Goal: Information Seeking & Learning: Learn about a topic

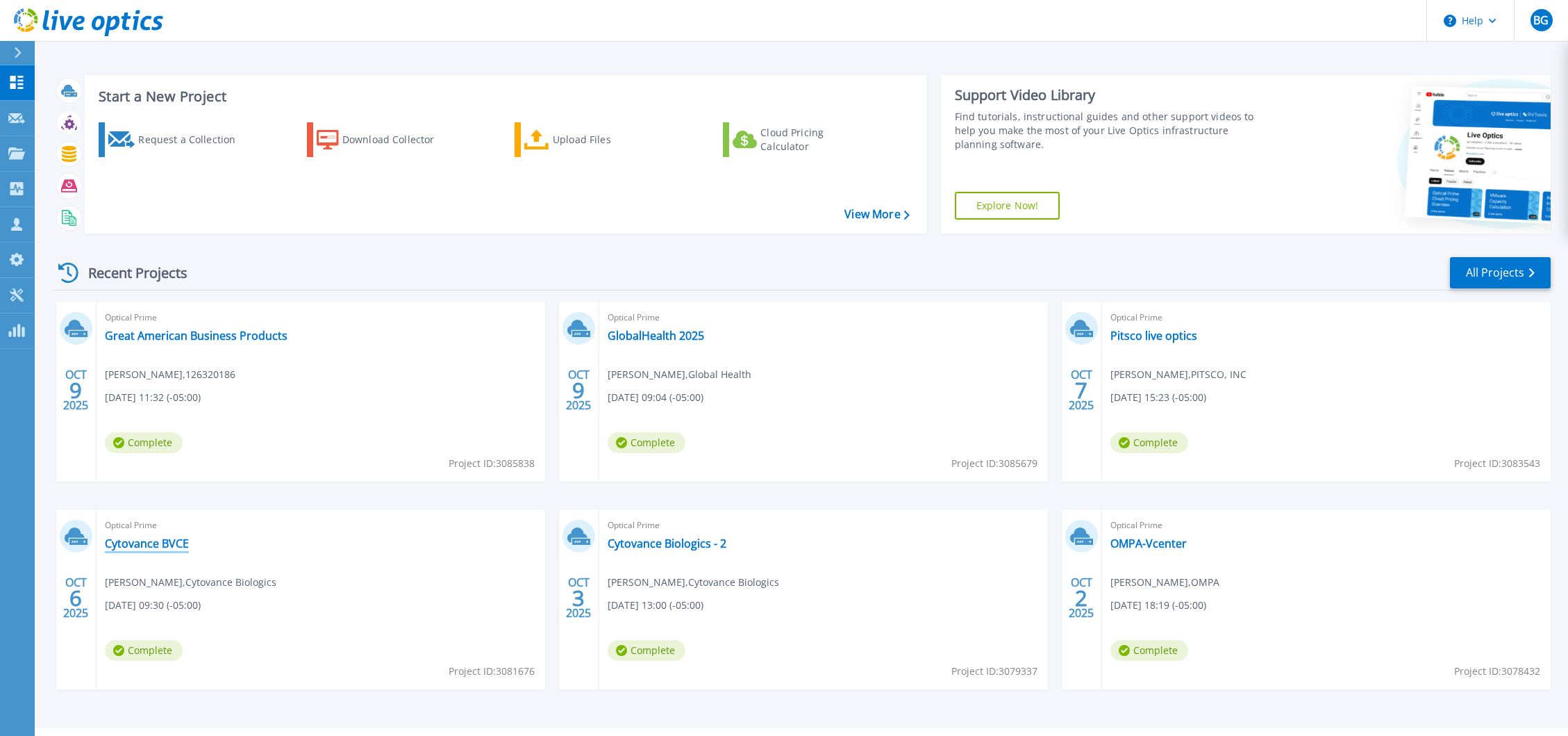
click at [152, 543] on link "Cytovance BVCE" at bounding box center [147, 543] width 84 height 14
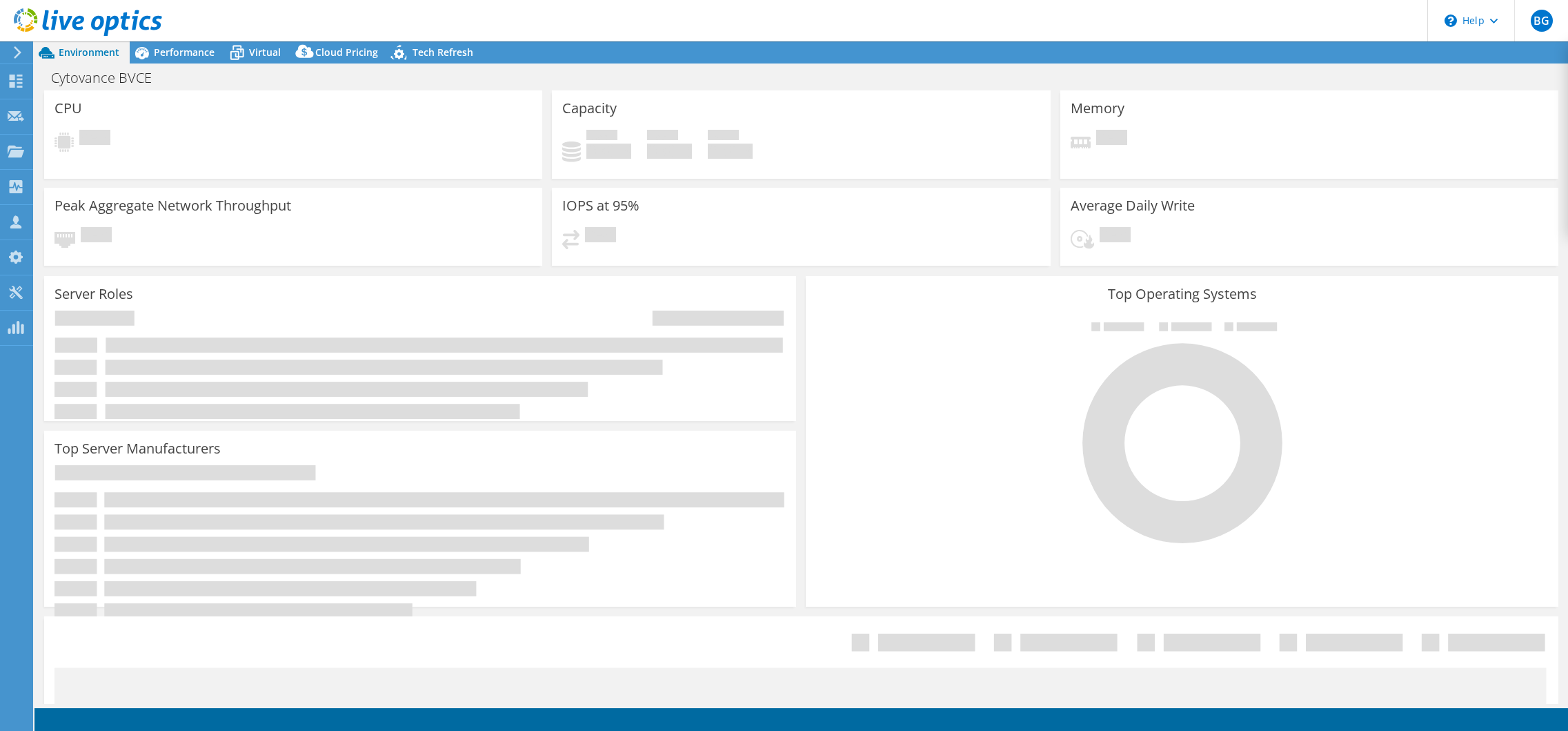
select select "USD"
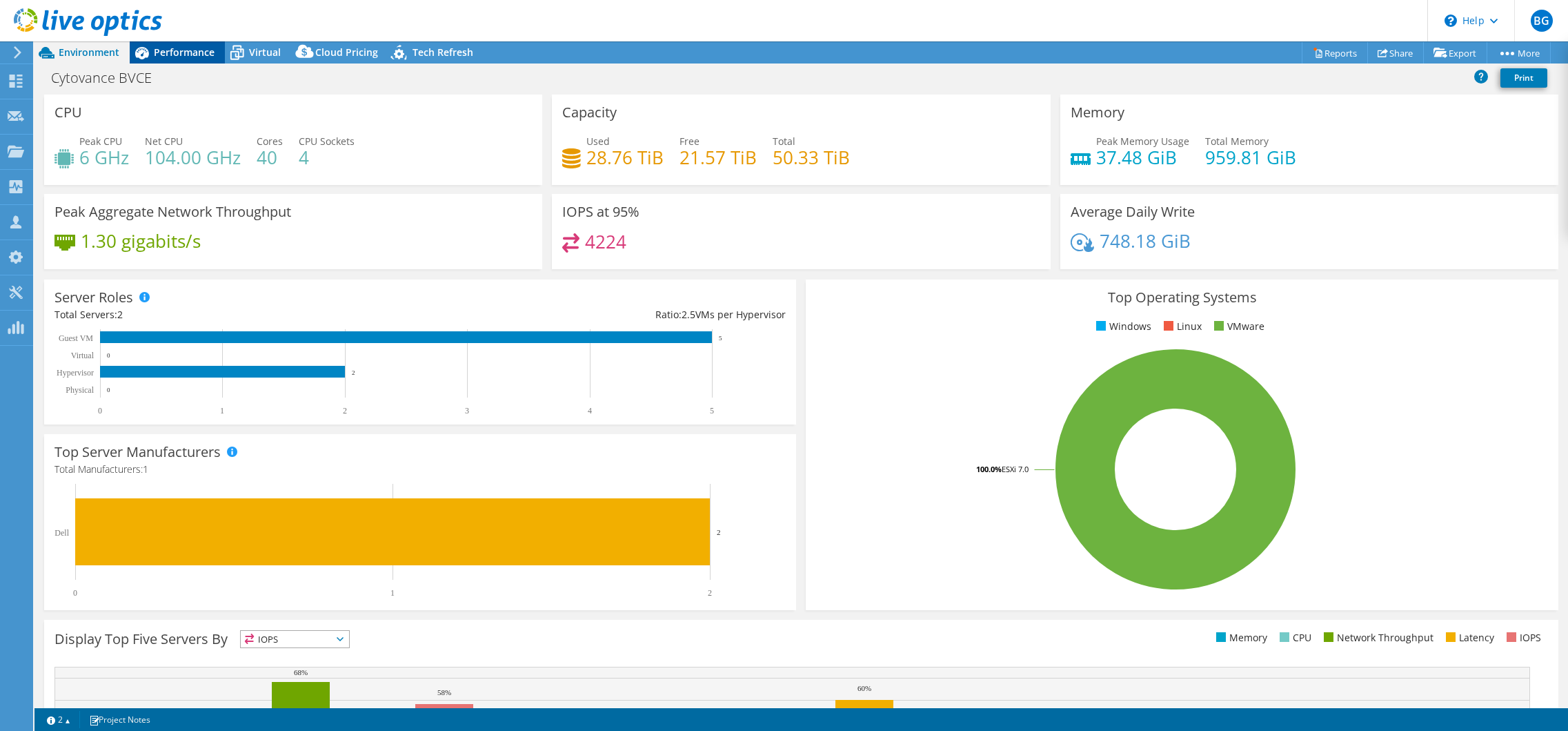
click at [183, 59] on div "Performance" at bounding box center [177, 52] width 95 height 22
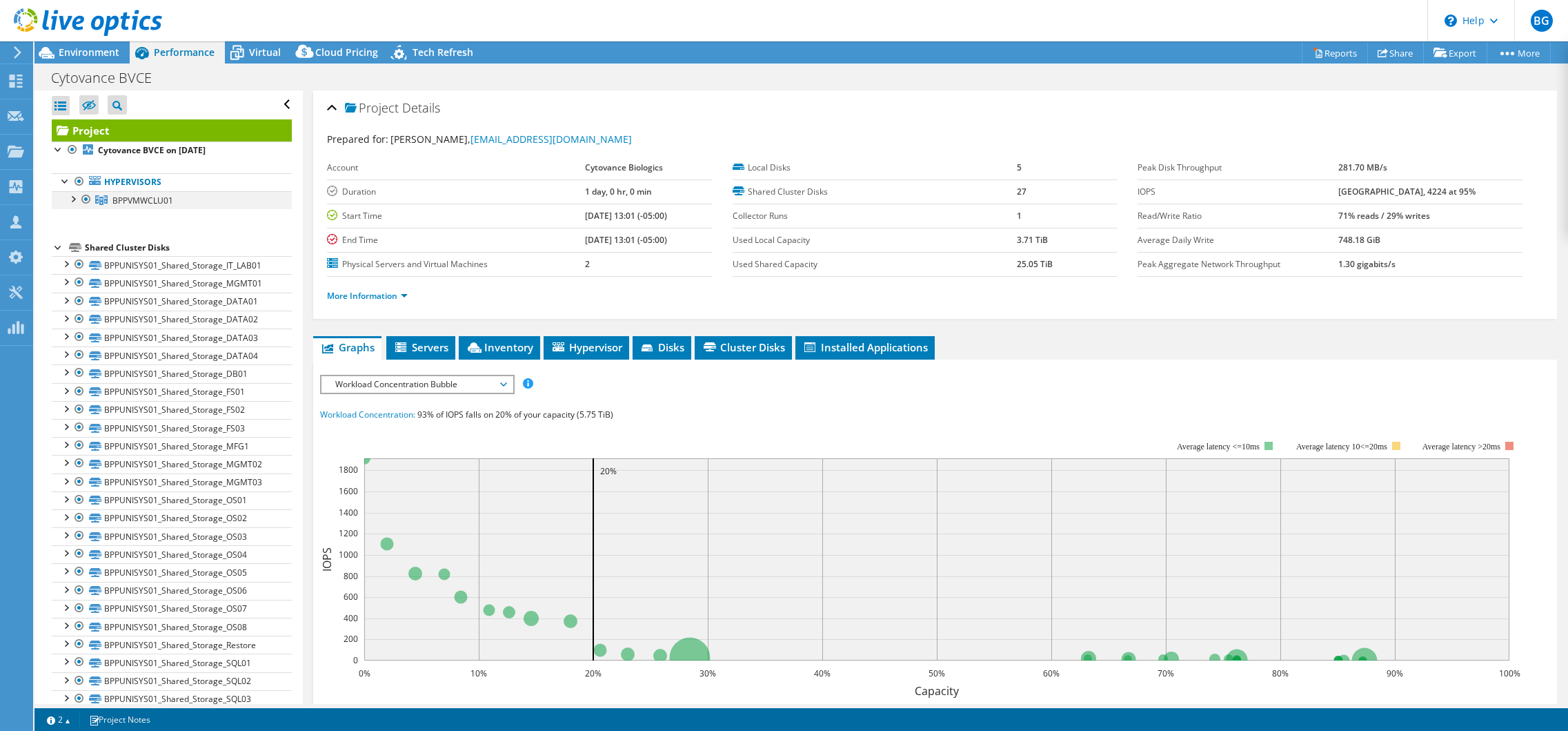
click at [75, 202] on div at bounding box center [72, 198] width 14 height 14
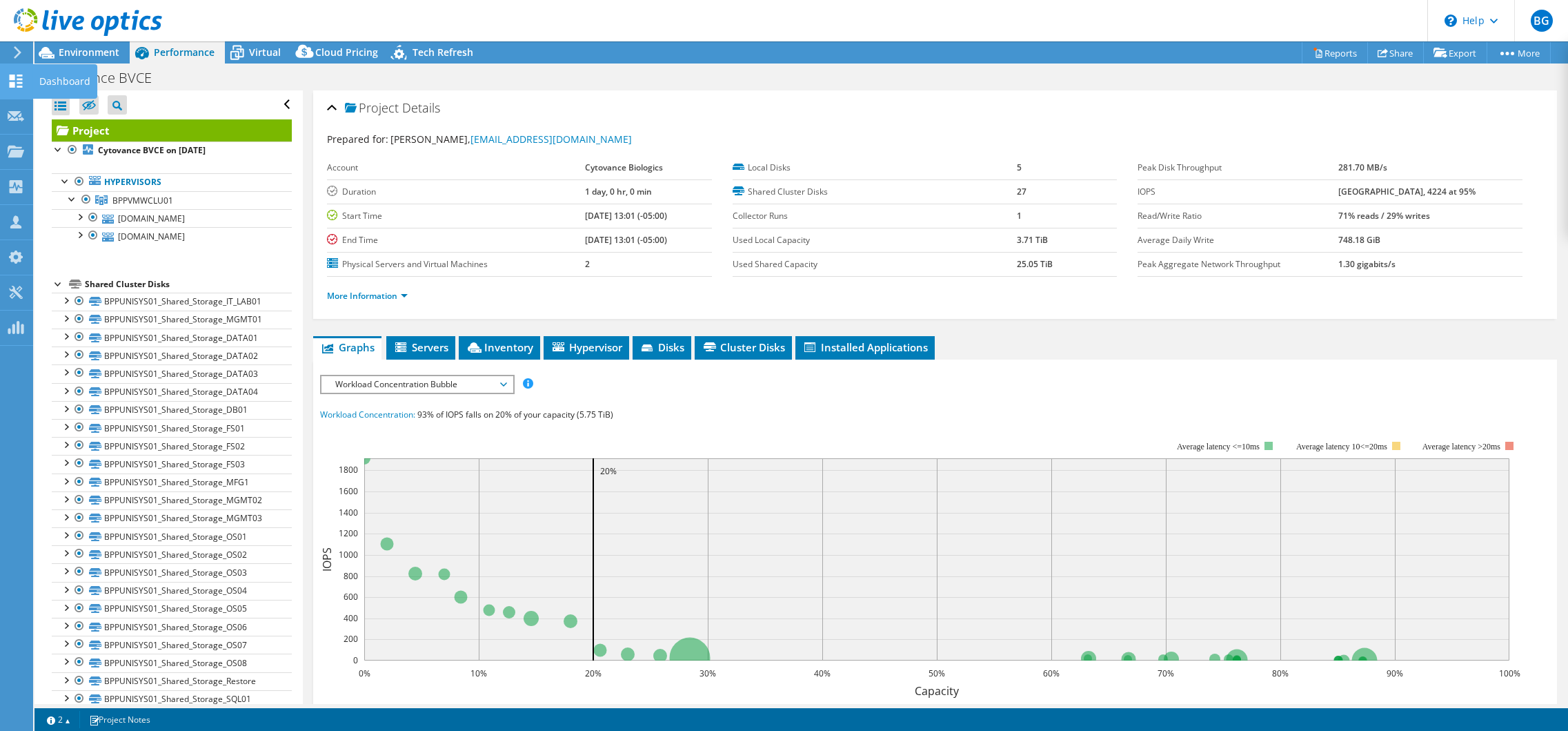
click at [20, 77] on icon at bounding box center [16, 81] width 16 height 13
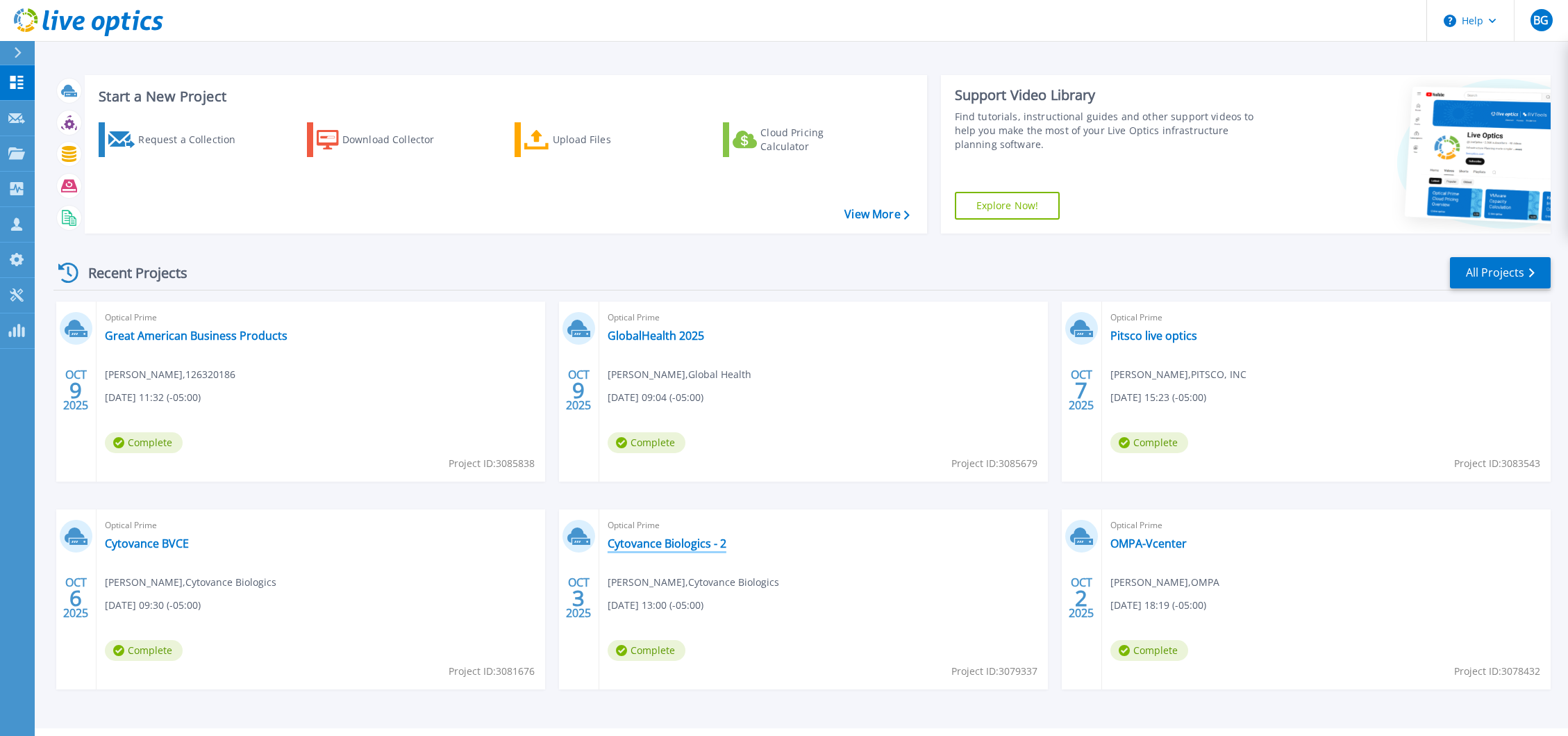
click at [695, 539] on link "Cytovance Biologics - 2" at bounding box center [667, 543] width 119 height 14
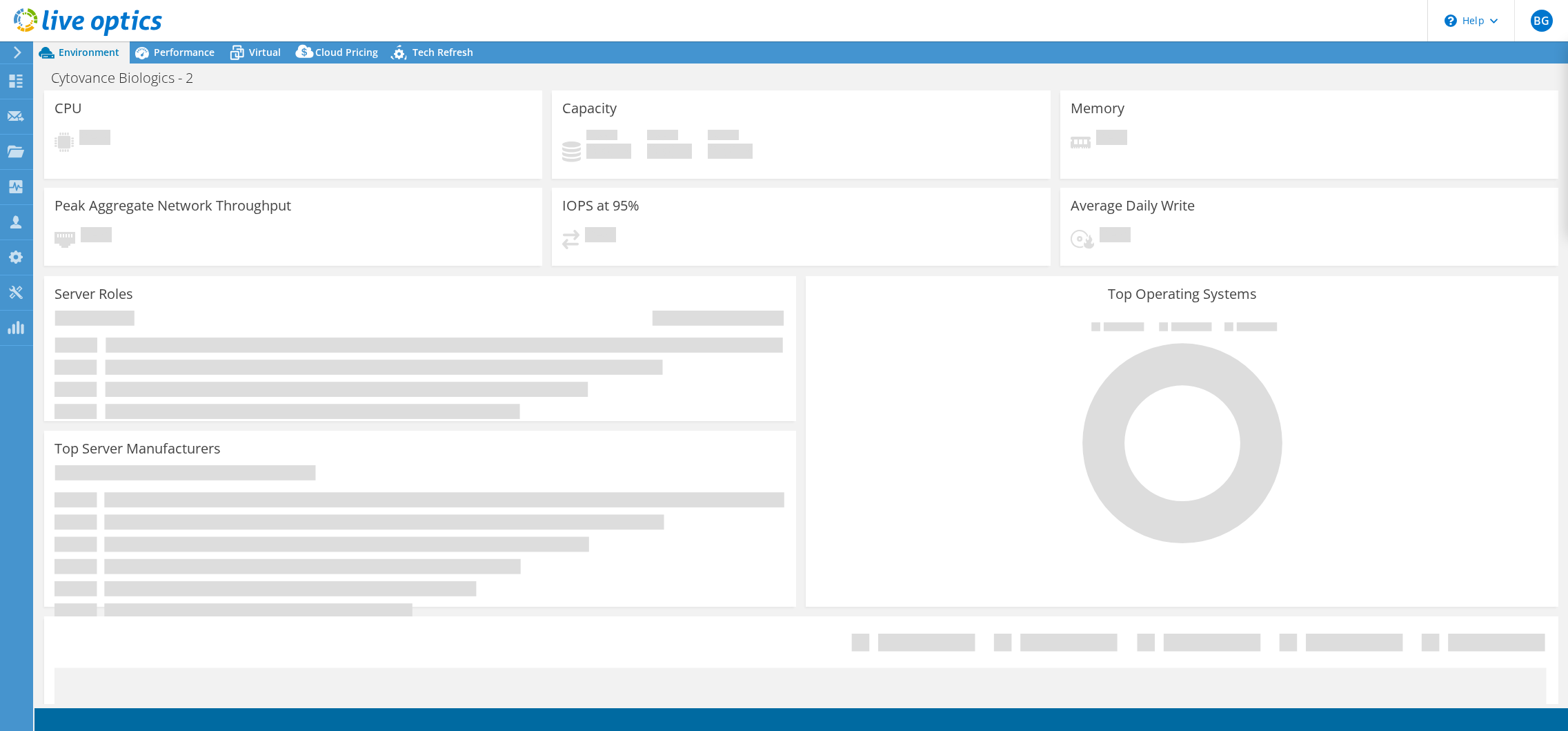
select select "USD"
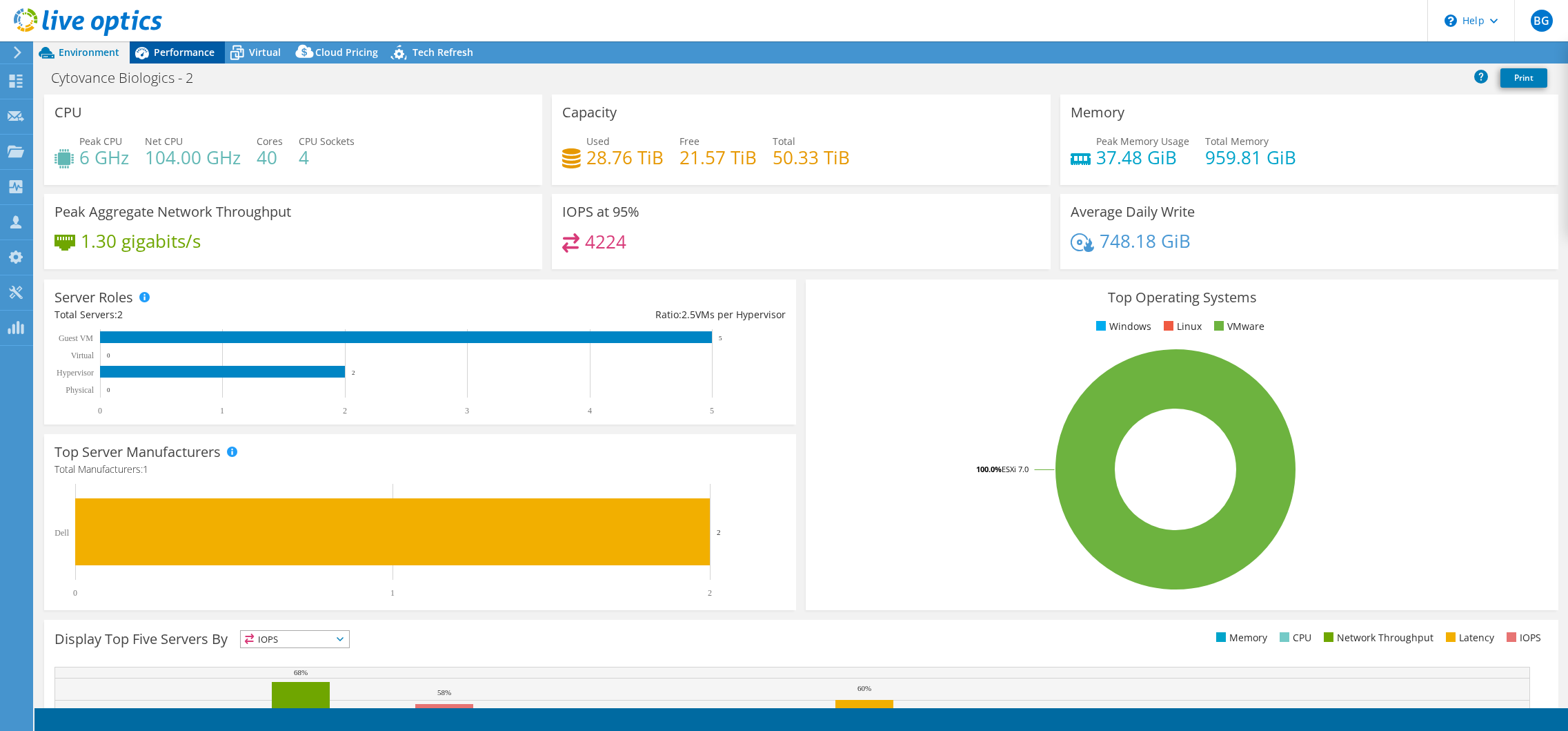
click at [194, 58] on div "Performance" at bounding box center [177, 52] width 95 height 22
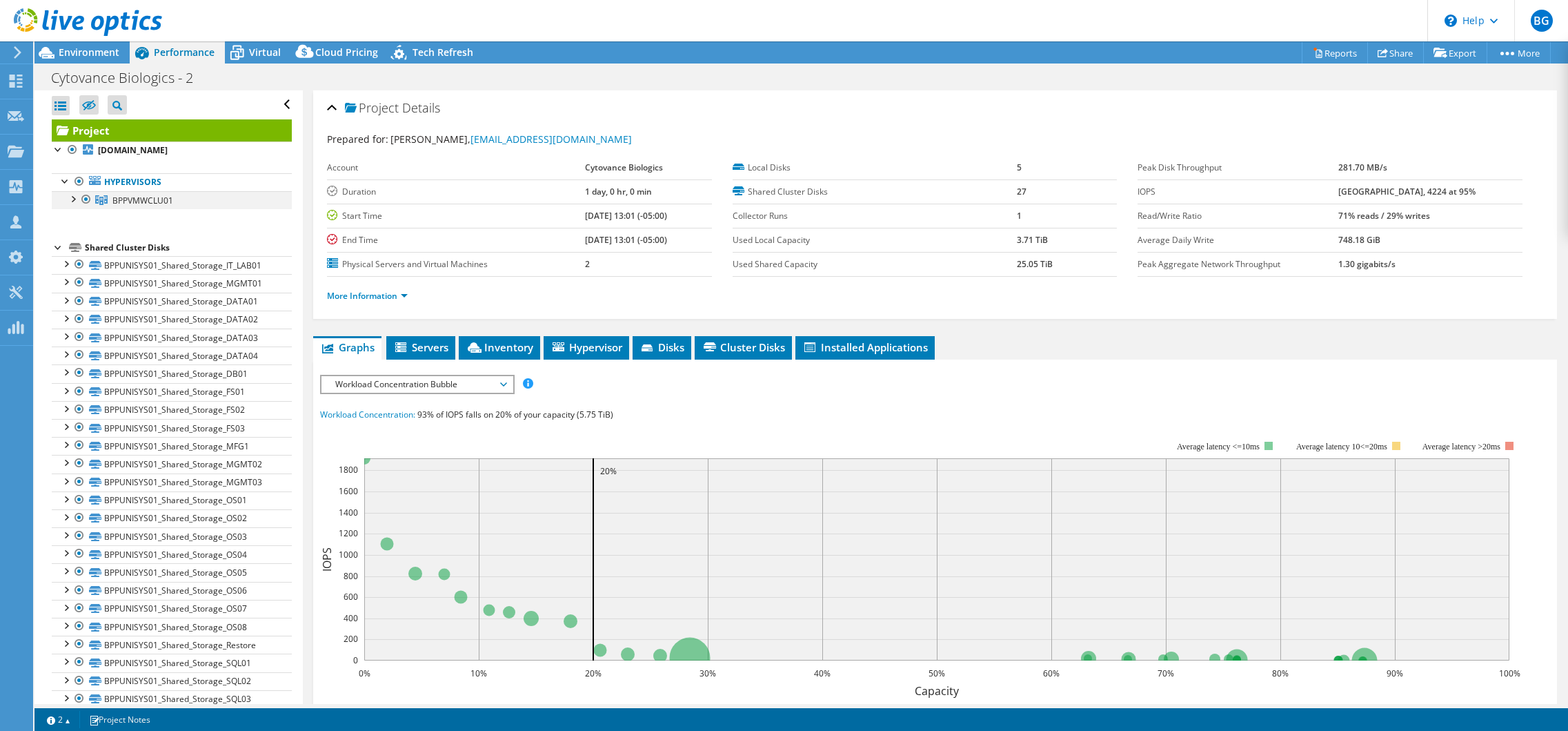
click at [74, 198] on div at bounding box center [72, 198] width 14 height 14
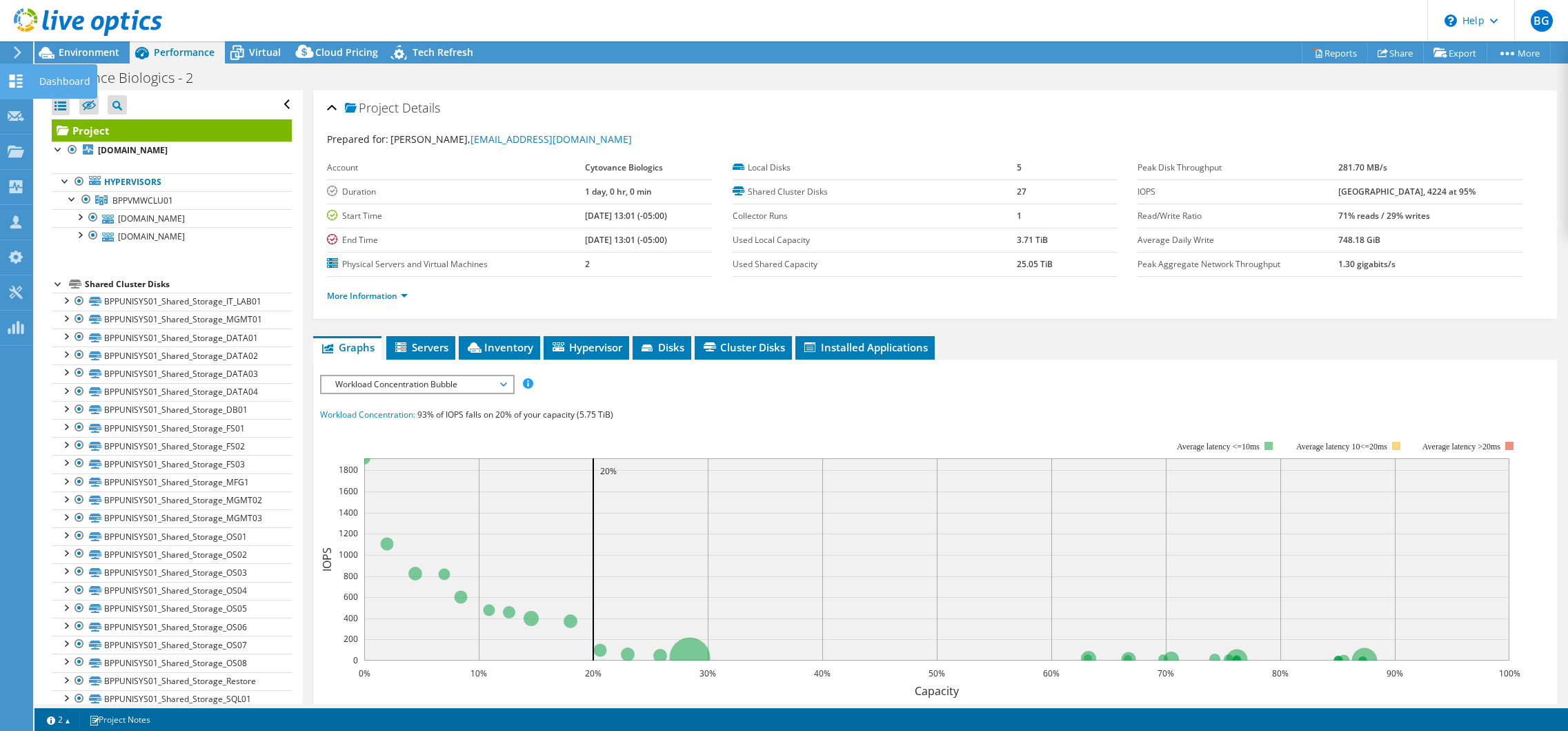
click at [17, 77] on icon at bounding box center [16, 81] width 16 height 13
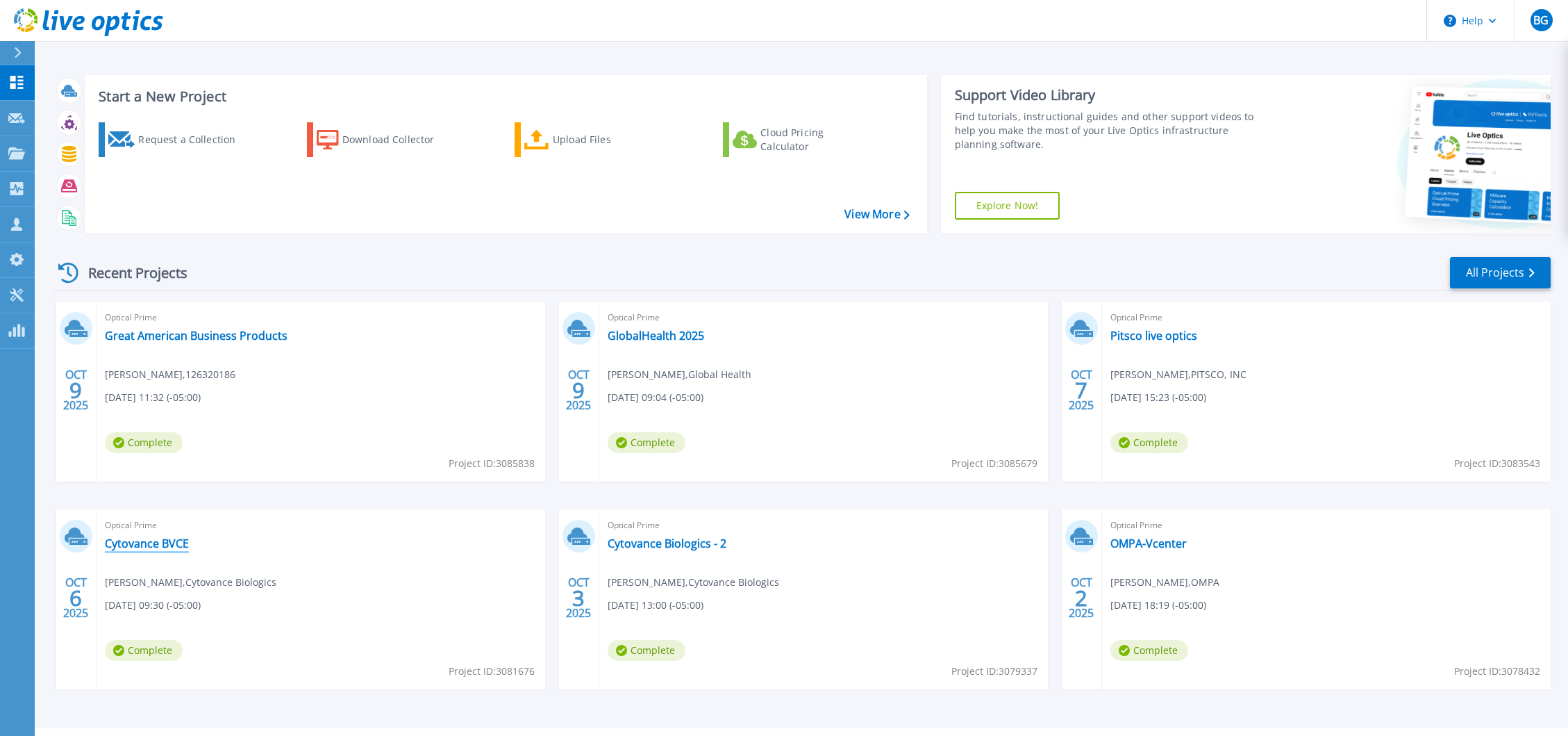
click at [165, 546] on link "Cytovance BVCE" at bounding box center [147, 543] width 84 height 14
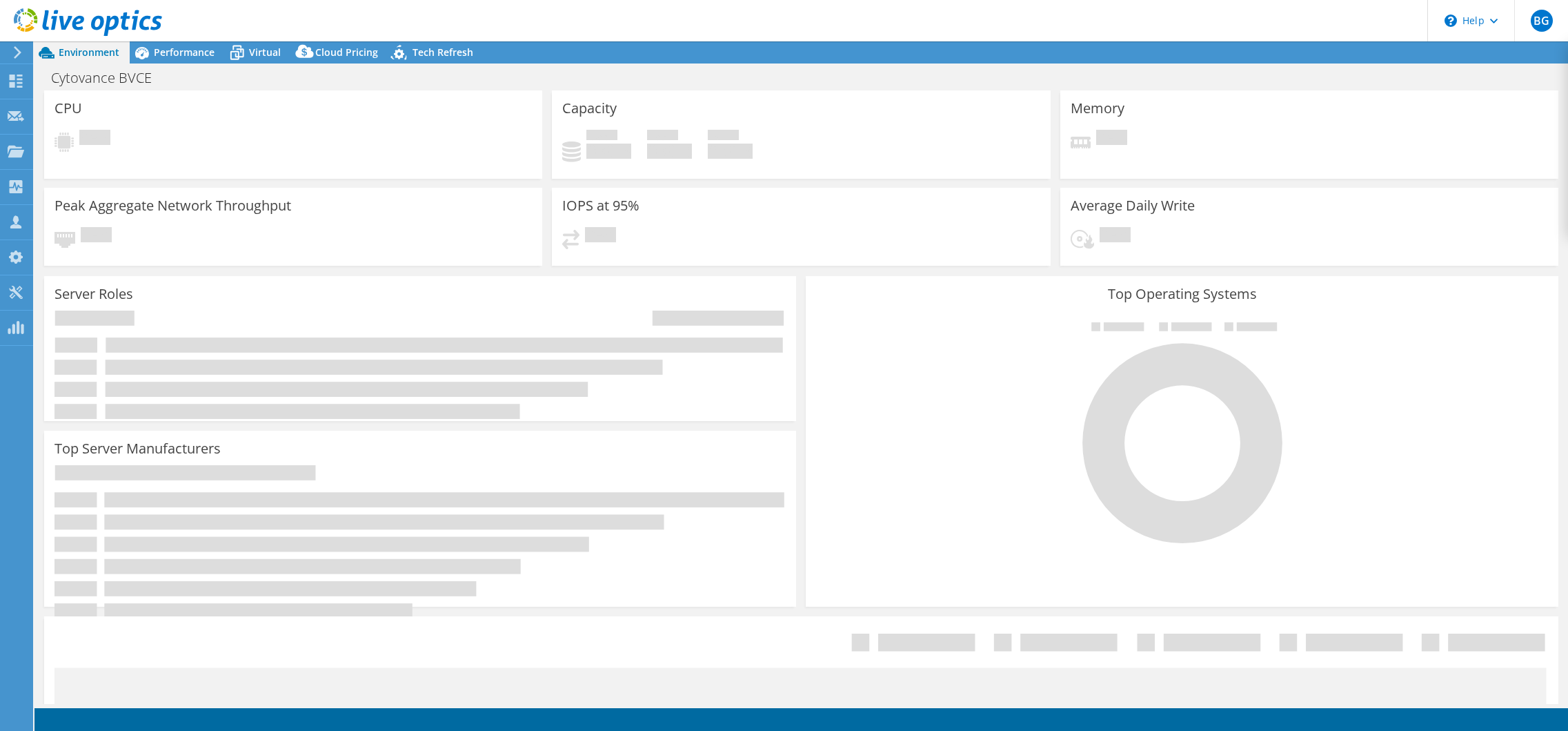
select select "USD"
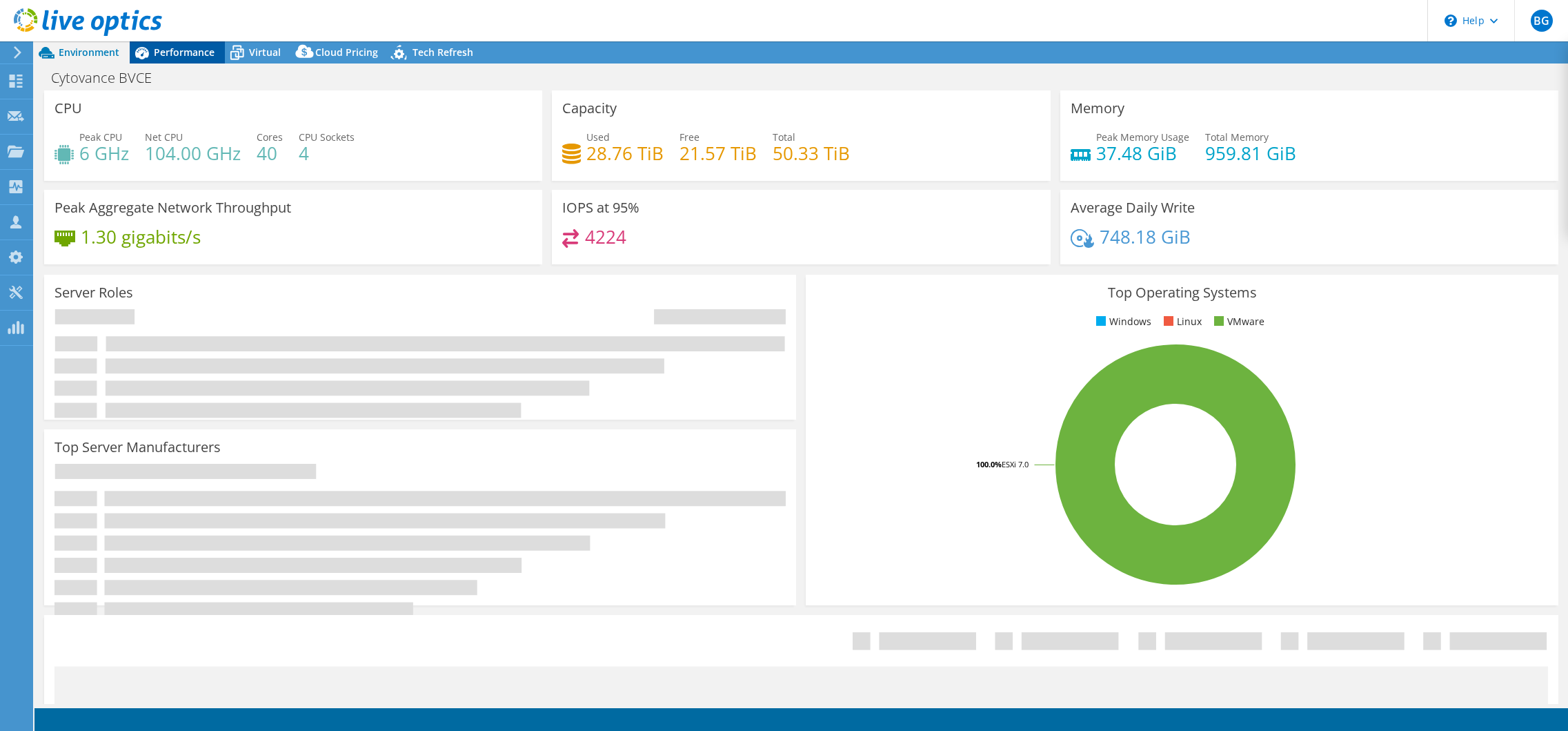
click at [185, 54] on span "Performance" at bounding box center [184, 52] width 61 height 13
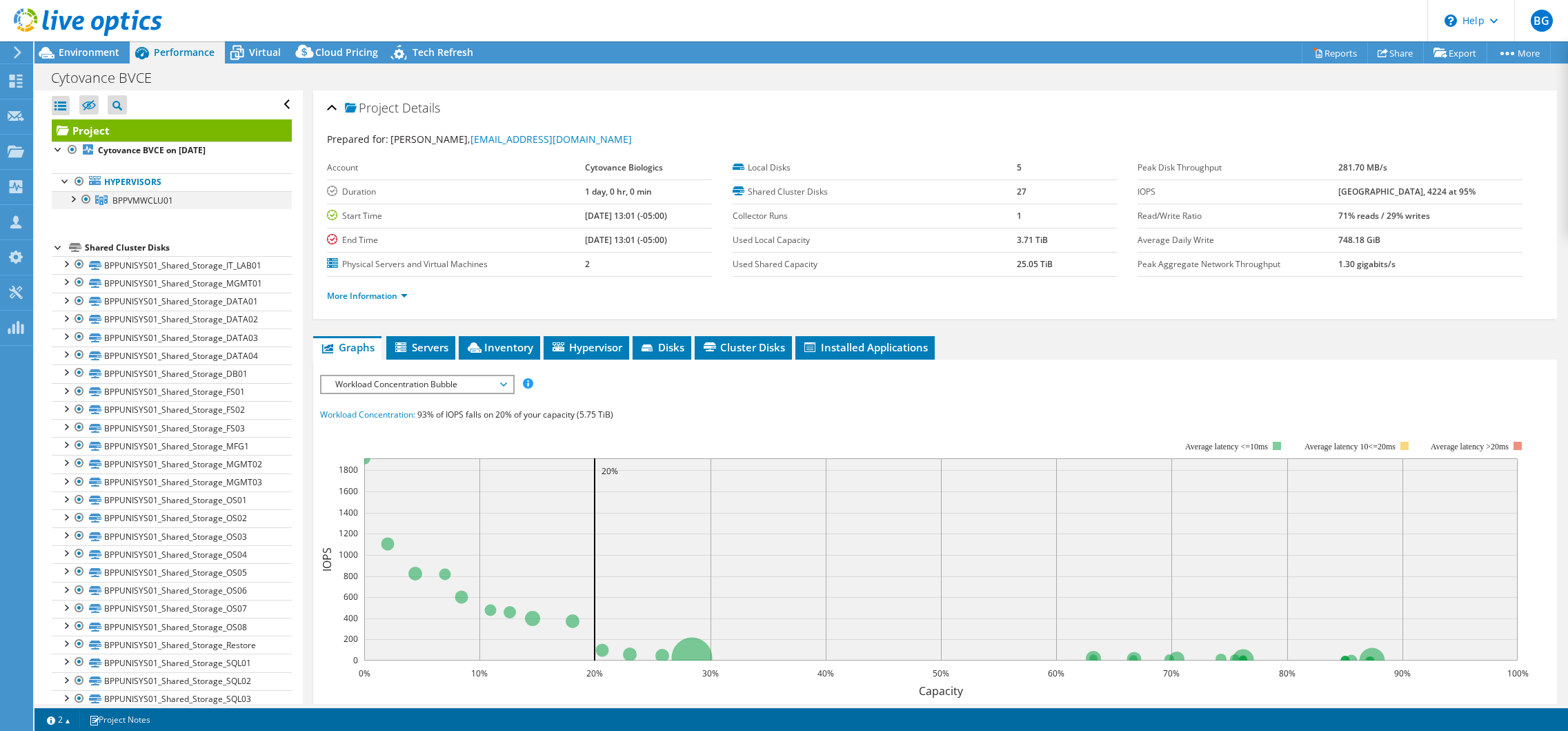
click at [71, 199] on div at bounding box center [72, 198] width 14 height 14
click at [19, 54] on use at bounding box center [18, 52] width 7 height 13
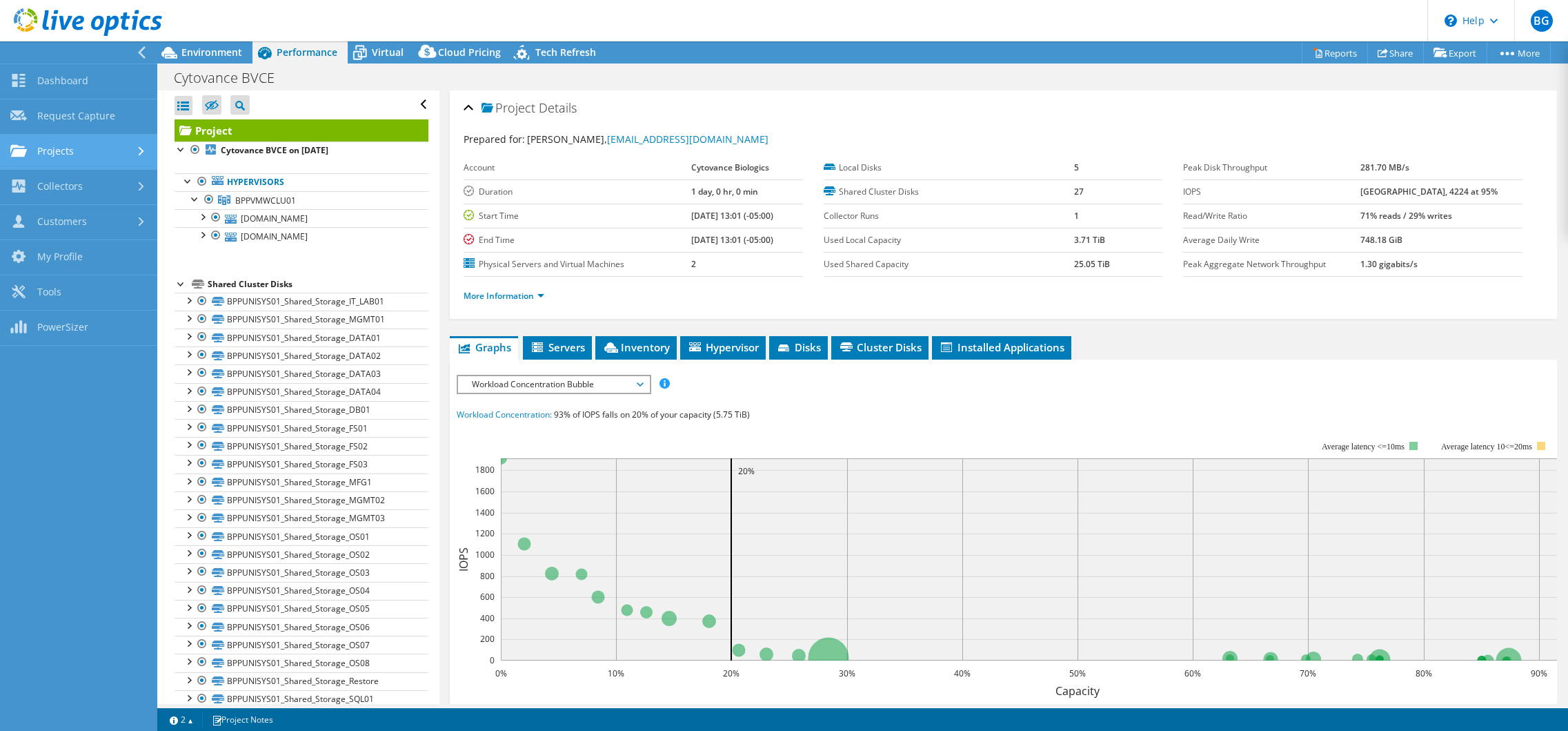
click at [85, 155] on link "Projects" at bounding box center [78, 152] width 157 height 35
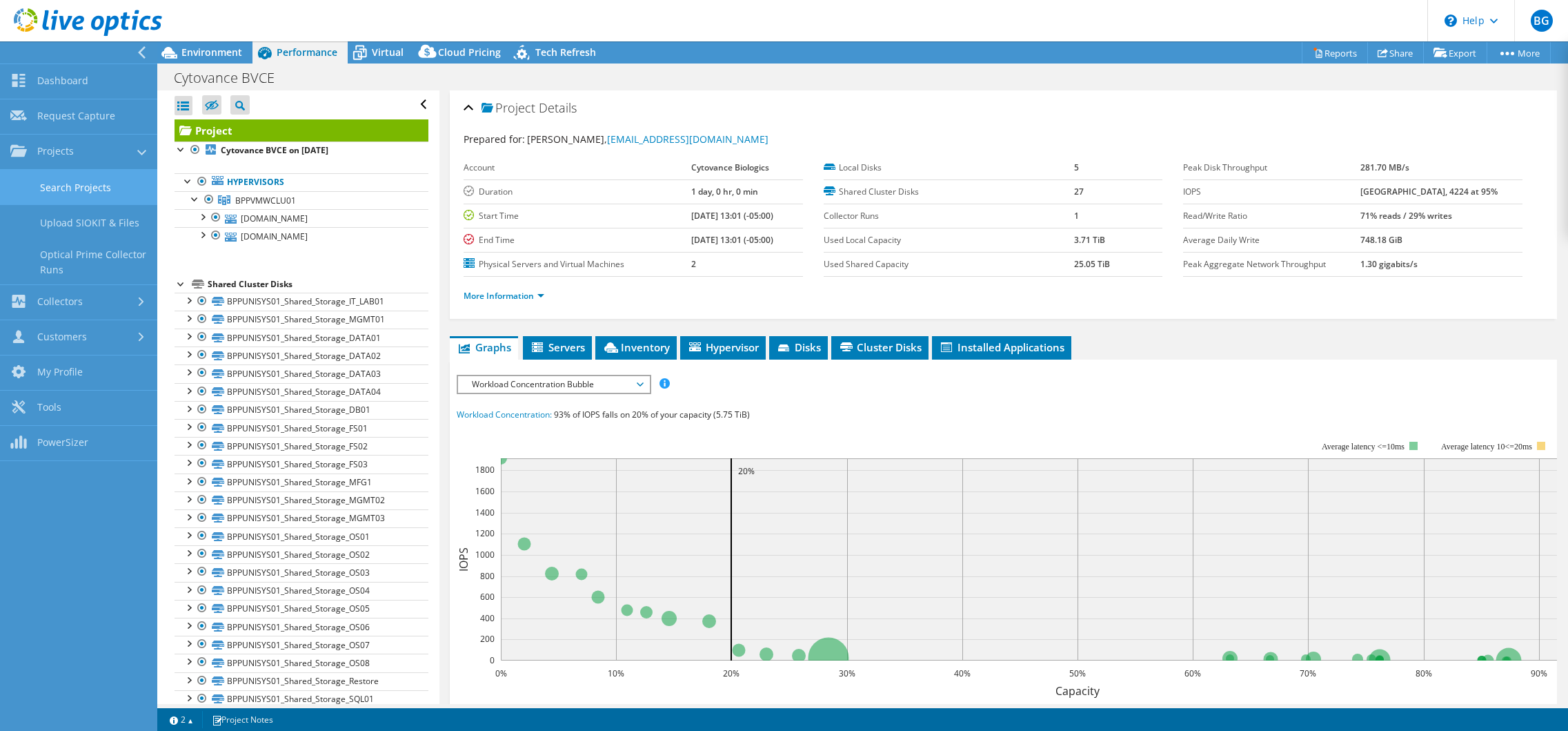
click at [83, 190] on link "Search Projects" at bounding box center [78, 188] width 157 height 35
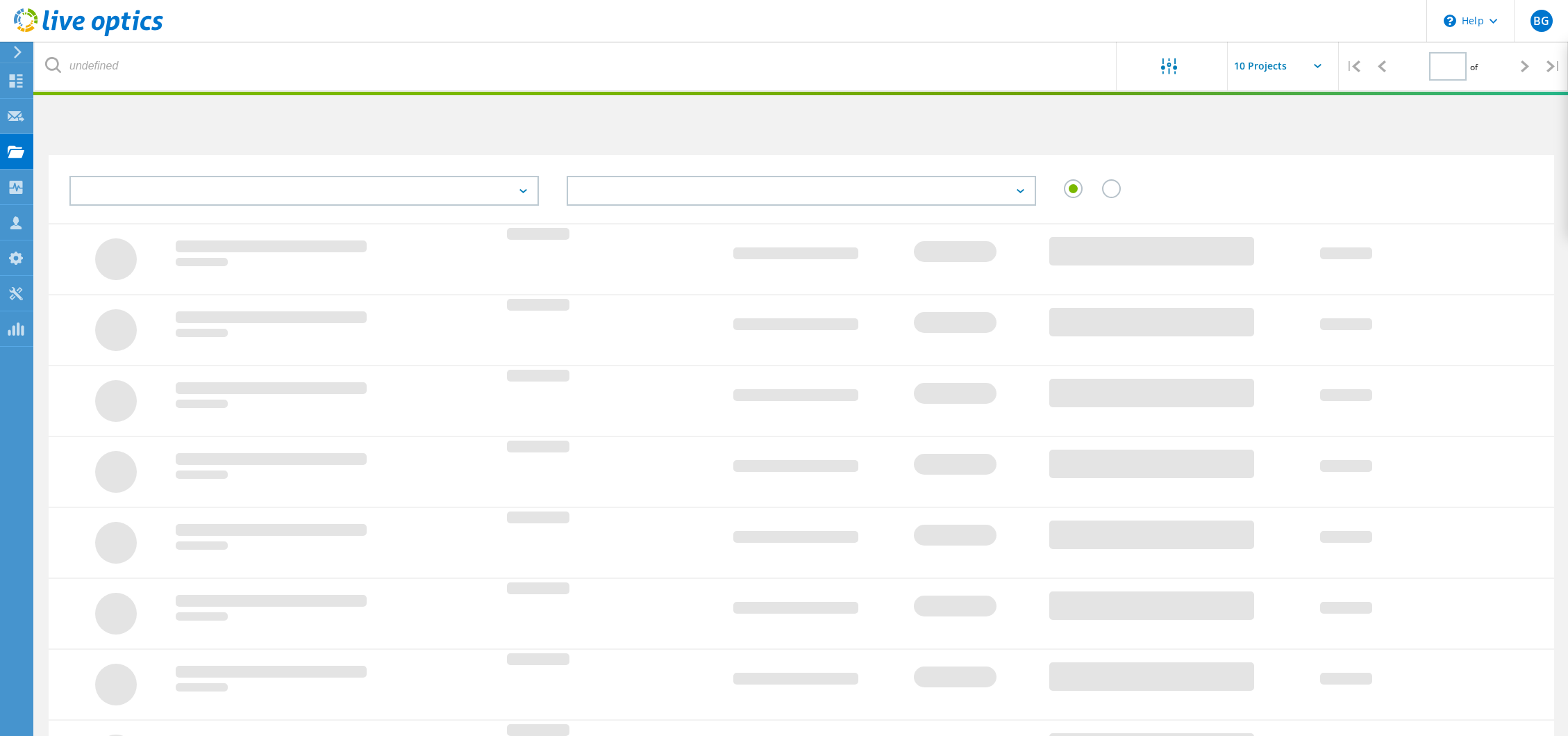
type input "1"
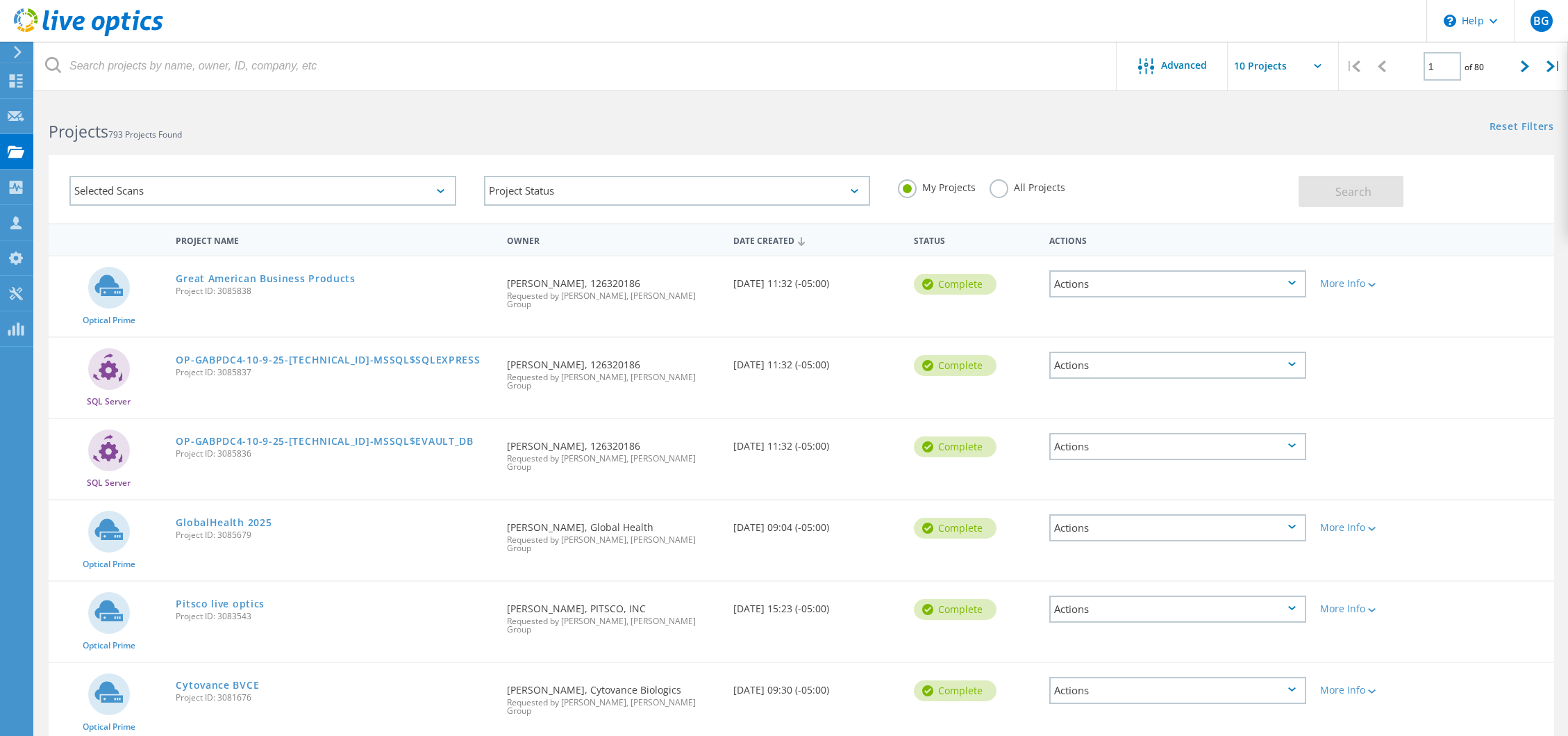
click at [396, 502] on div "GlobalHealth 2025 Project ID: 3085679" at bounding box center [334, 526] width 331 height 53
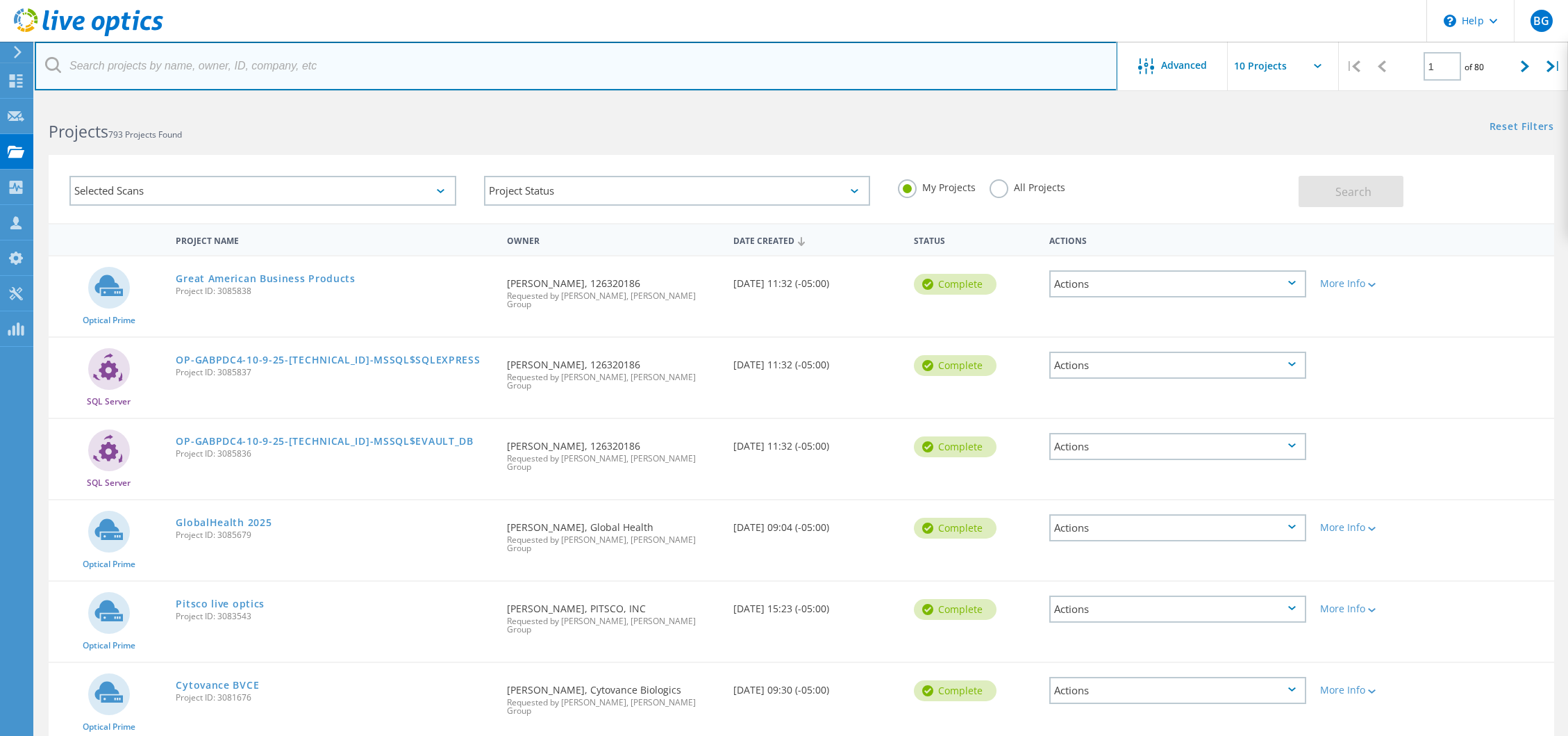
click at [225, 62] on input "text" at bounding box center [576, 65] width 1083 height 48
type input "cytovance"
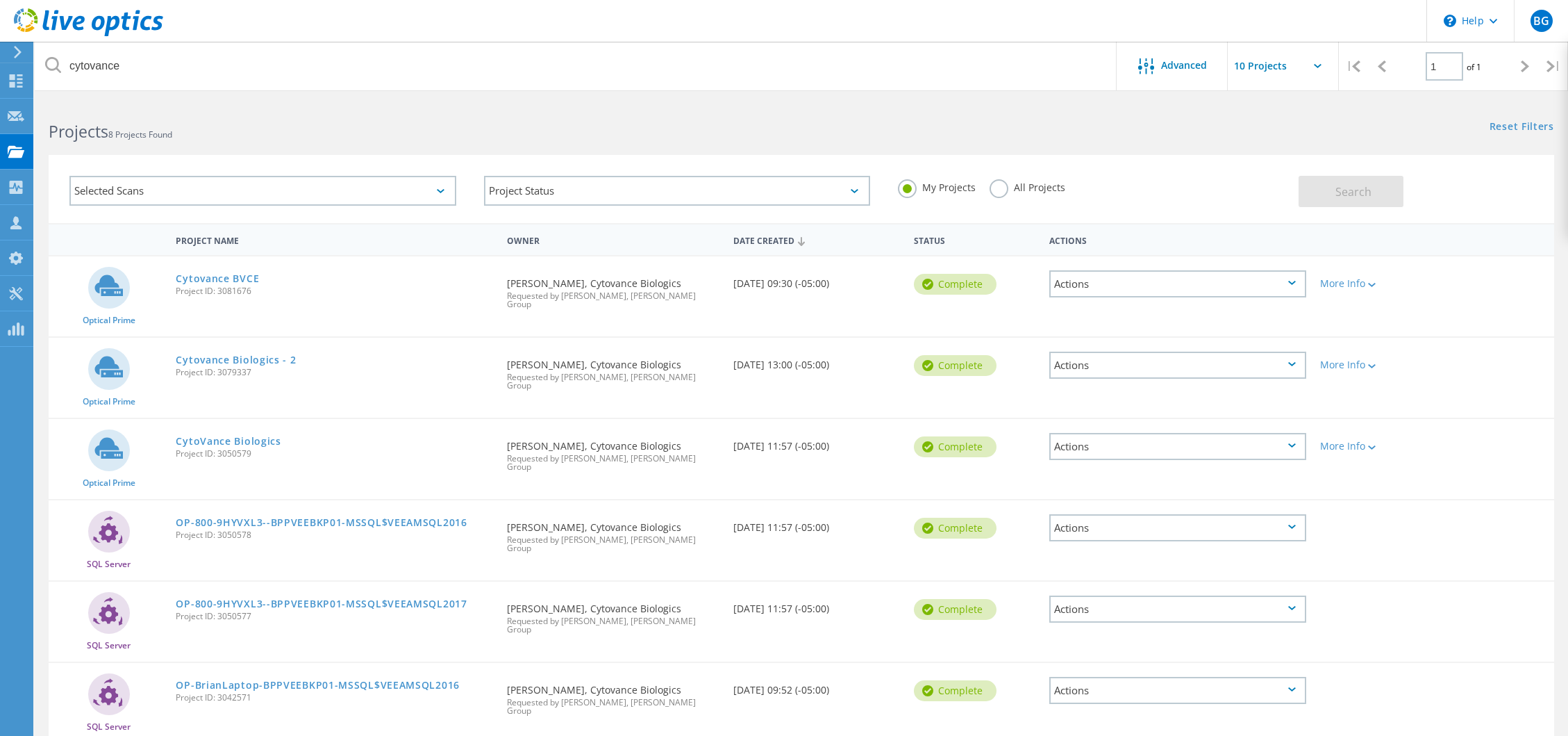
click at [1298, 354] on div "Actions" at bounding box center [1177, 365] width 257 height 27
click at [1430, 353] on div "More Info" at bounding box center [1374, 361] width 121 height 46
click at [1379, 360] on div "More Info" at bounding box center [1373, 365] width 106 height 10
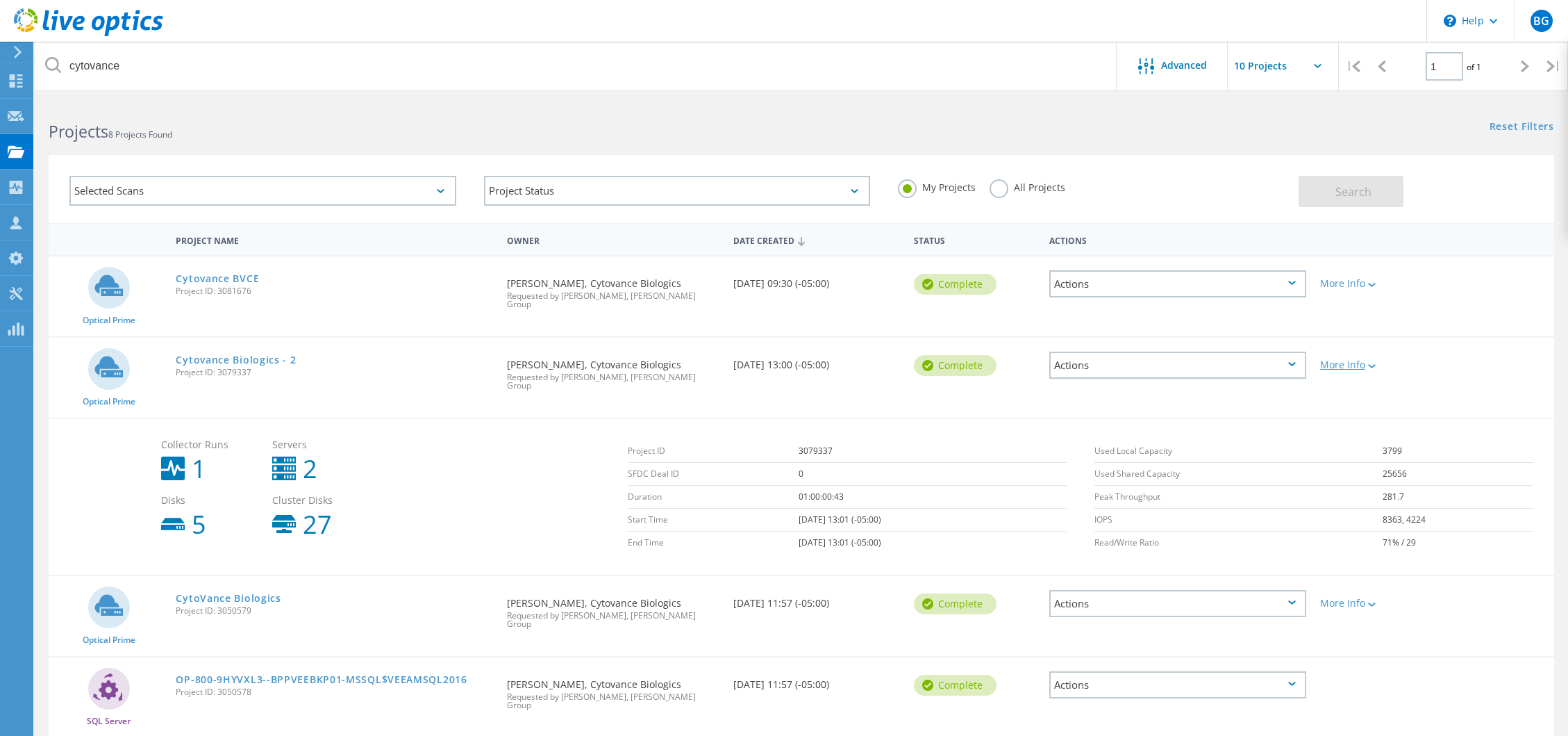
click at [1379, 360] on div "More Info" at bounding box center [1373, 365] width 106 height 10
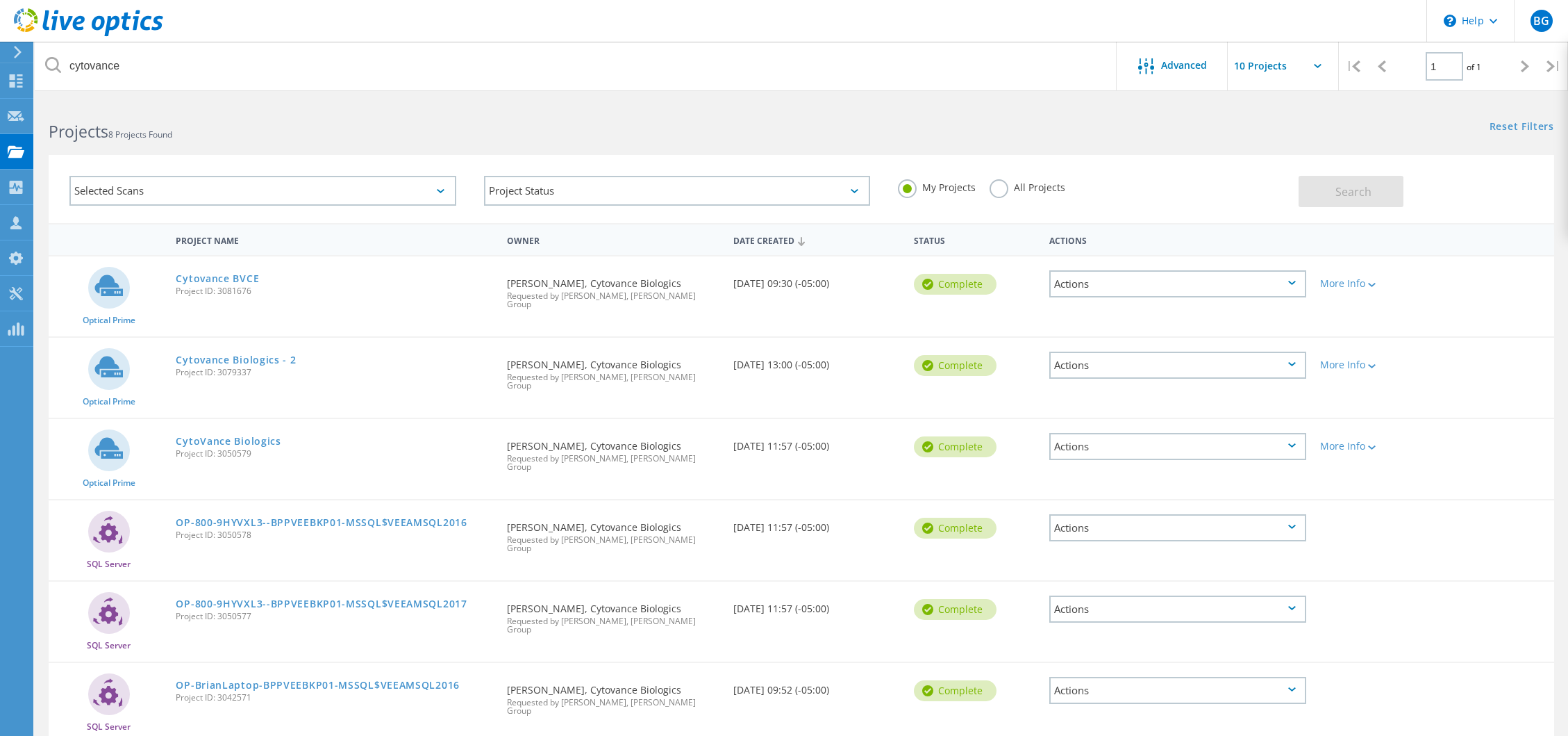
click at [1159, 433] on div "Actions" at bounding box center [1177, 447] width 257 height 27
click at [634, 127] on h2 "Projects 8 Projects Found" at bounding box center [418, 132] width 739 height 23
click at [9, 152] on icon at bounding box center [16, 152] width 16 height 13
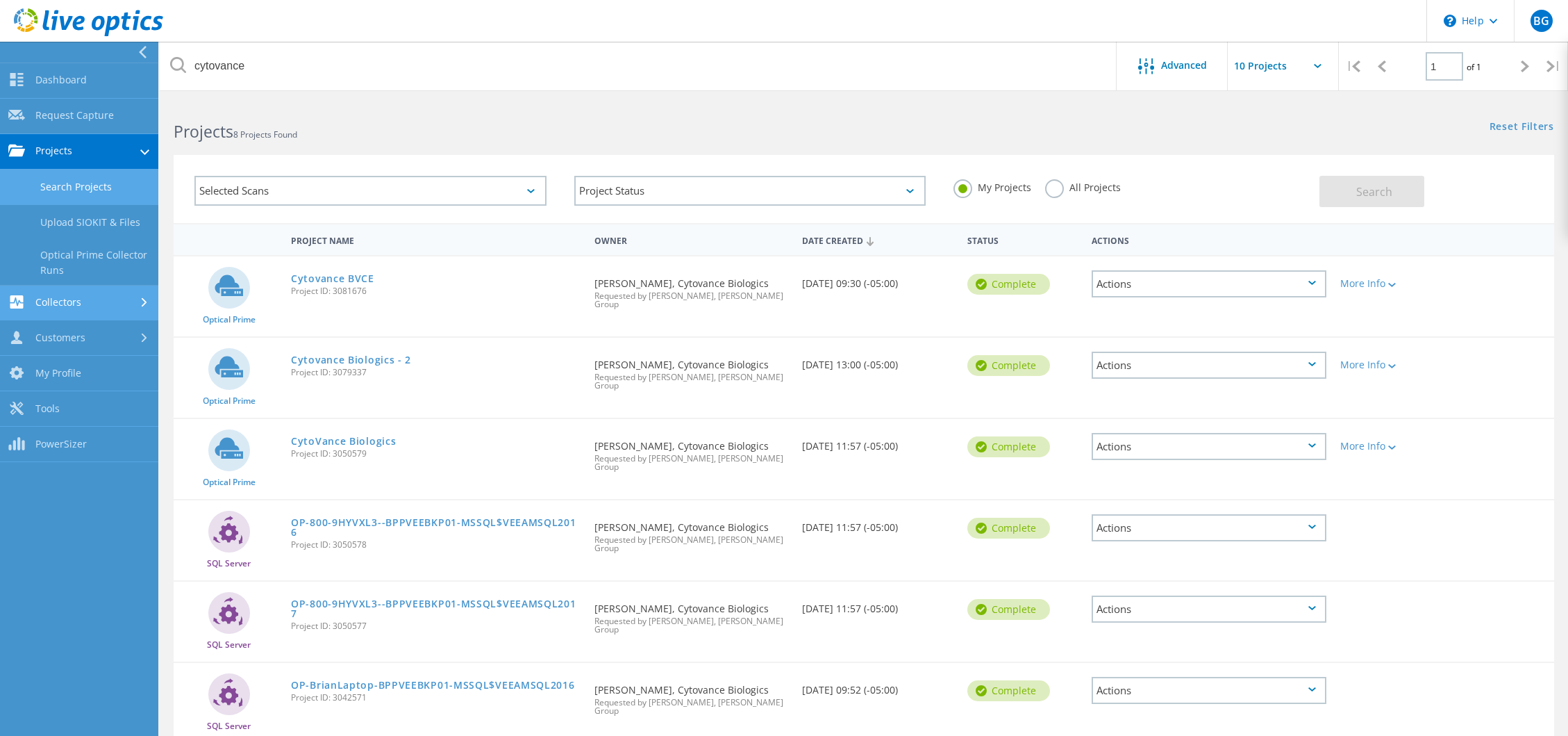
click at [76, 293] on link "Collectors" at bounding box center [79, 304] width 158 height 36
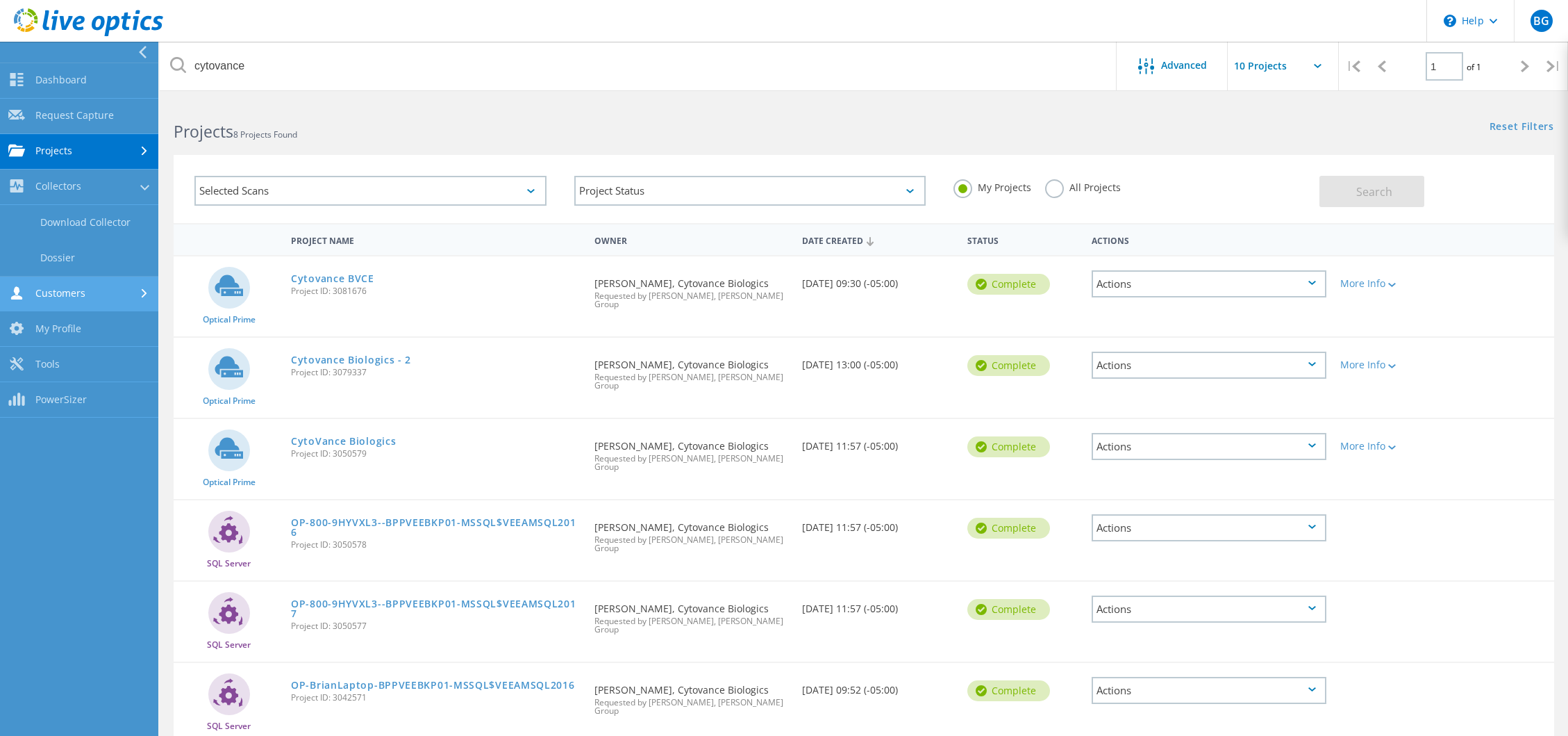
click at [74, 291] on link "Customers" at bounding box center [79, 295] width 158 height 36
click at [78, 109] on link "Request Capture" at bounding box center [79, 117] width 158 height 36
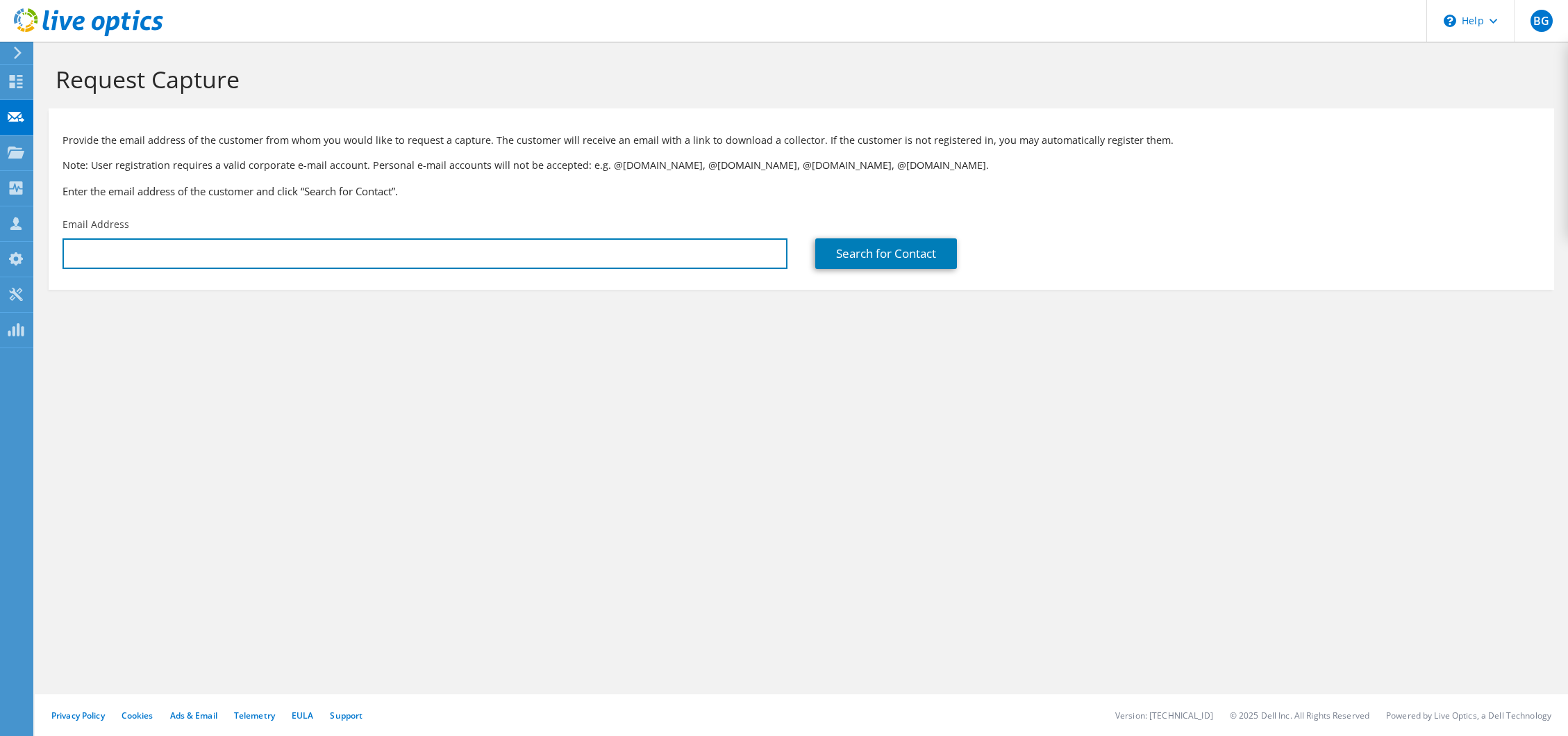
type input "[EMAIL_ADDRESS][DOMAIN_NAME]"
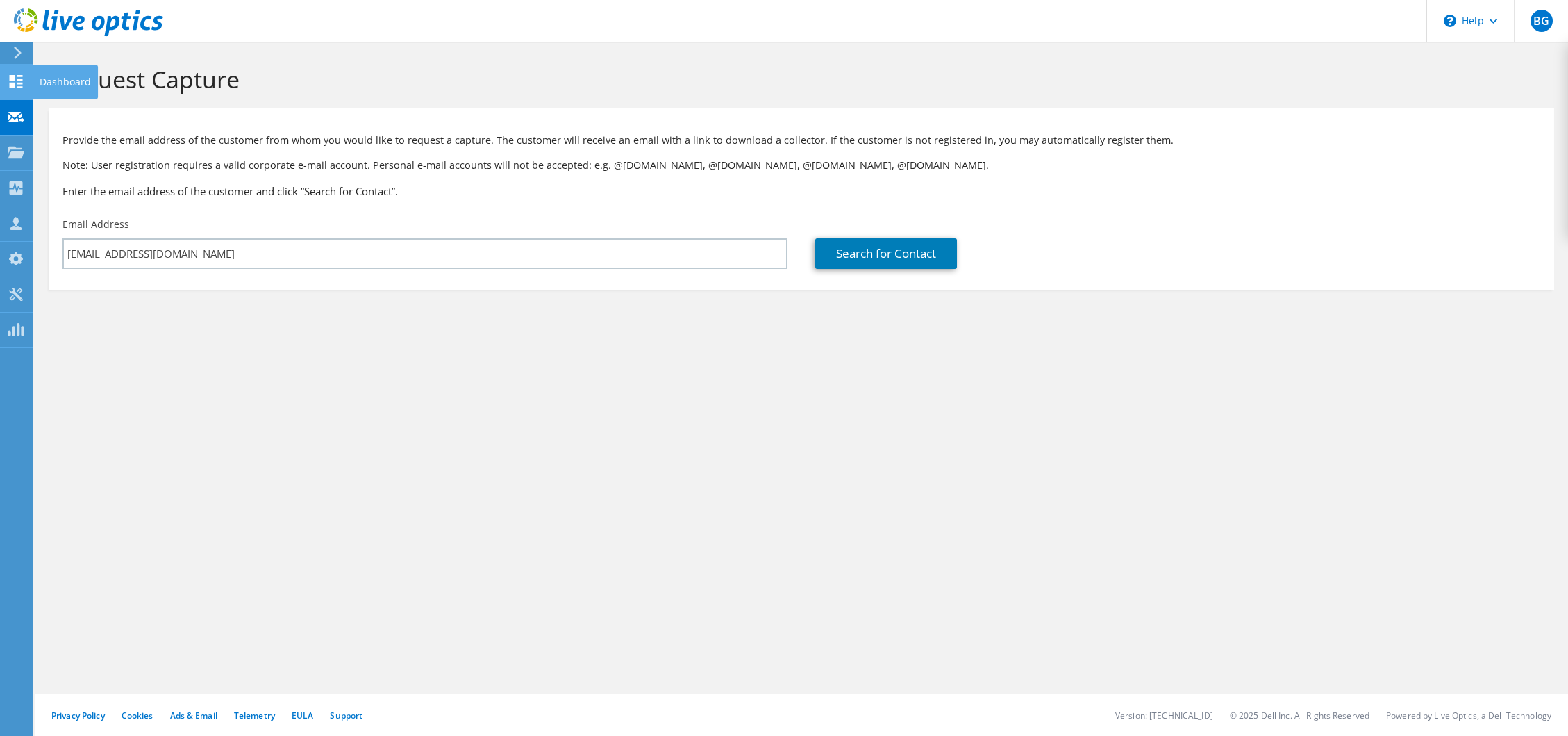
click at [19, 76] on use at bounding box center [16, 82] width 13 height 13
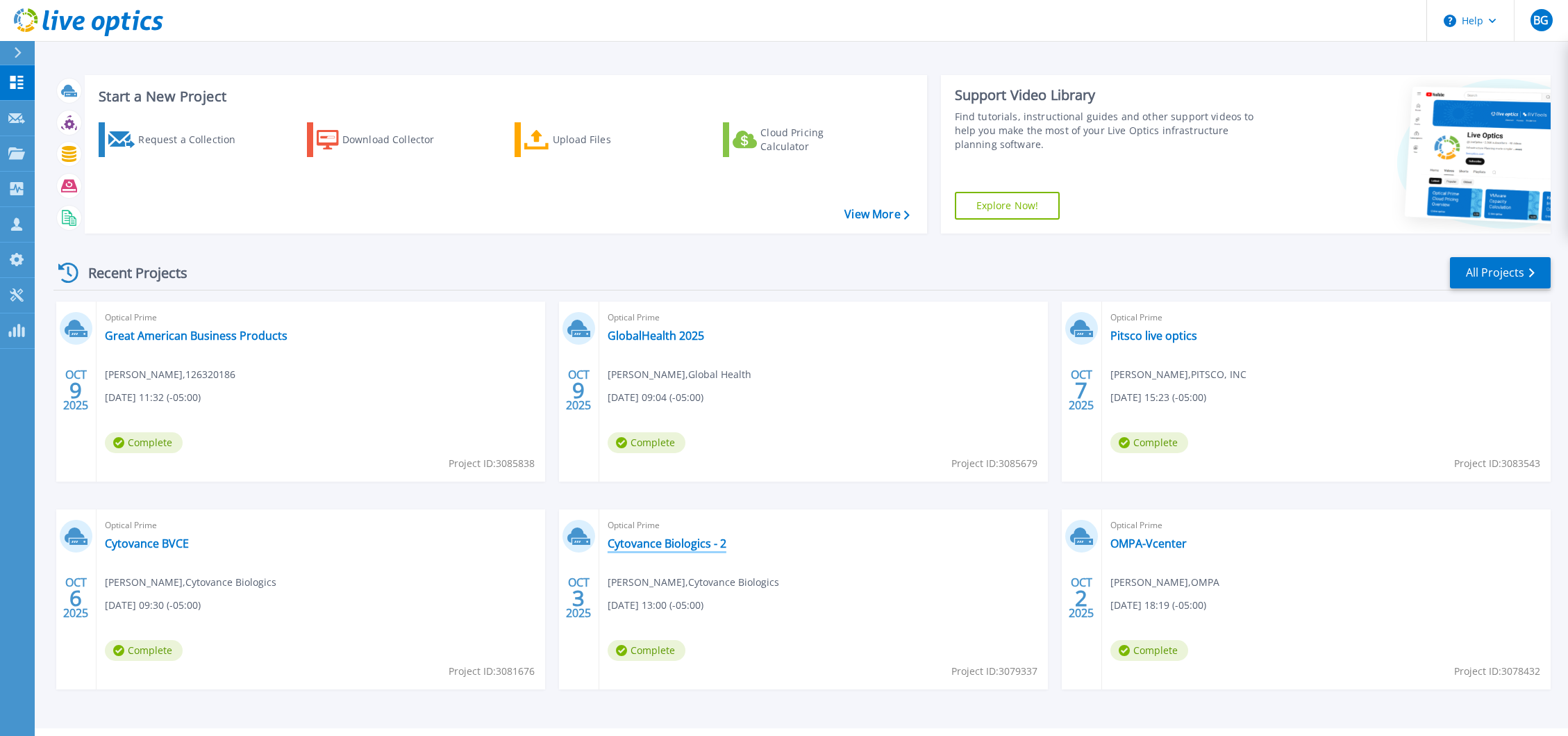
click at [668, 543] on link "Cytovance Biologics - 2" at bounding box center [667, 543] width 119 height 14
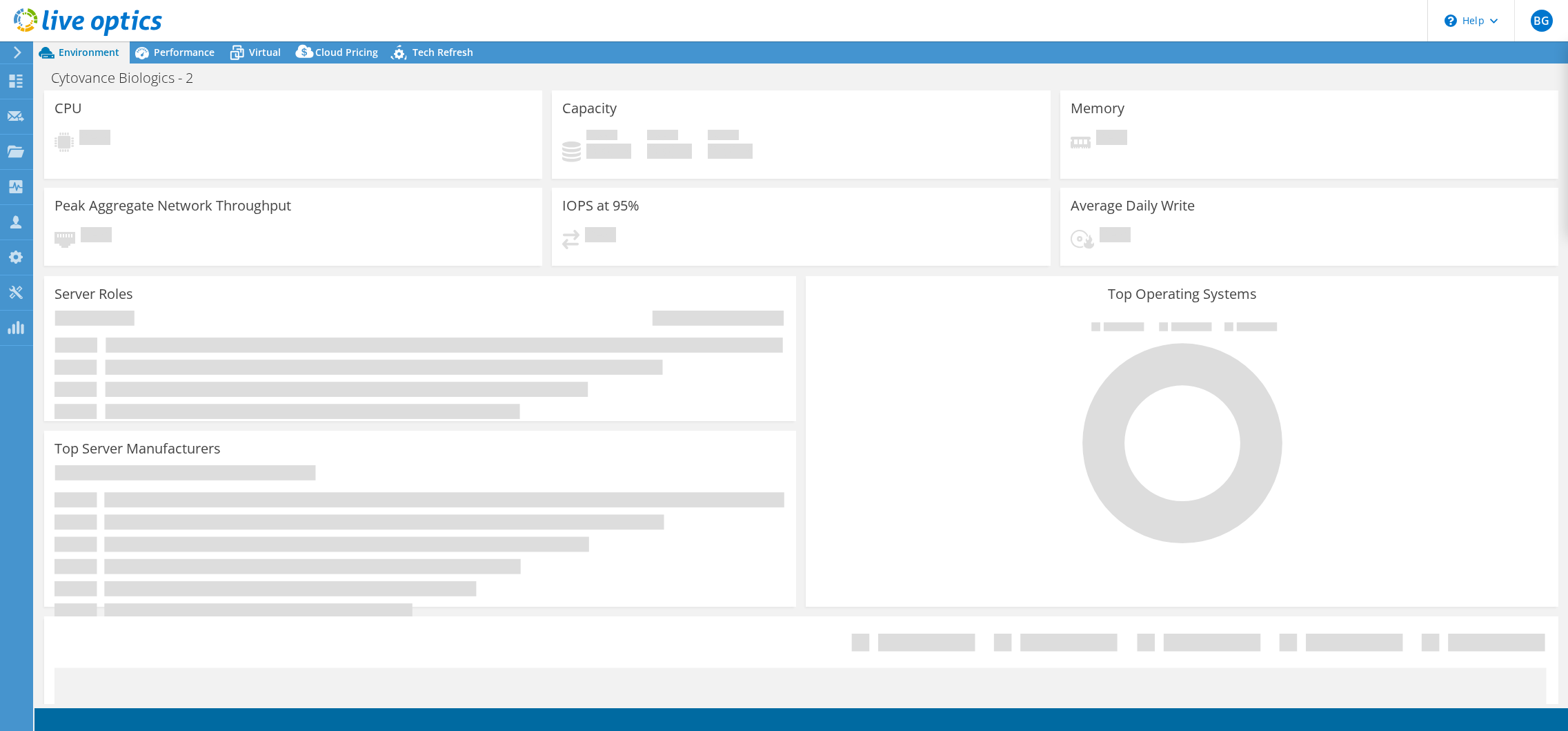
select select "USD"
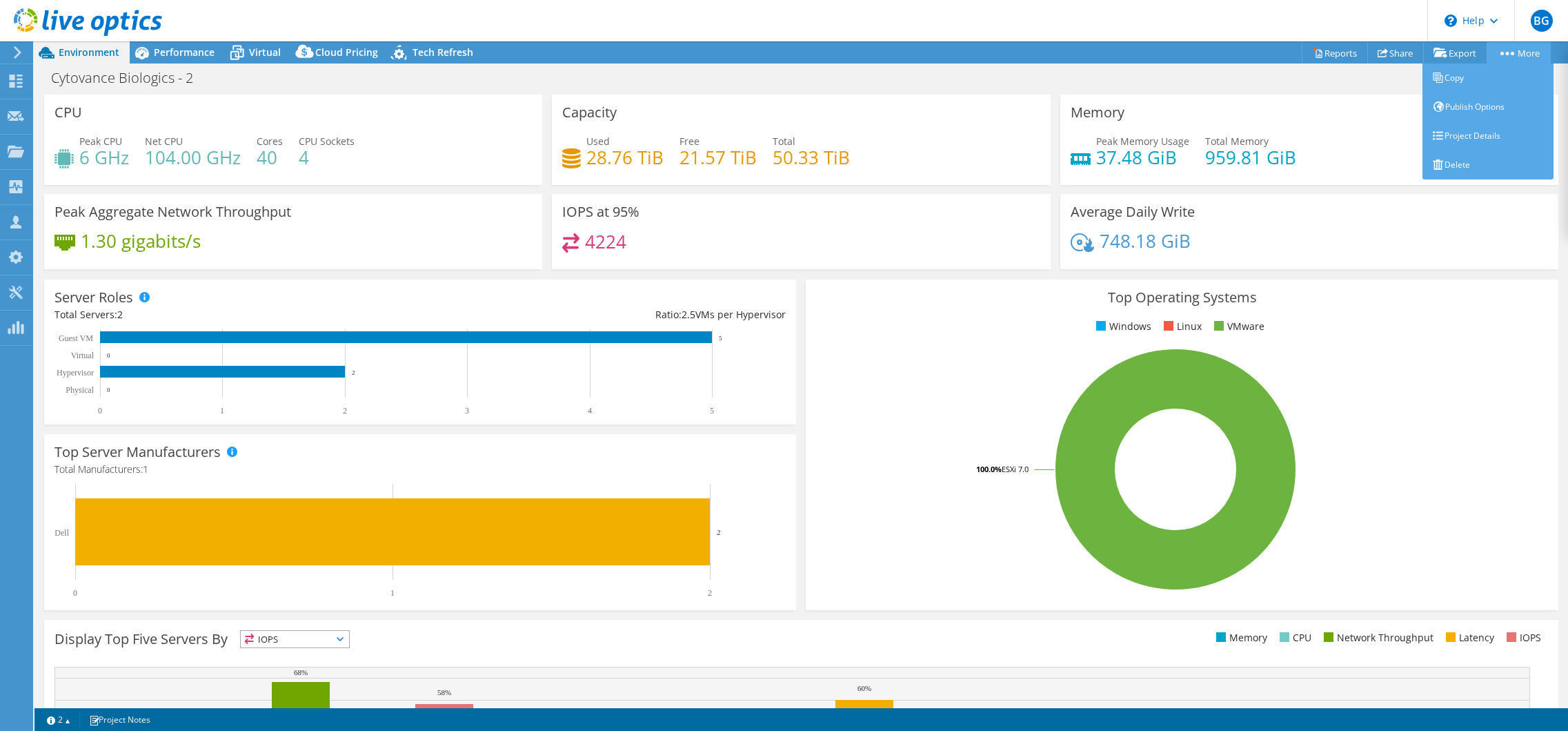
click at [1519, 58] on link "More" at bounding box center [1518, 52] width 64 height 21
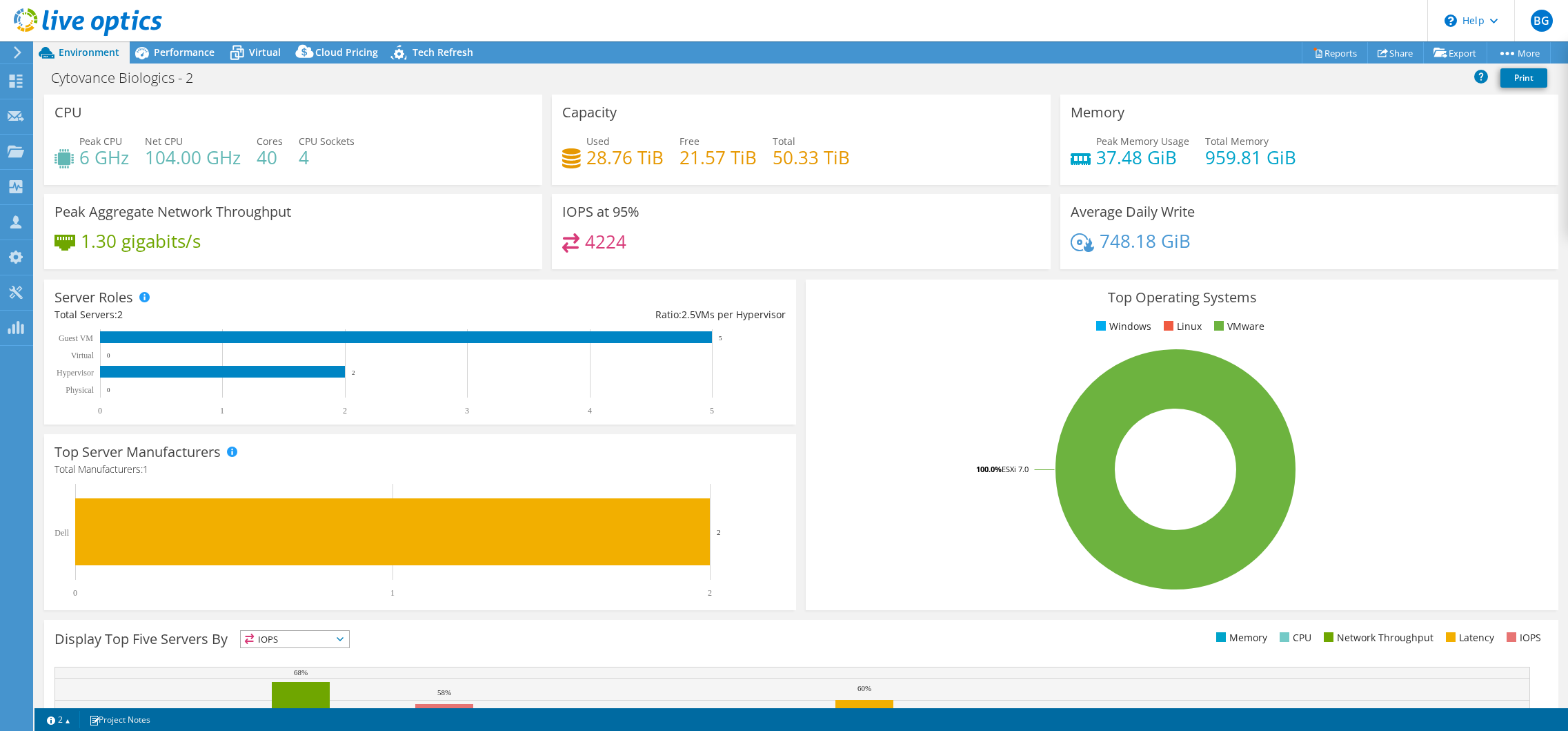
click at [20, 58] on icon at bounding box center [18, 52] width 10 height 13
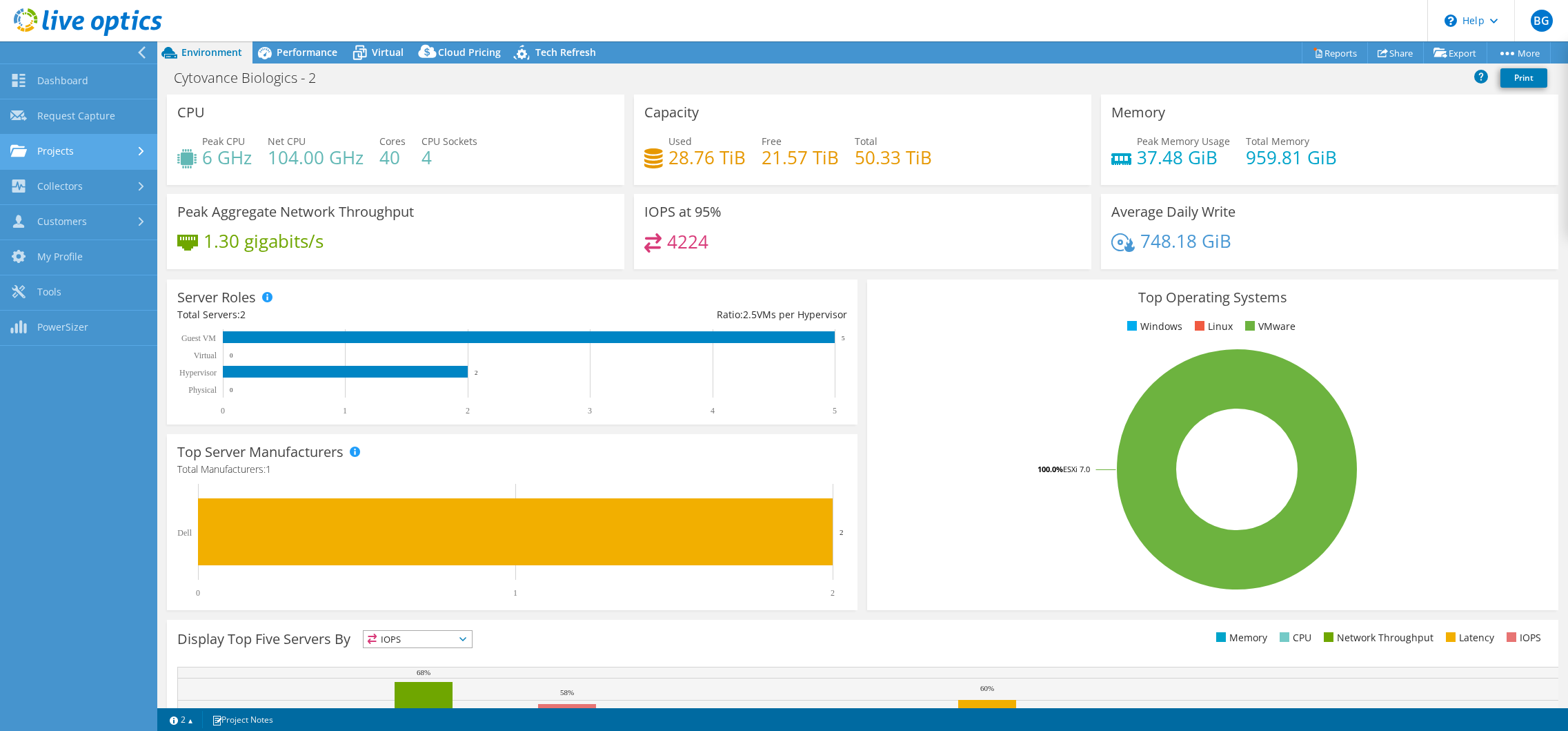
click at [100, 143] on link "Projects" at bounding box center [78, 152] width 157 height 35
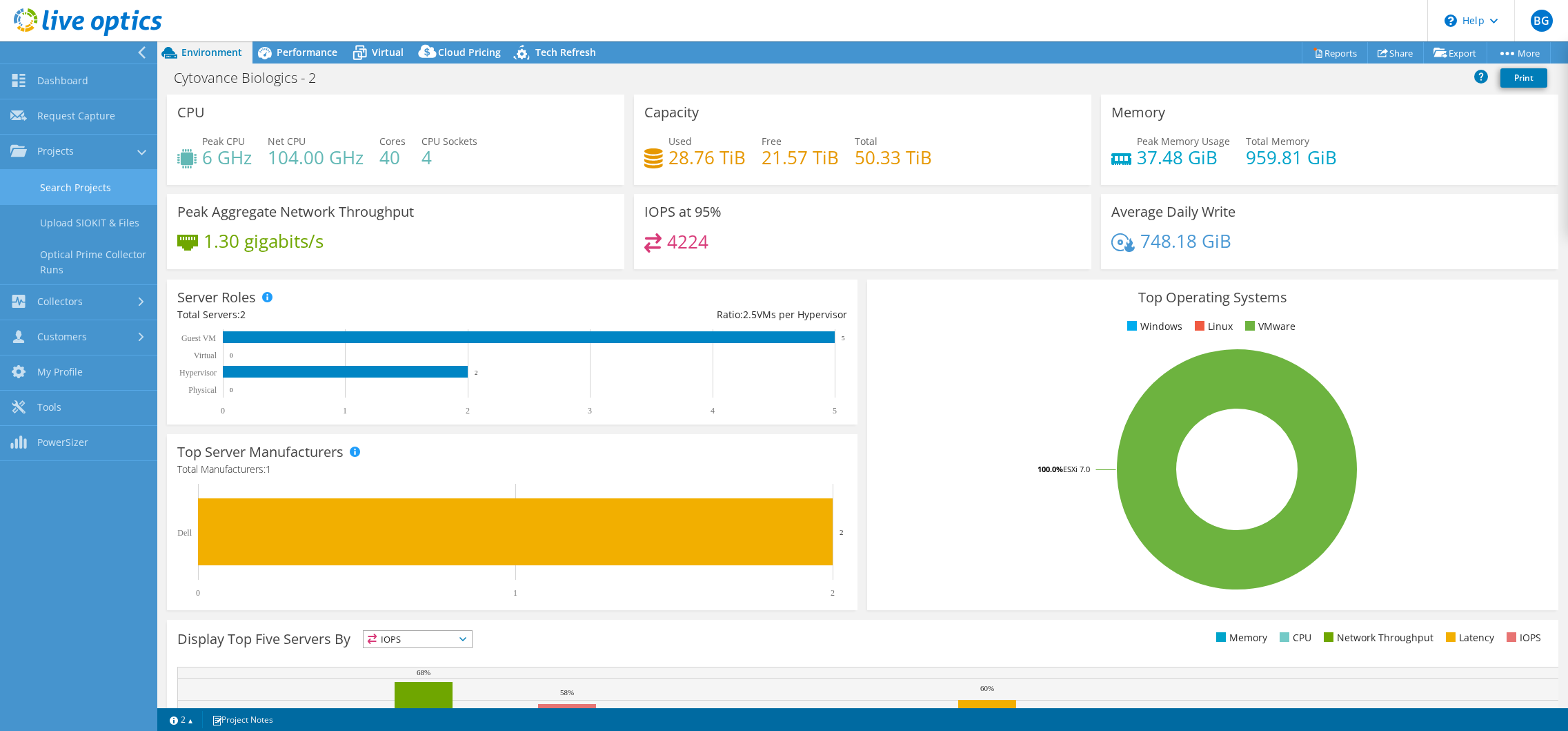
click at [85, 190] on link "Search Projects" at bounding box center [78, 188] width 157 height 35
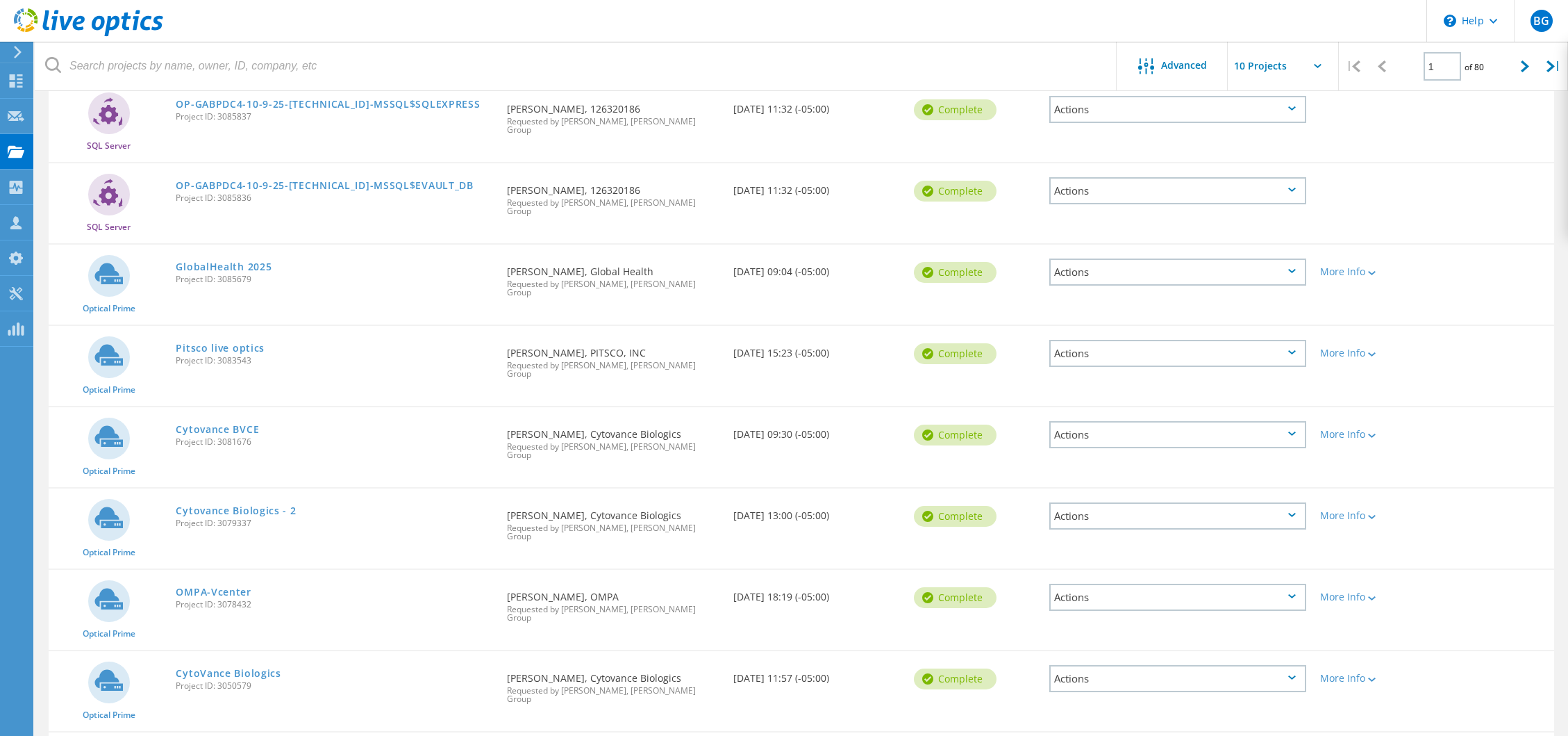
scroll to position [257, 0]
click at [234, 505] on link "Cytovance Biologics - 2" at bounding box center [236, 510] width 121 height 10
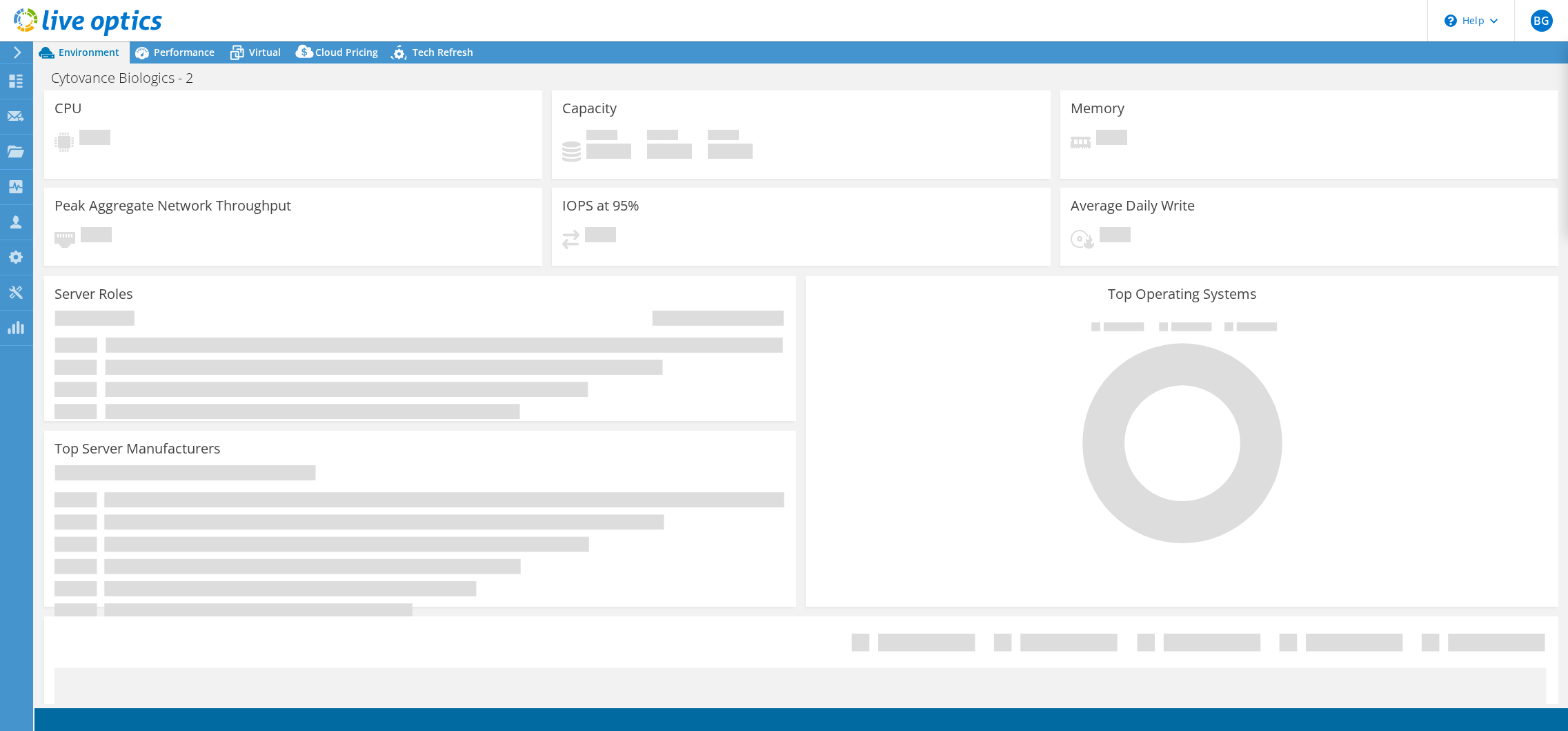
select select "USD"
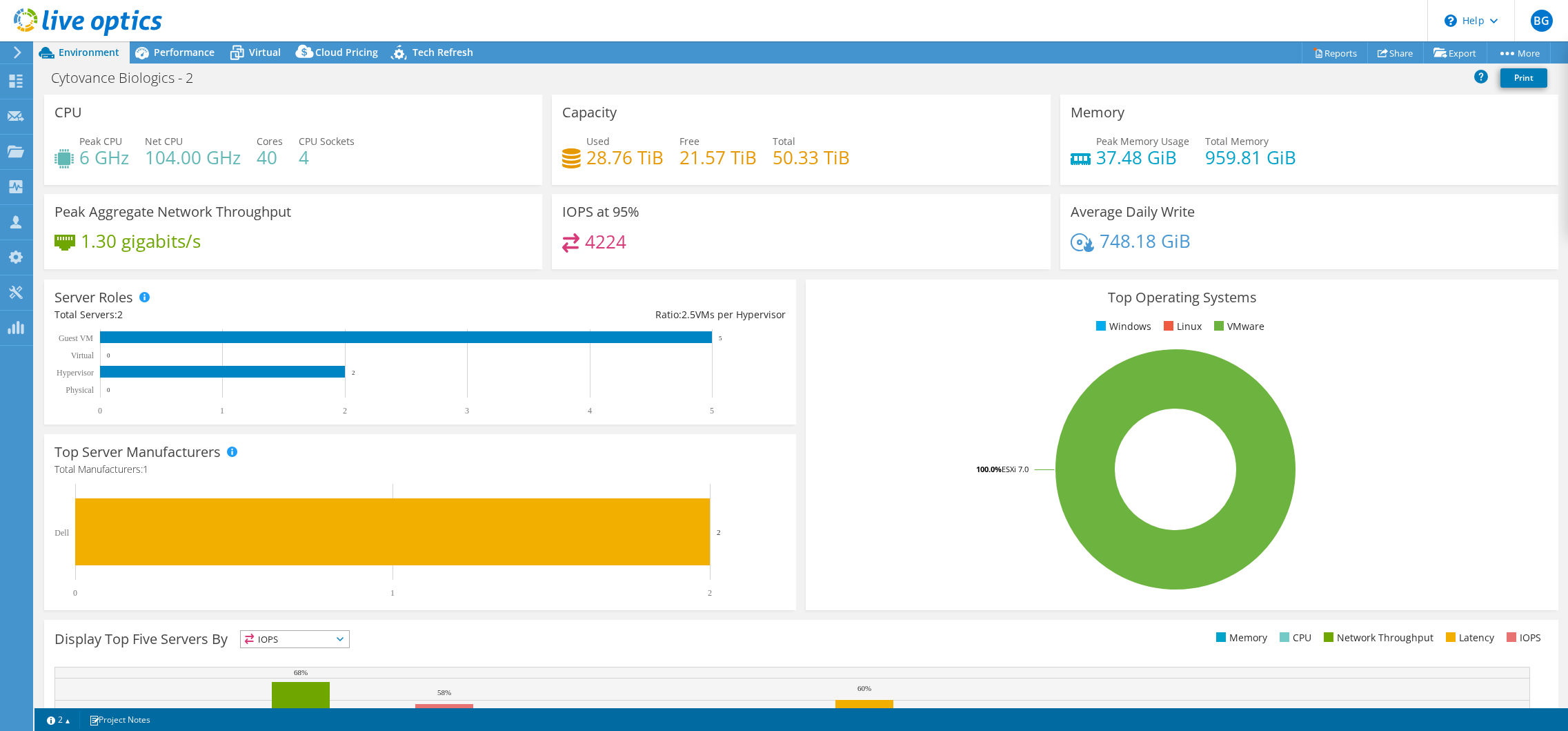
click at [15, 55] on icon at bounding box center [18, 52] width 10 height 13
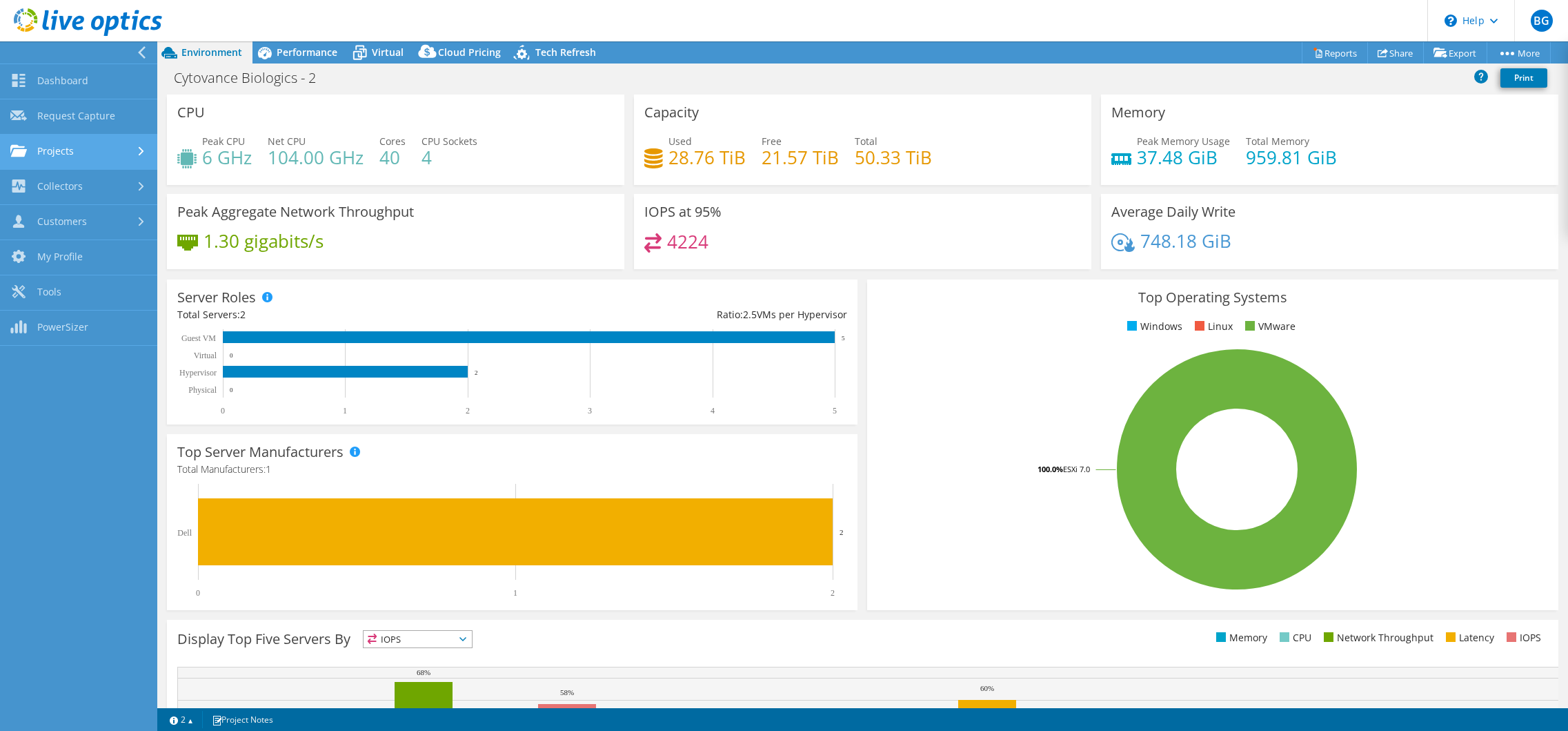
click at [100, 152] on link "Projects" at bounding box center [78, 152] width 157 height 35
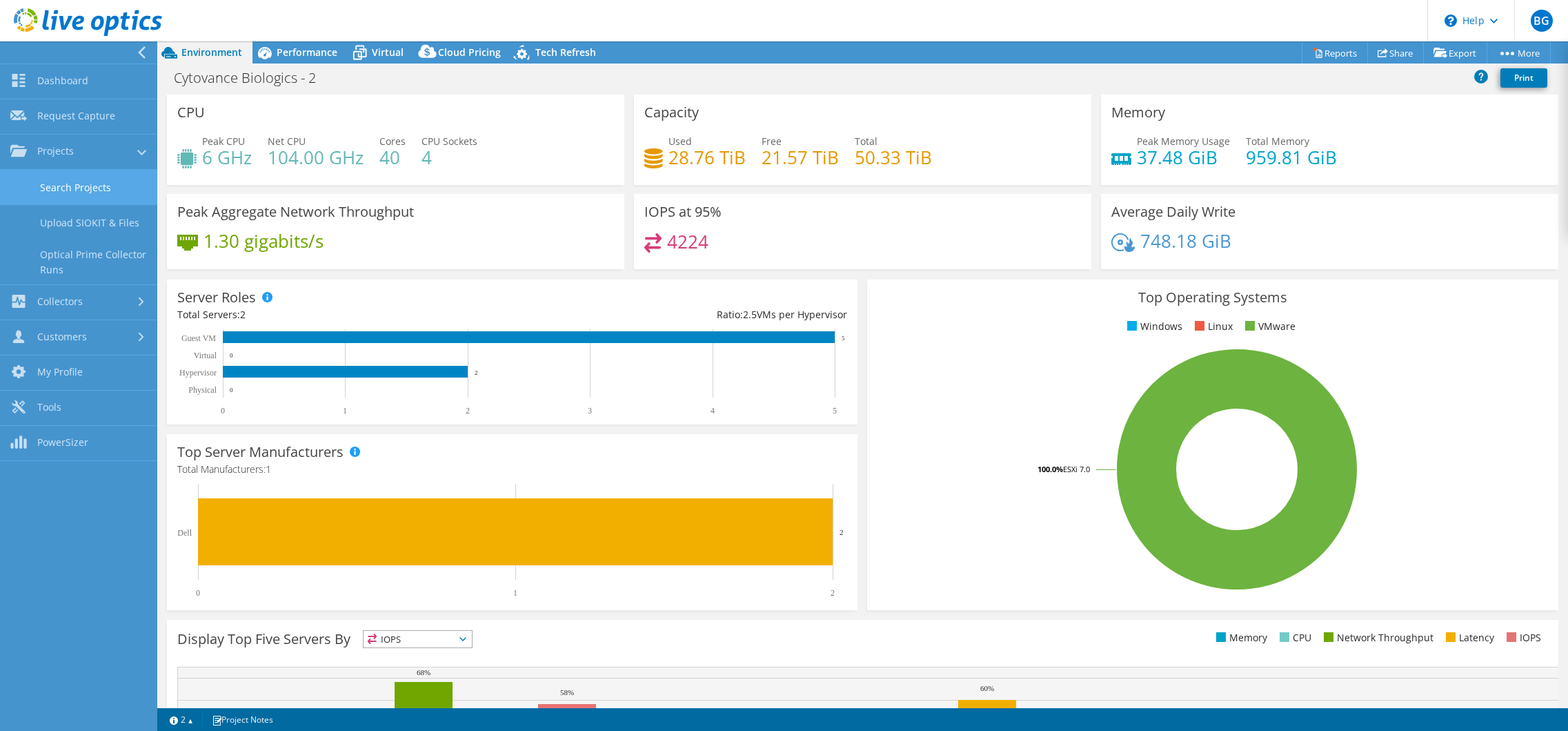
click at [89, 185] on link "Search Projects" at bounding box center [78, 188] width 157 height 35
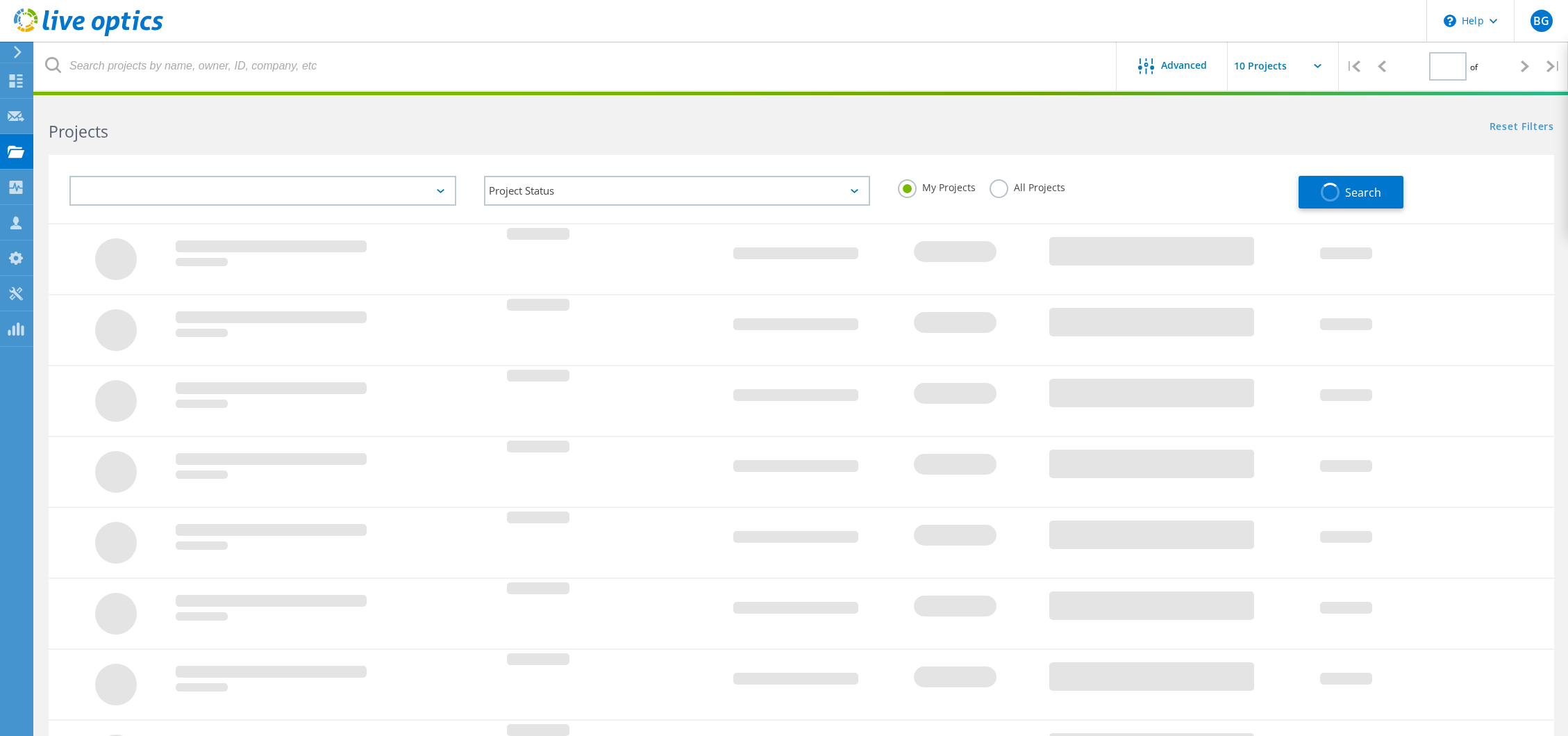
type input "1"
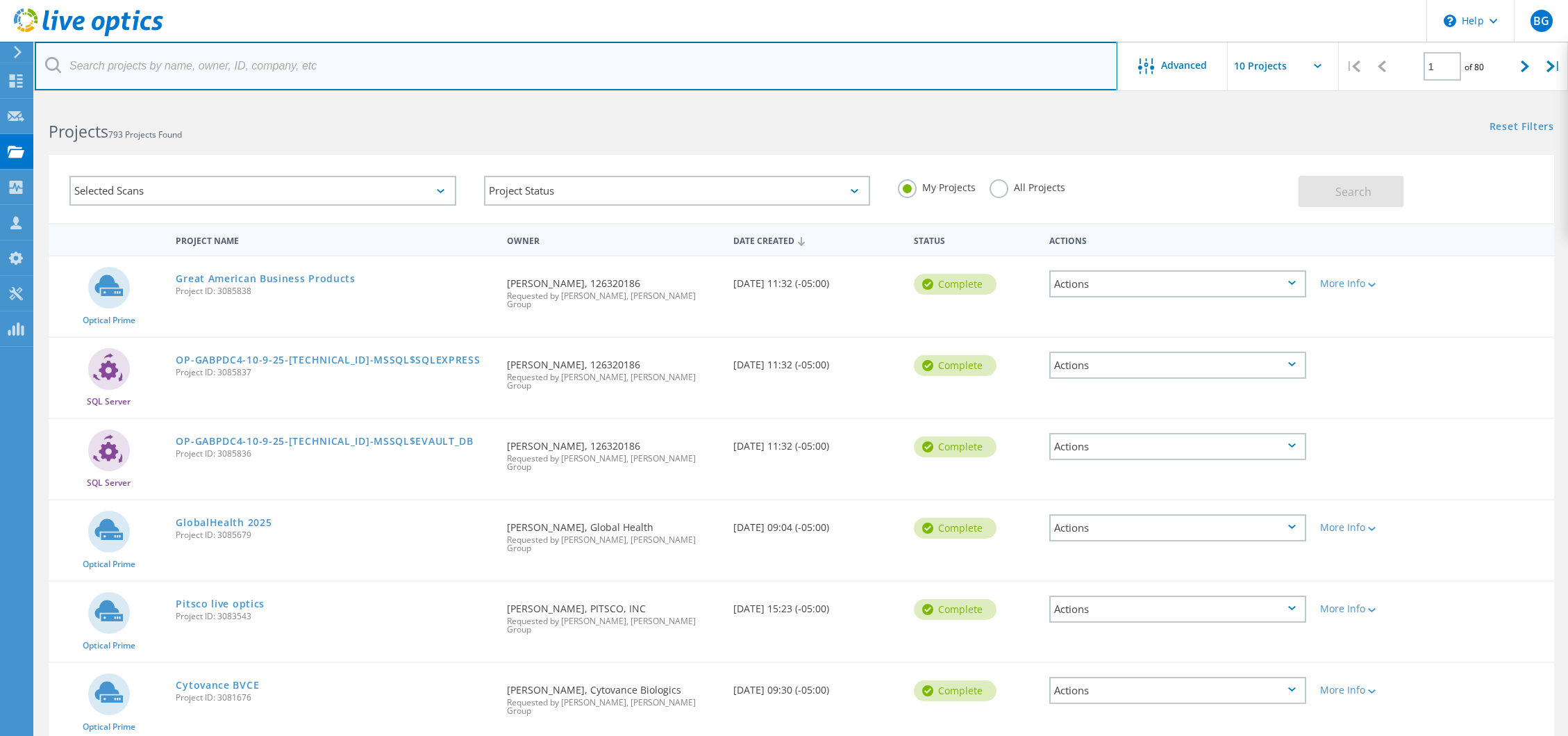
click at [246, 75] on input "text" at bounding box center [576, 65] width 1083 height 48
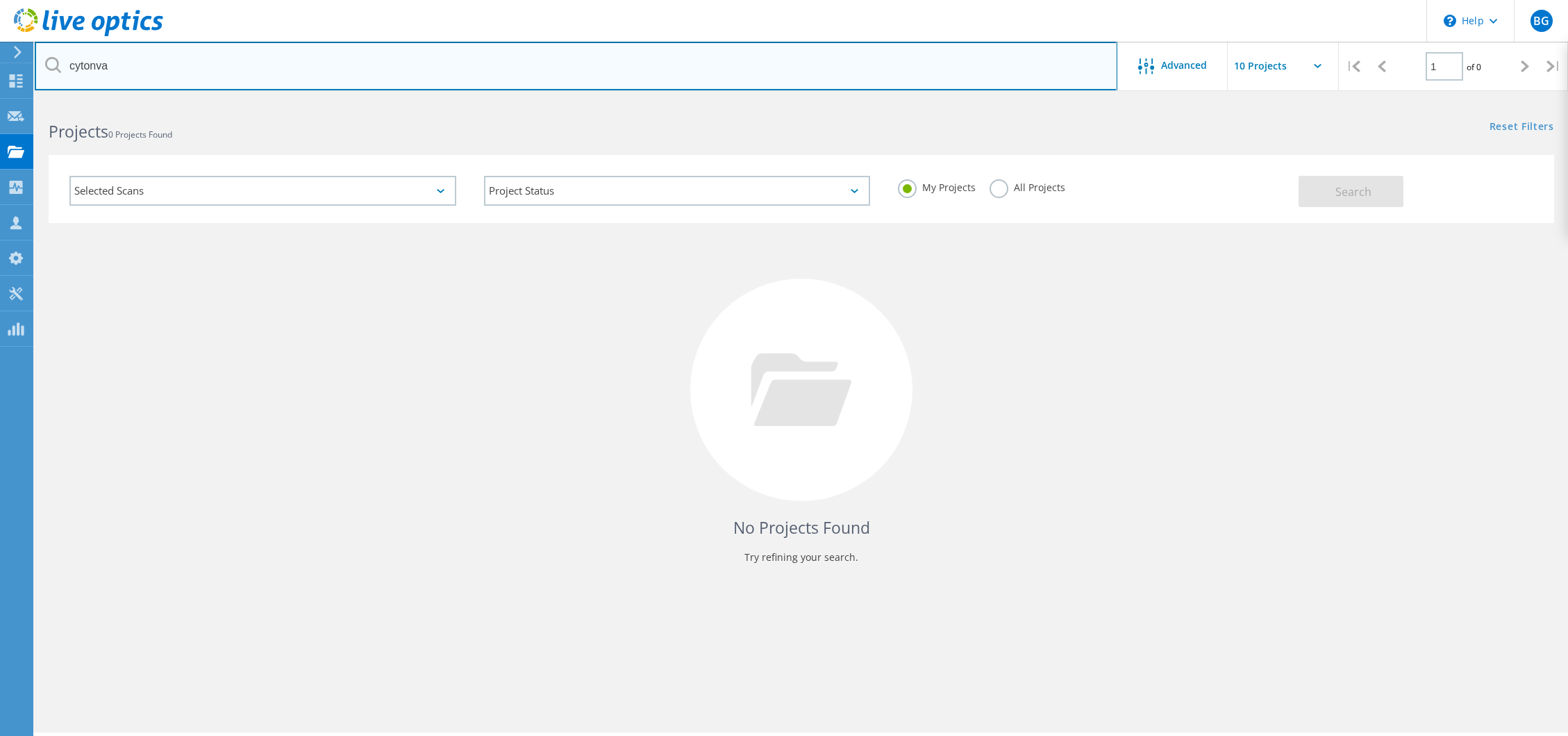
click at [164, 69] on input "cytonva" at bounding box center [576, 65] width 1083 height 48
click at [176, 71] on input "cytonvance" at bounding box center [576, 65] width 1083 height 48
type input "c"
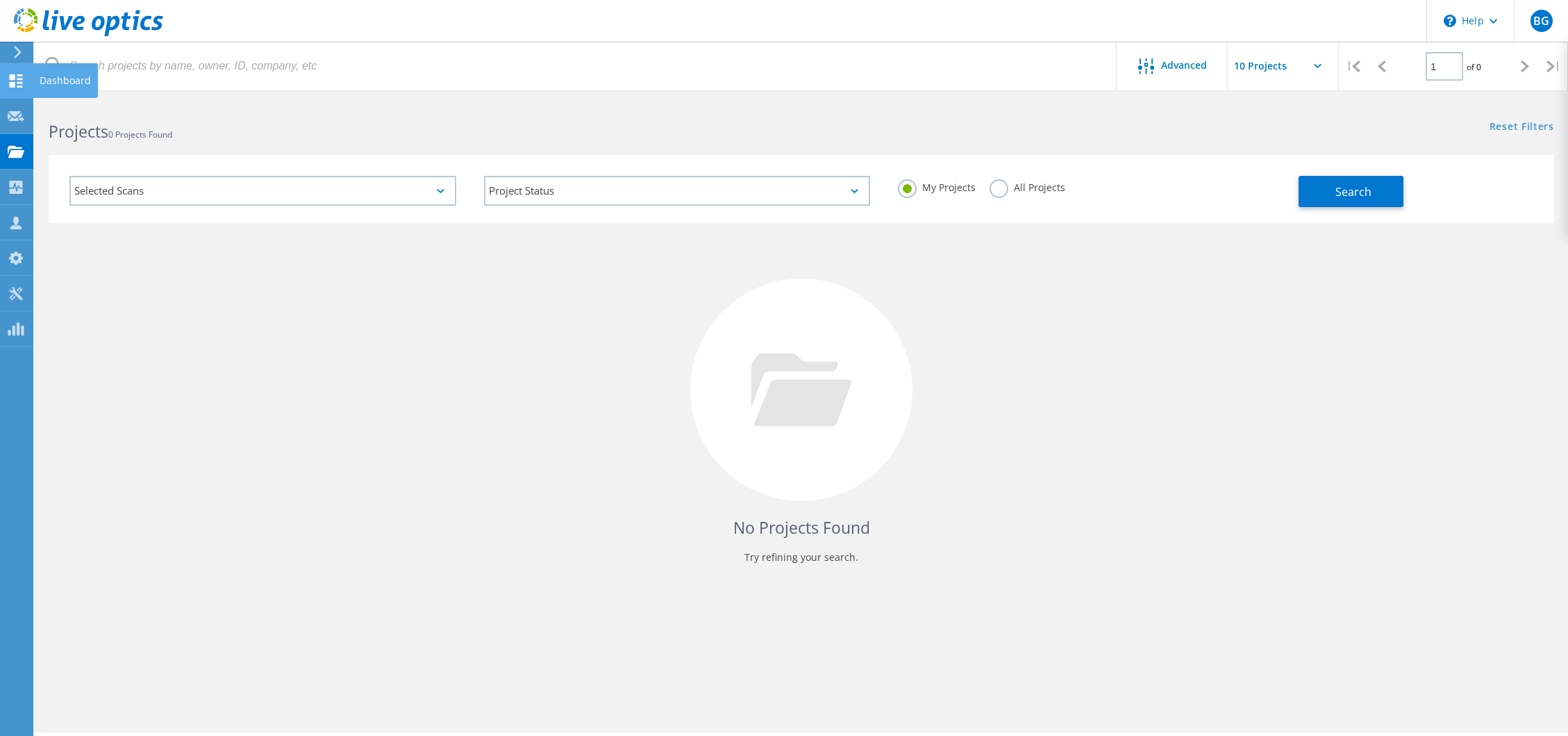
click at [14, 79] on use at bounding box center [16, 81] width 13 height 13
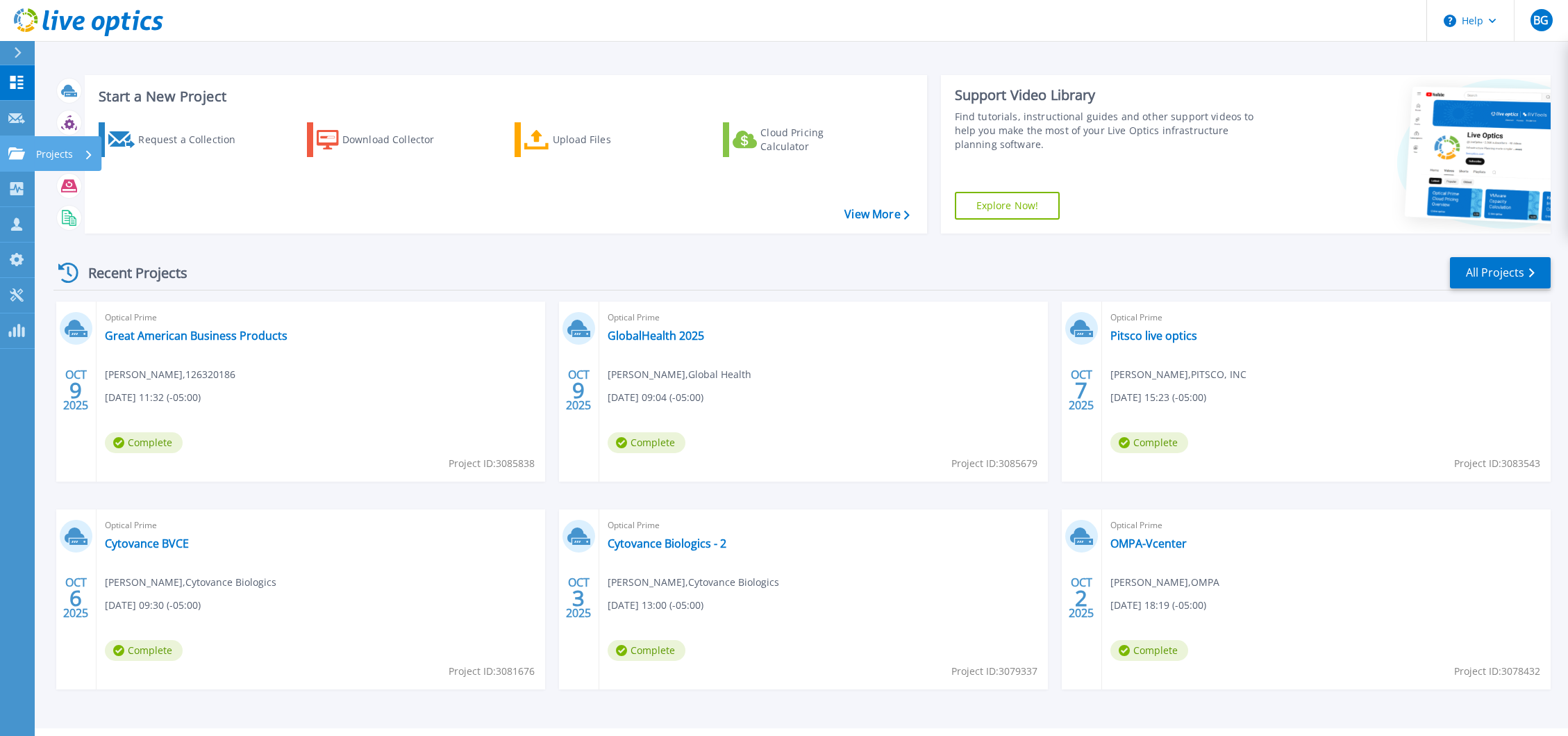
click at [18, 150] on icon at bounding box center [16, 153] width 16 height 12
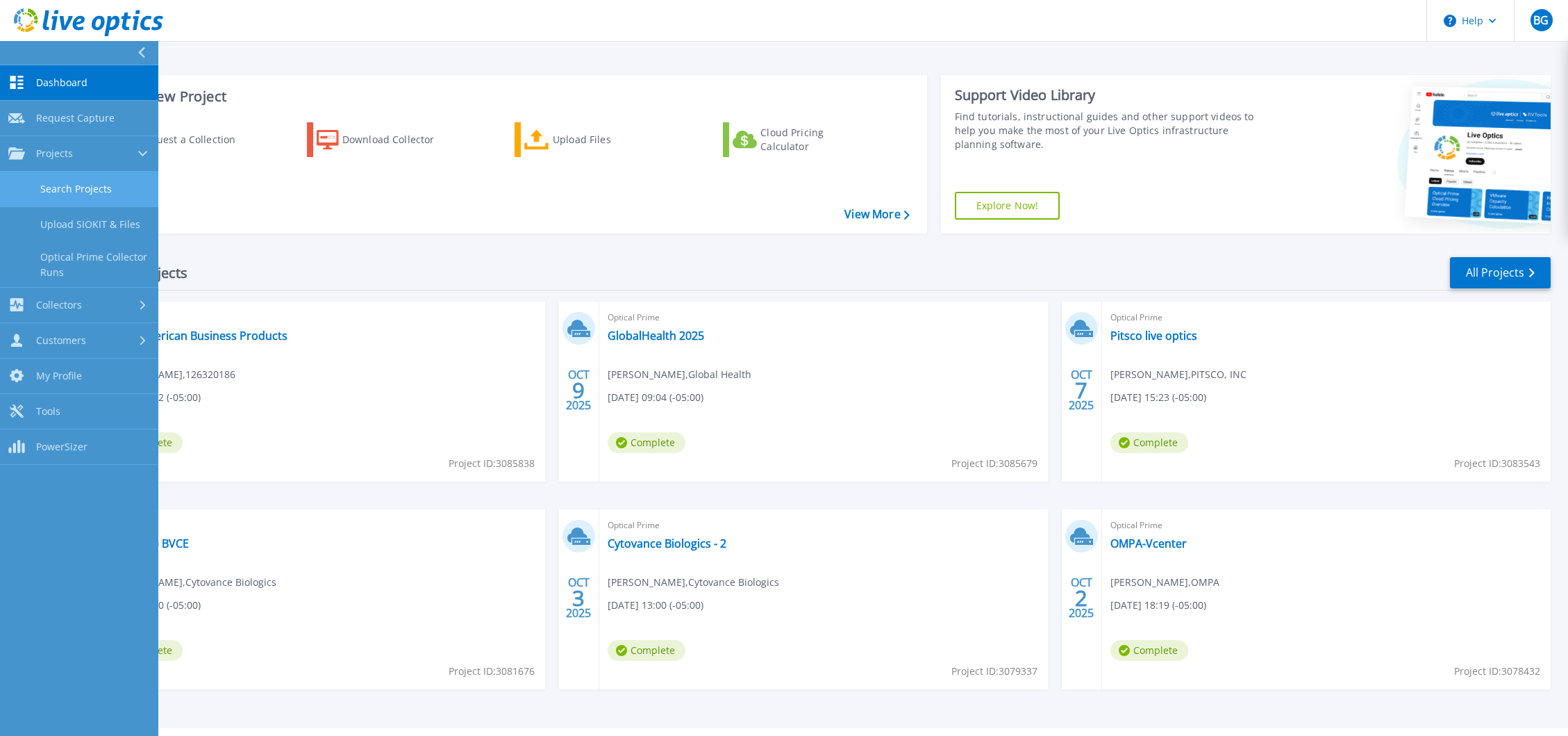
click at [77, 189] on link "Search Projects" at bounding box center [79, 190] width 158 height 36
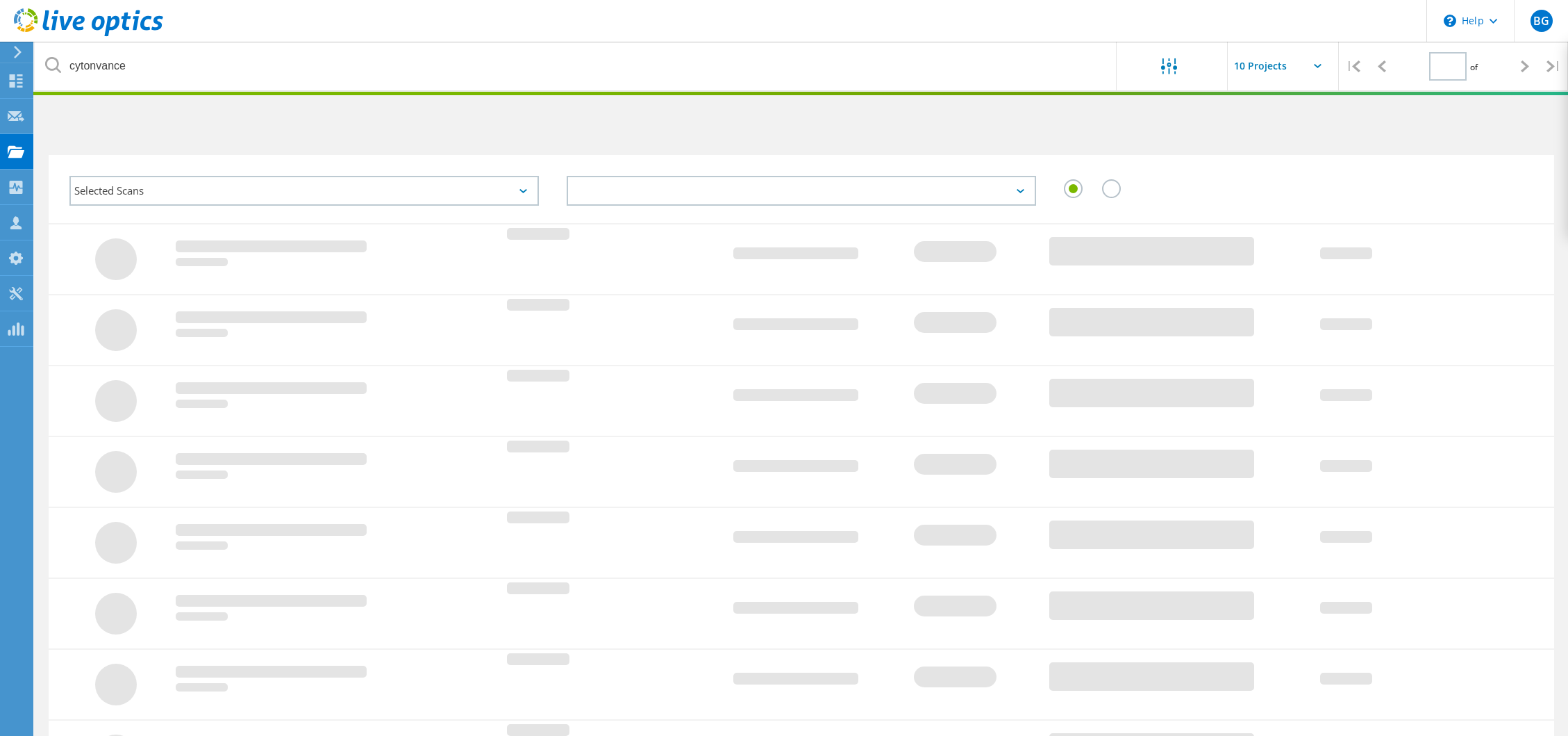
type input "1"
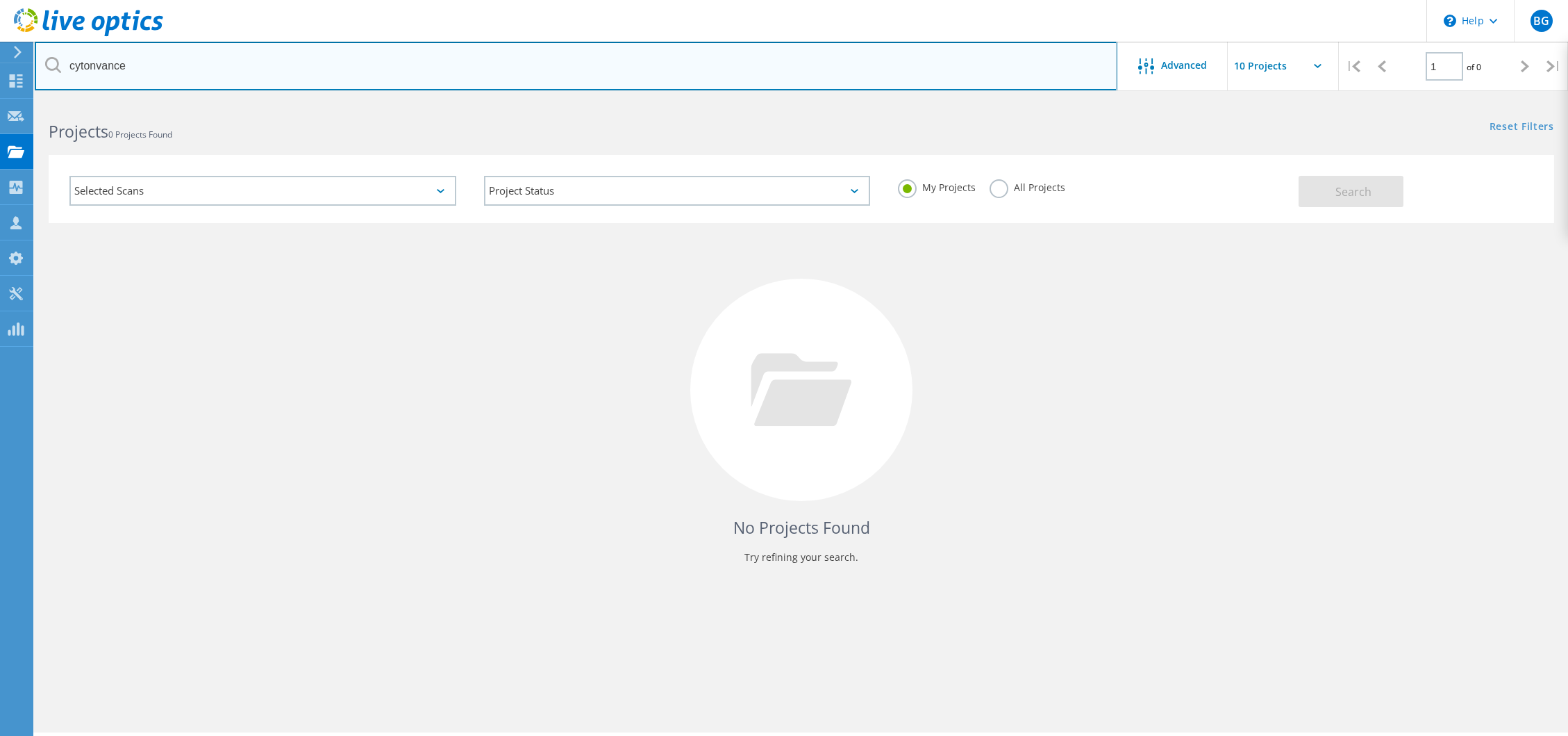
click at [196, 65] on input "cytonvance" at bounding box center [576, 65] width 1083 height 48
type input "cytovance"
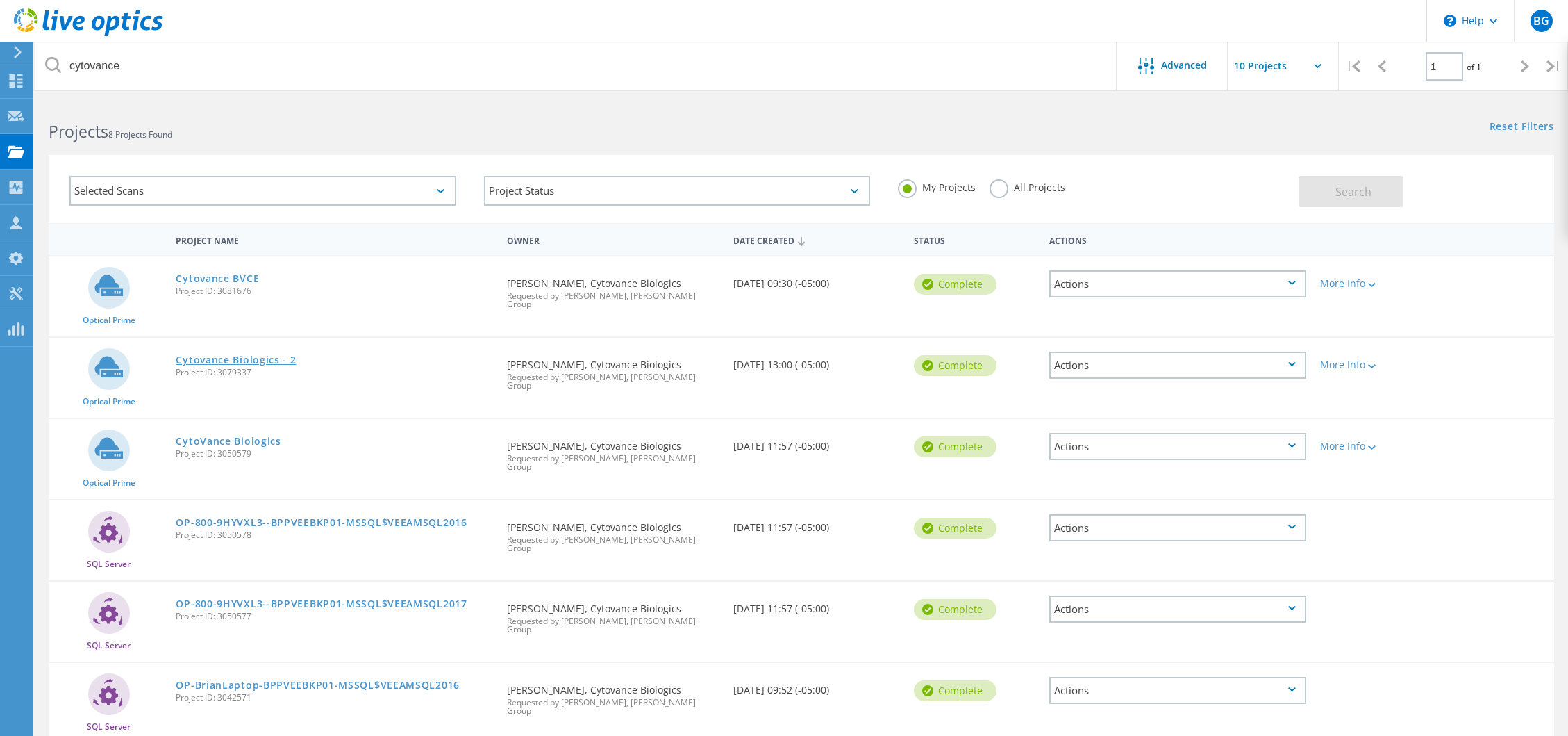
click at [242, 355] on link "Cytovance Biologics - 2" at bounding box center [236, 359] width 121 height 10
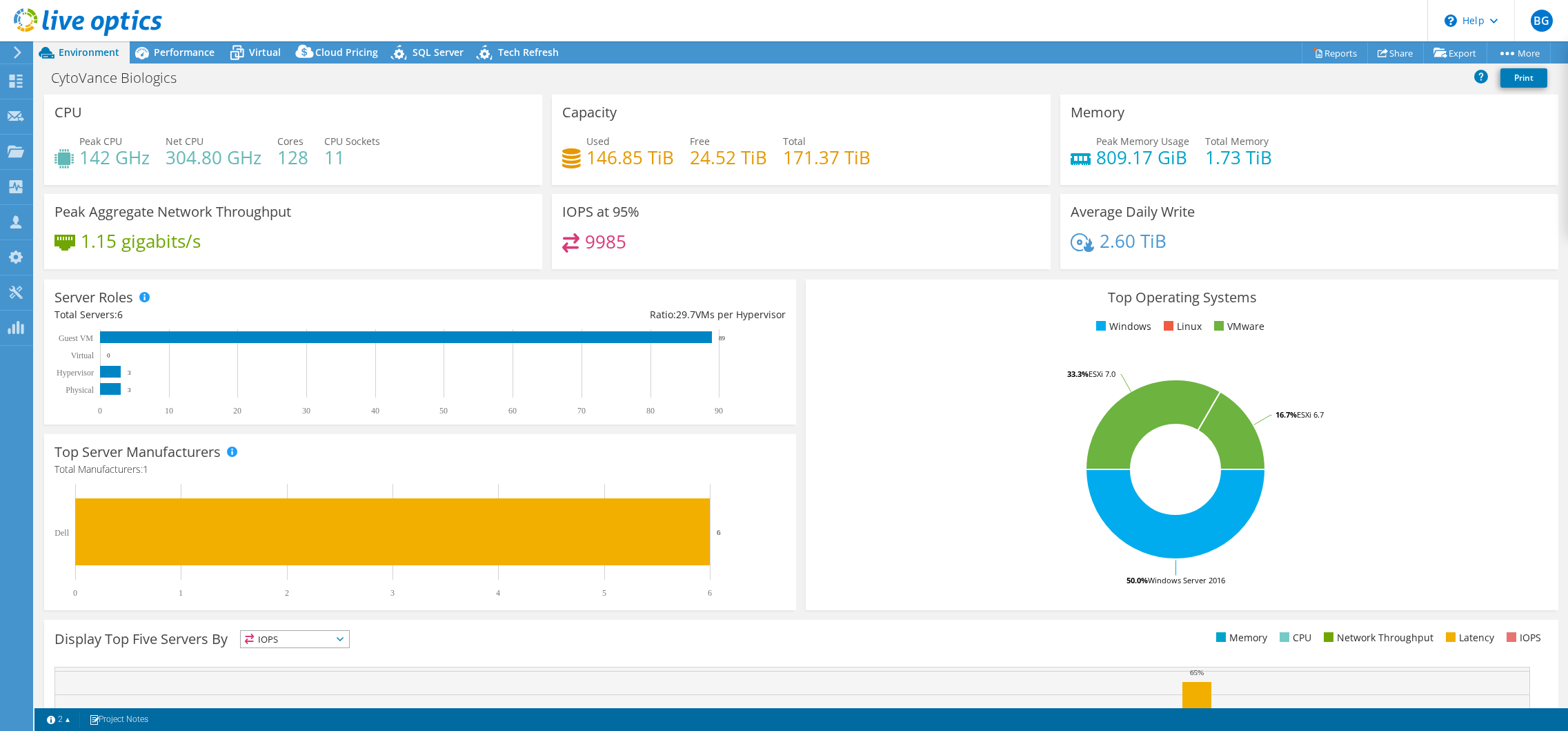
select select "USD"
click at [174, 52] on span "Performance" at bounding box center [184, 52] width 61 height 13
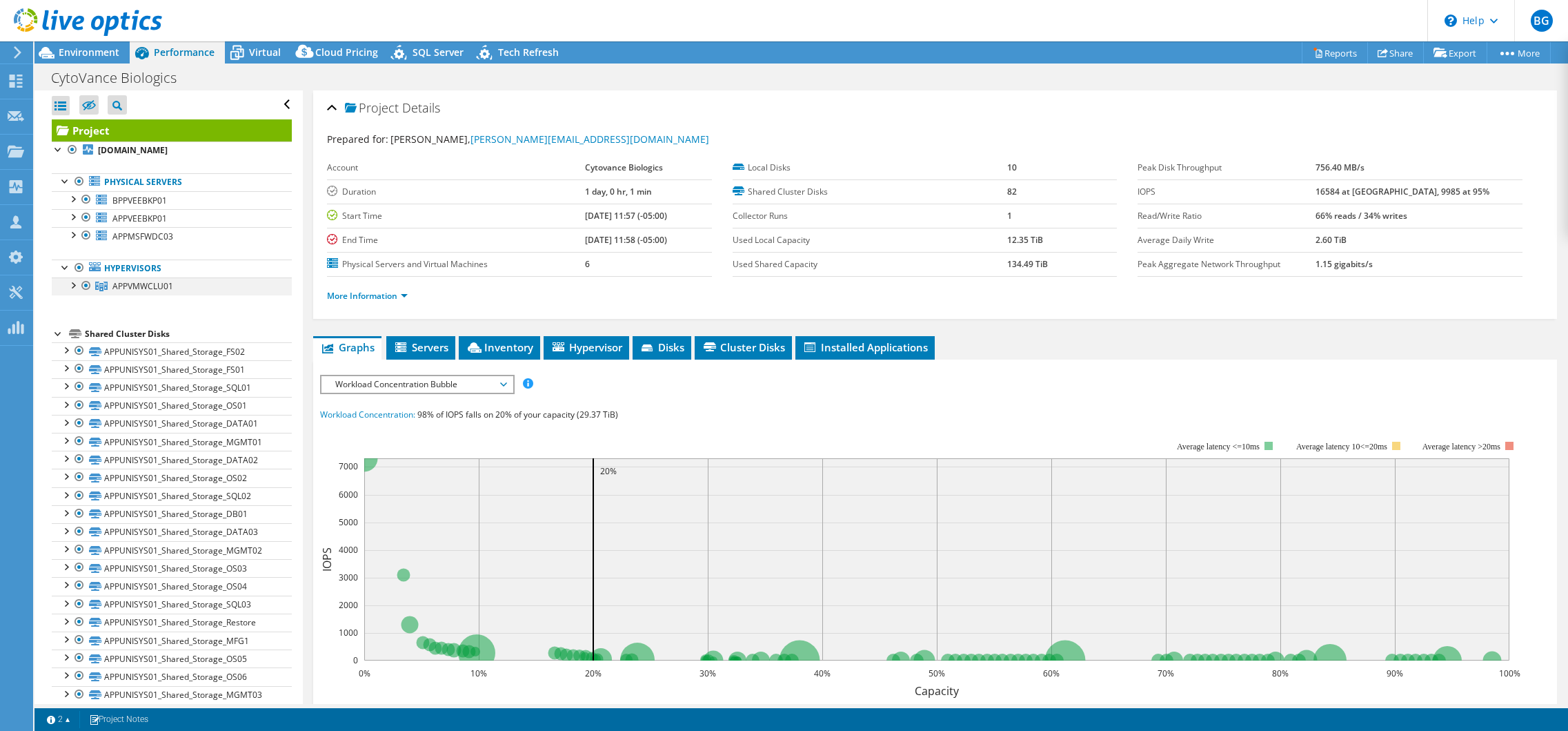
click at [75, 285] on div at bounding box center [72, 284] width 14 height 14
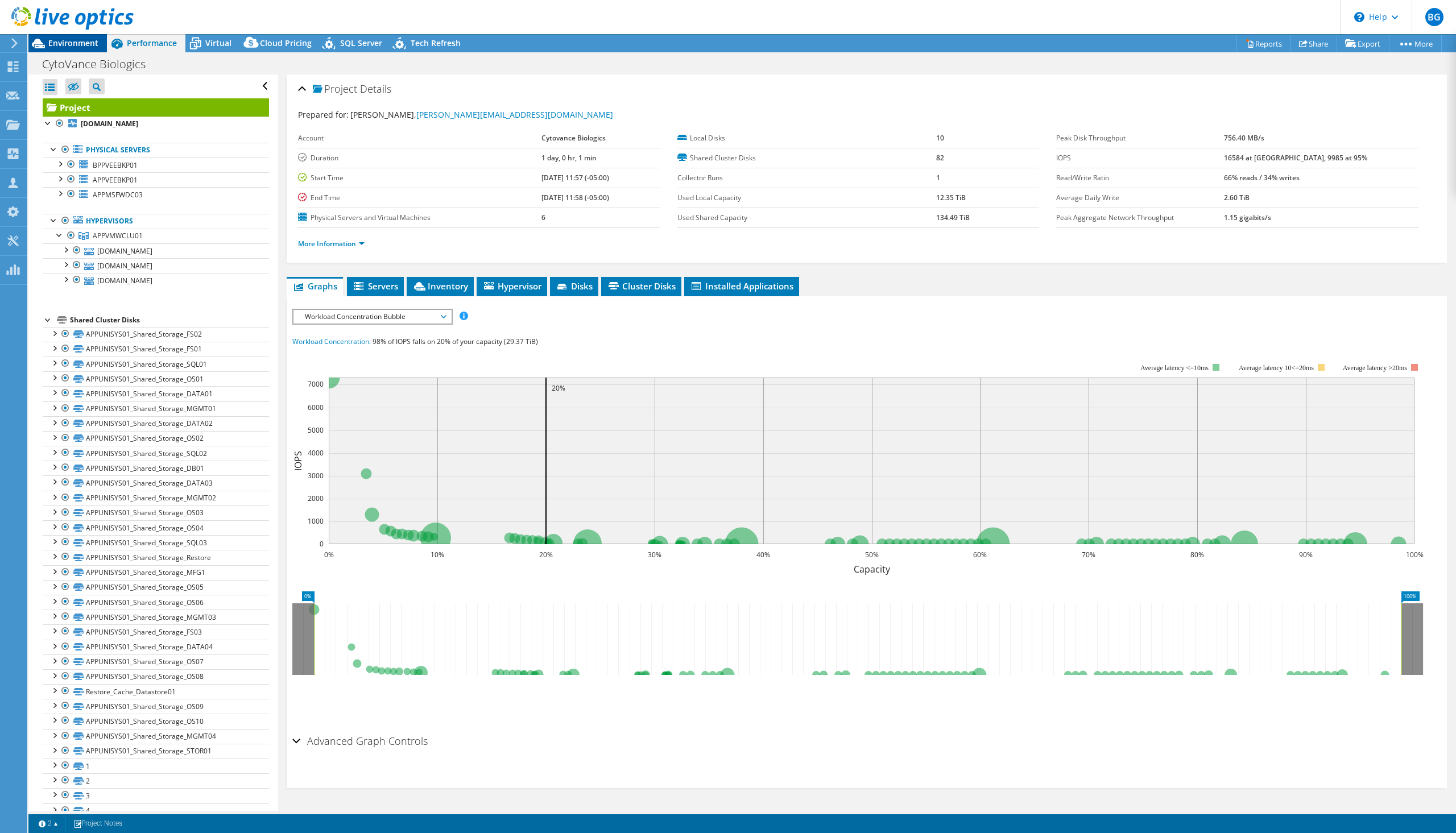
click at [55, 44] on span "Environment" at bounding box center [73, 43] width 50 height 11
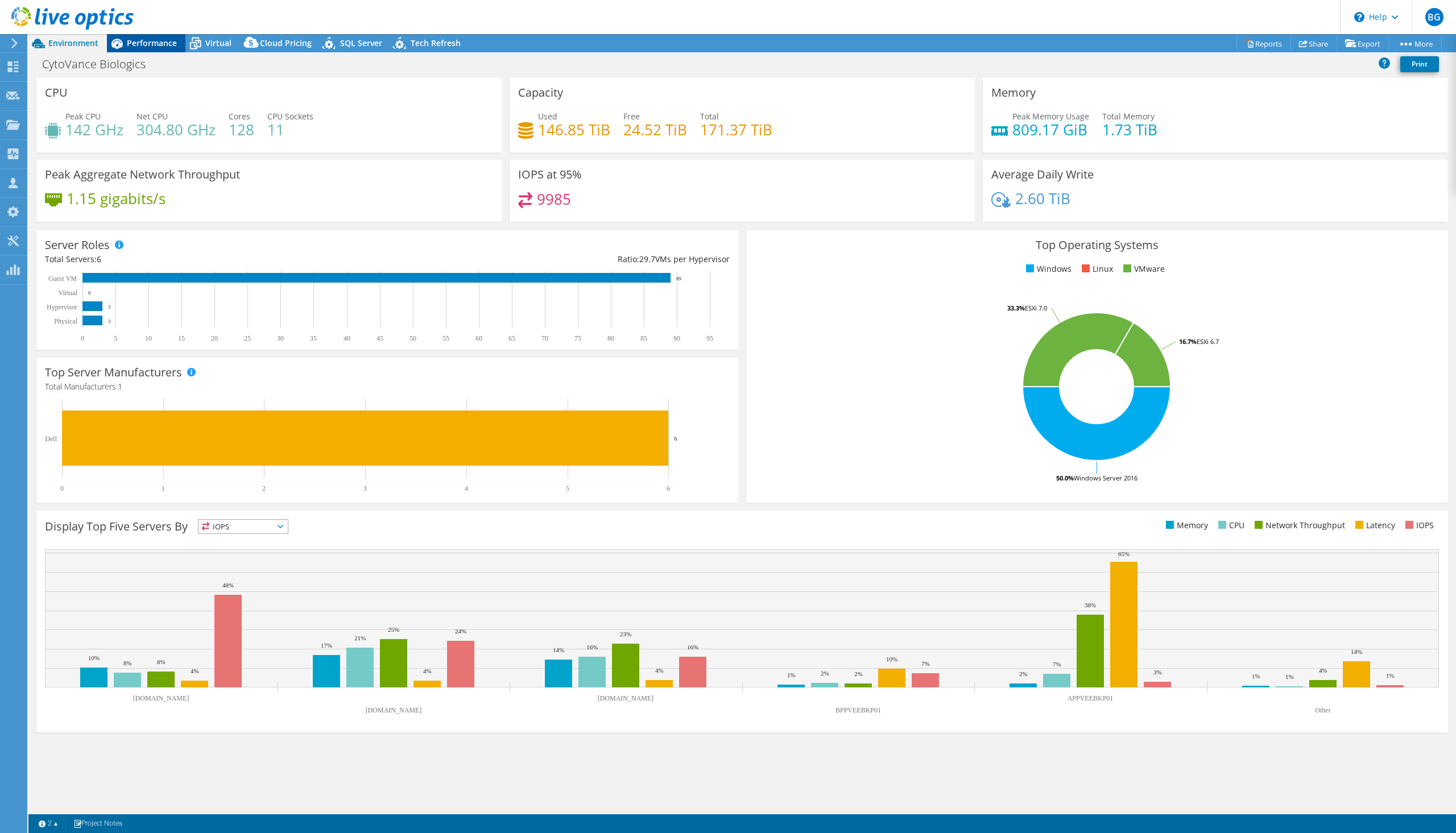
click at [145, 47] on span "Performance" at bounding box center [152, 43] width 50 height 11
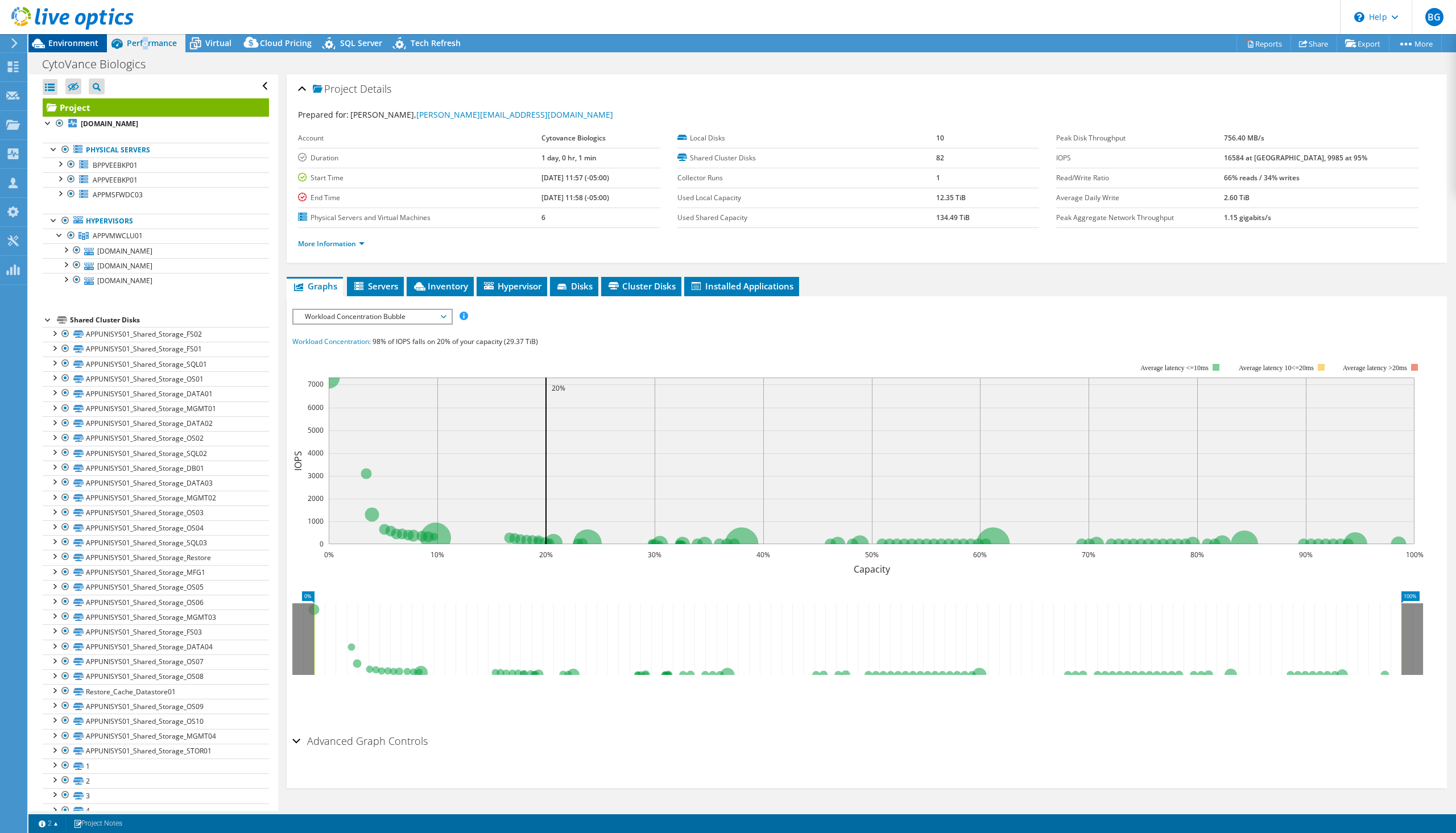
click at [72, 37] on div at bounding box center [66, 19] width 133 height 38
click at [76, 40] on span "Environment" at bounding box center [73, 43] width 50 height 11
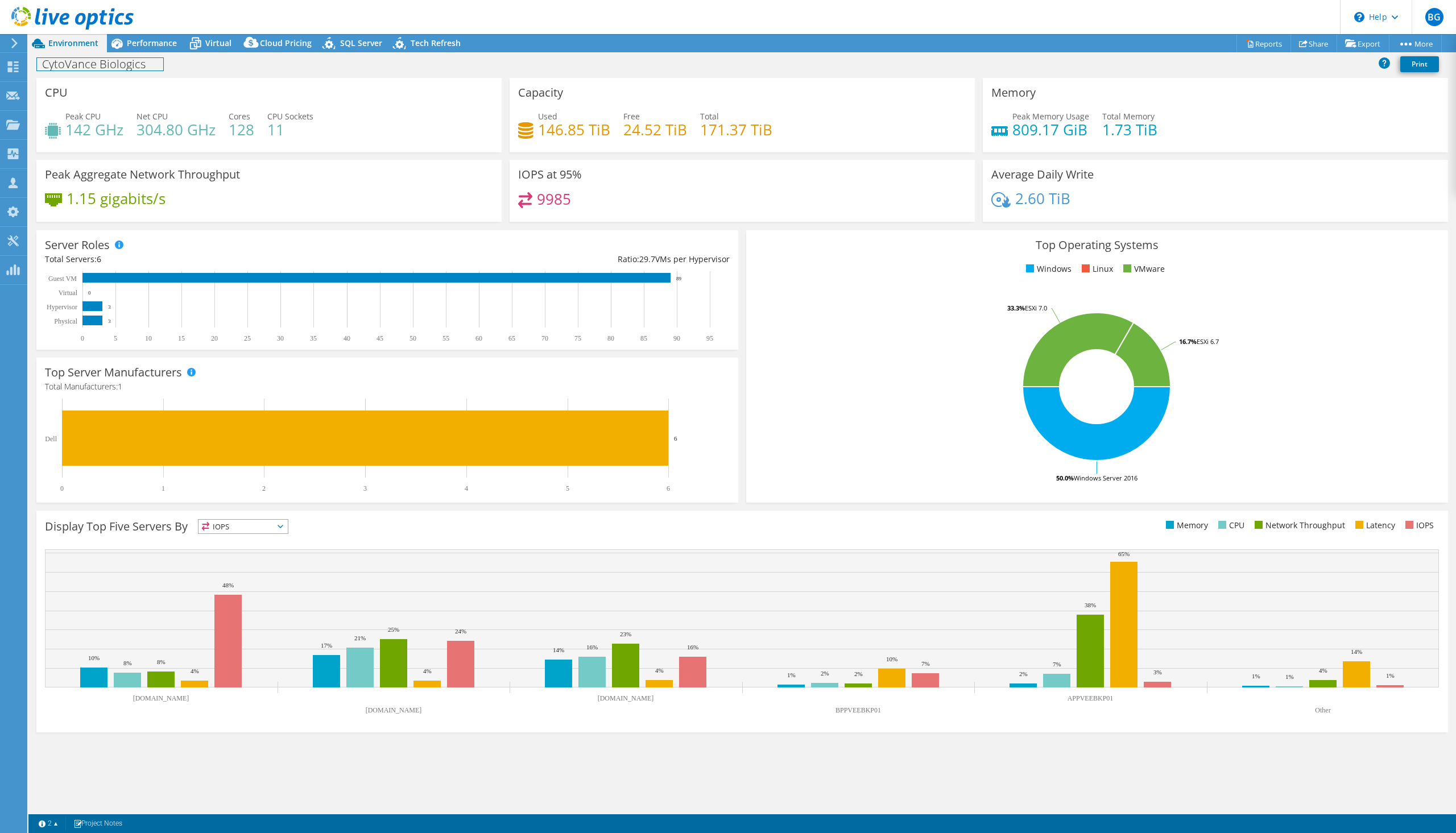
click at [148, 67] on h1 "CytoVance Biologics" at bounding box center [100, 64] width 126 height 13
click at [205, 64] on link at bounding box center [207, 63] width 16 height 14
click at [316, 64] on div "CytoVance Biologics - 800 Print" at bounding box center [743, 64] width 1428 height 21
click at [148, 47] on span "Performance" at bounding box center [152, 43] width 50 height 11
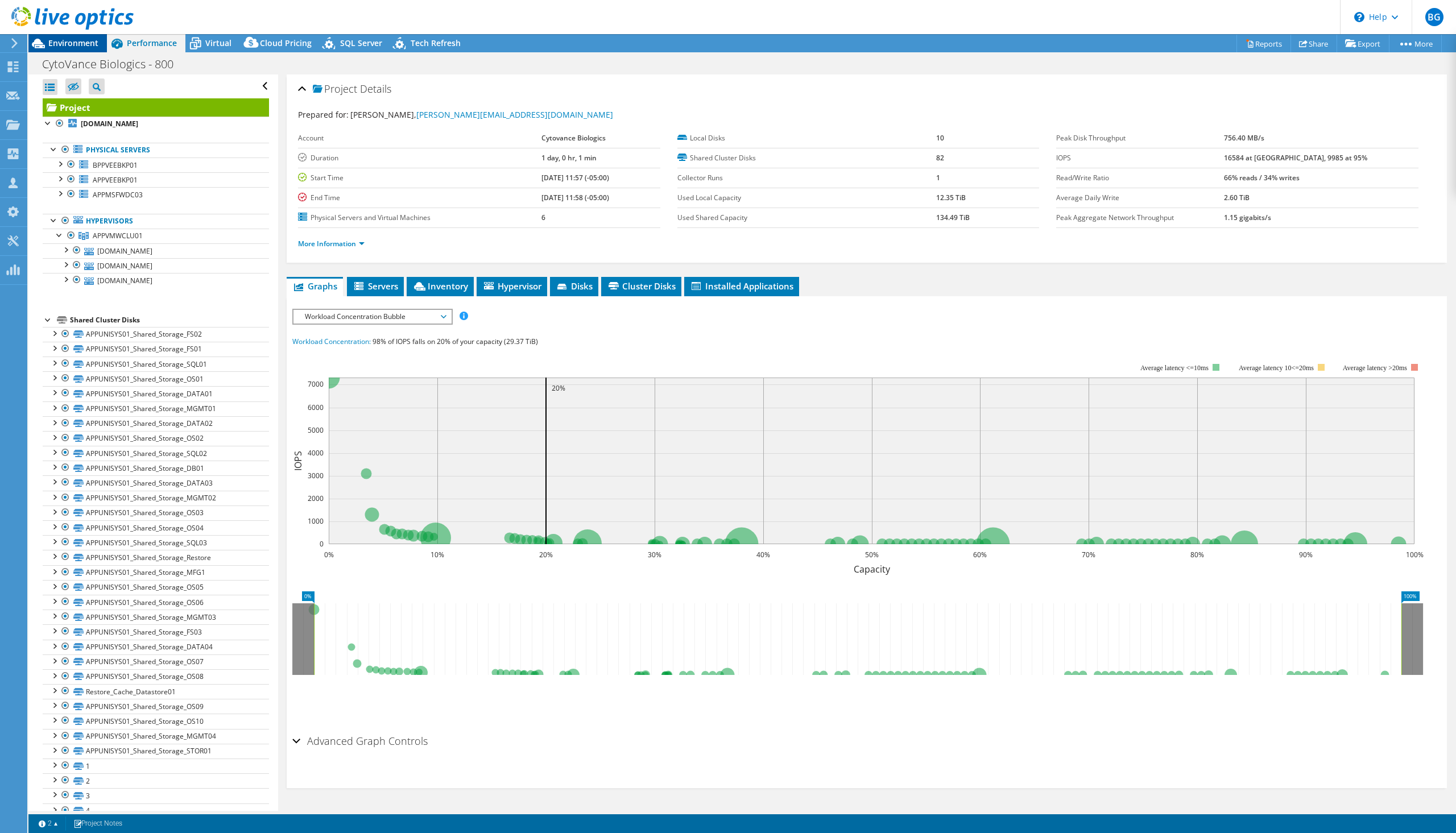
click at [76, 41] on span "Environment" at bounding box center [73, 43] width 50 height 11
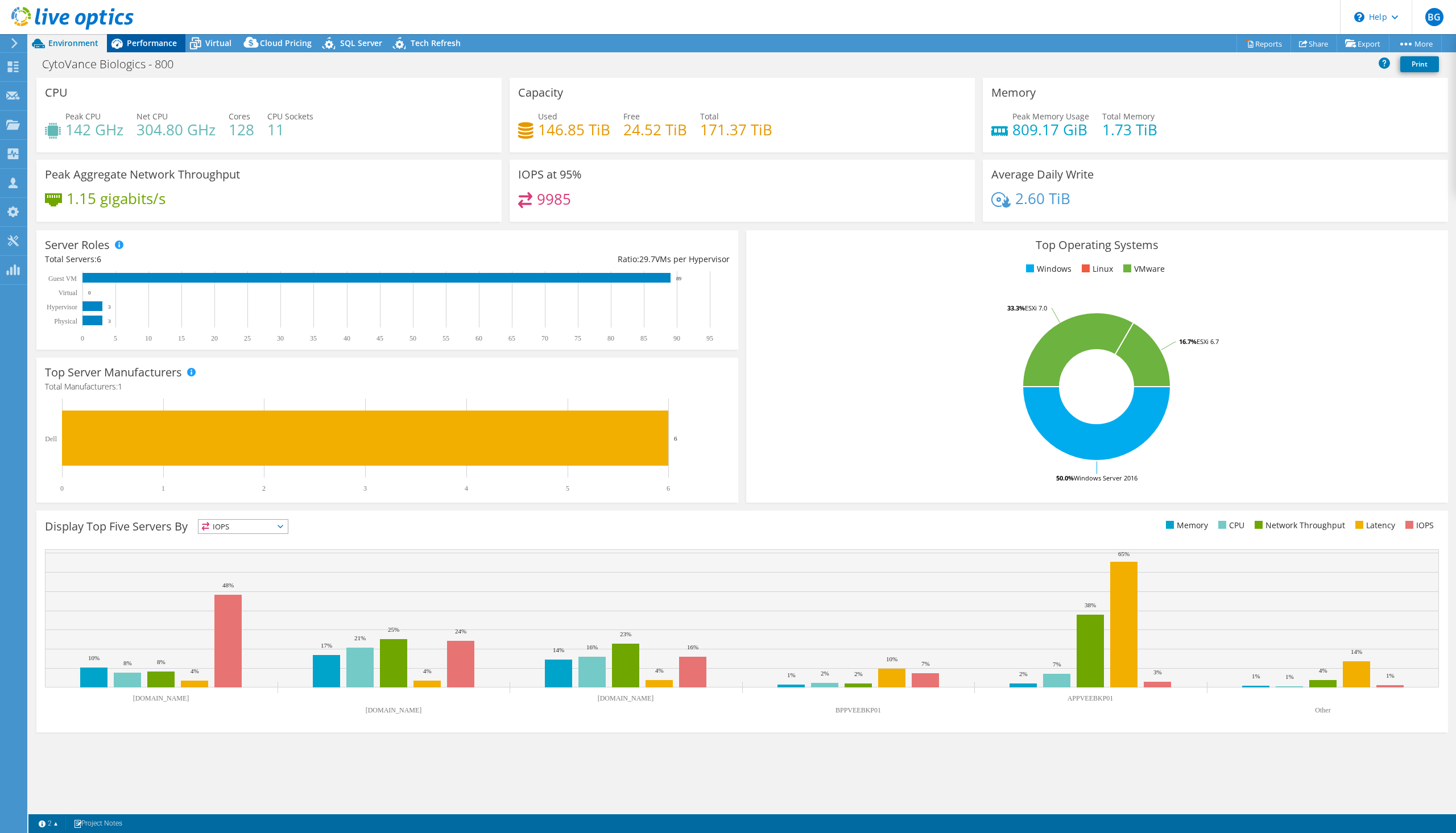
click at [160, 46] on span "Performance" at bounding box center [152, 43] width 50 height 11
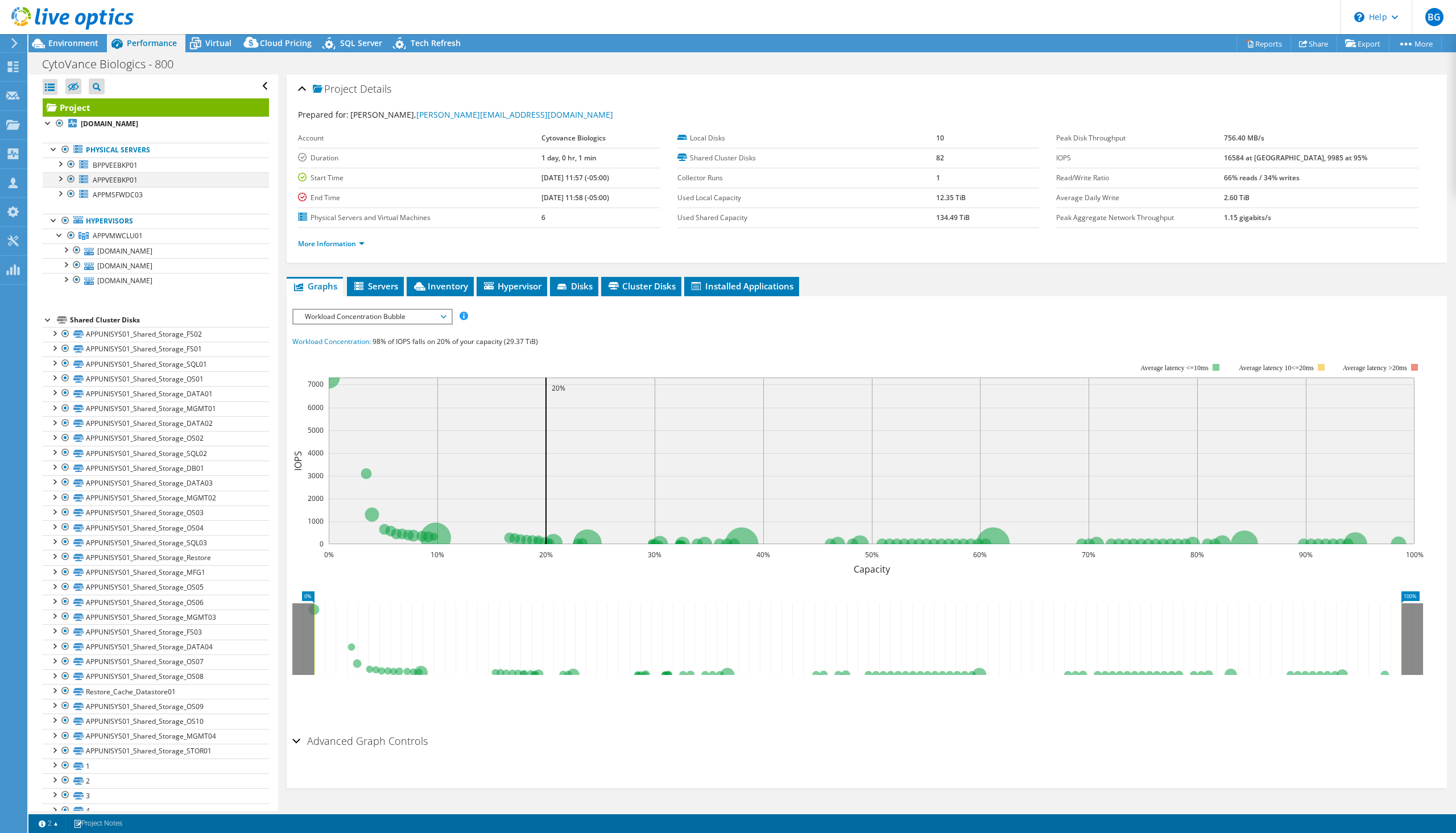
click at [72, 180] on div at bounding box center [71, 179] width 12 height 13
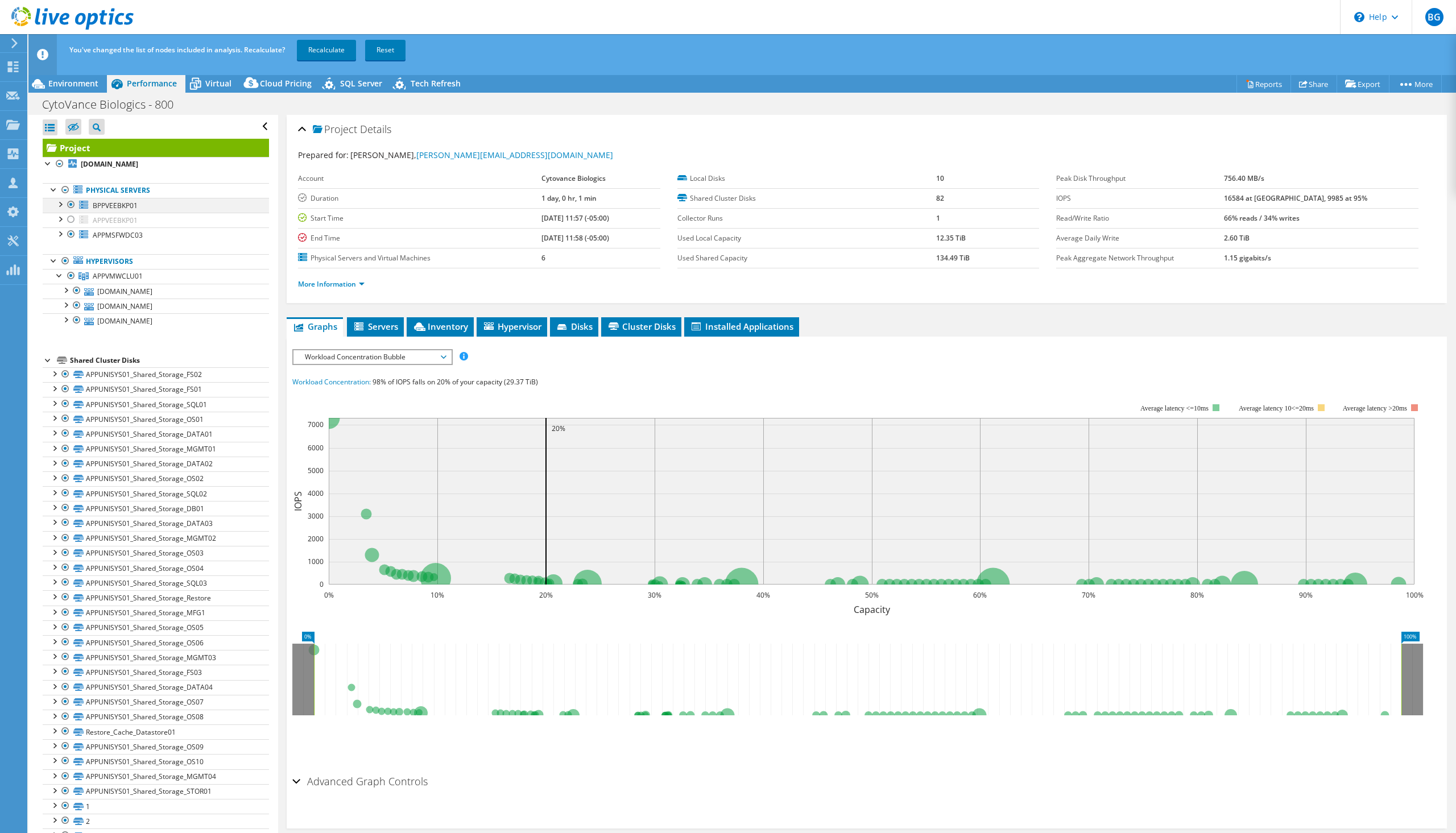
click at [72, 205] on div at bounding box center [71, 205] width 12 height 13
click at [319, 55] on link "Recalculate" at bounding box center [326, 50] width 59 height 21
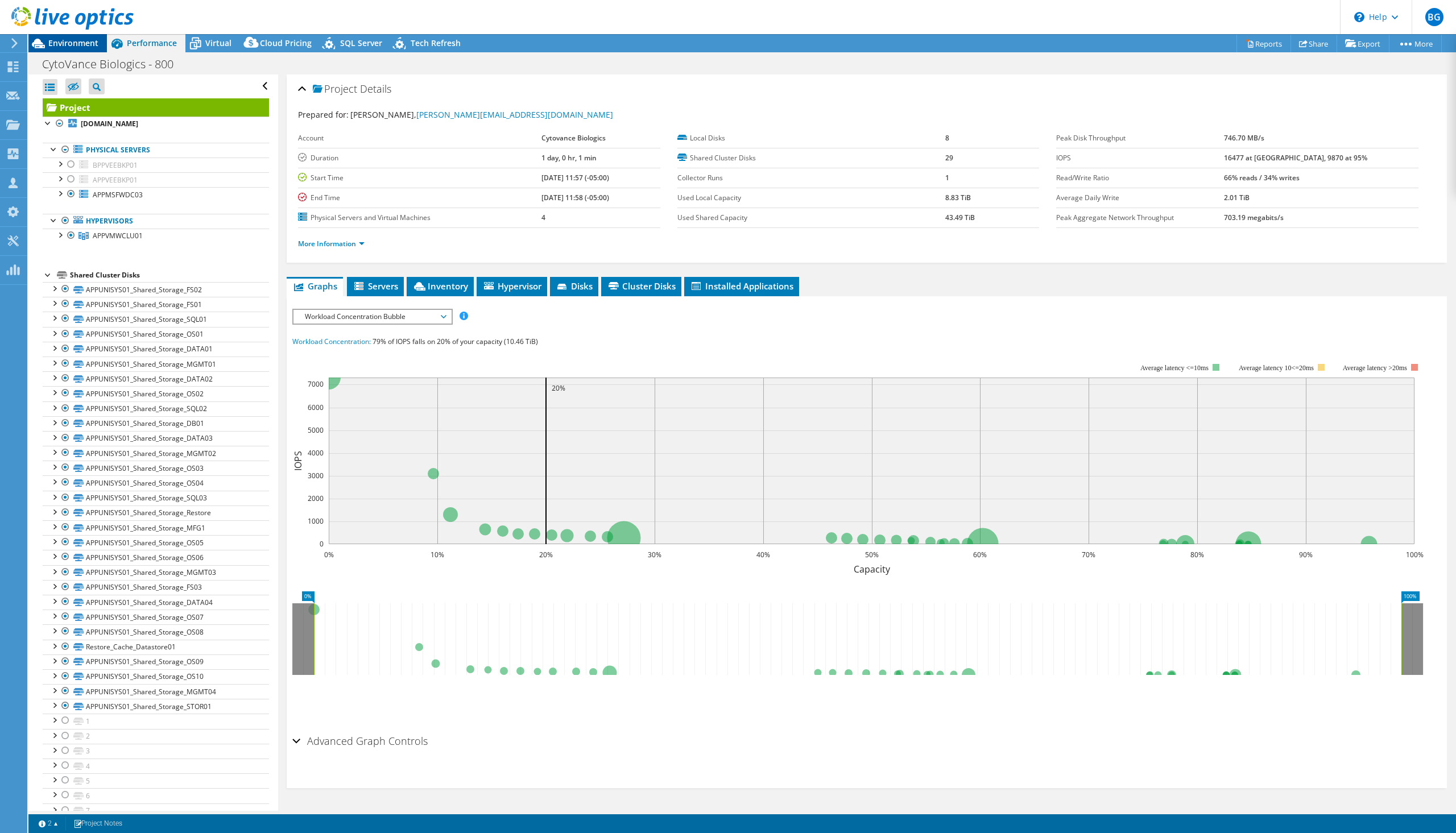
click at [79, 38] on span "Environment" at bounding box center [73, 43] width 50 height 11
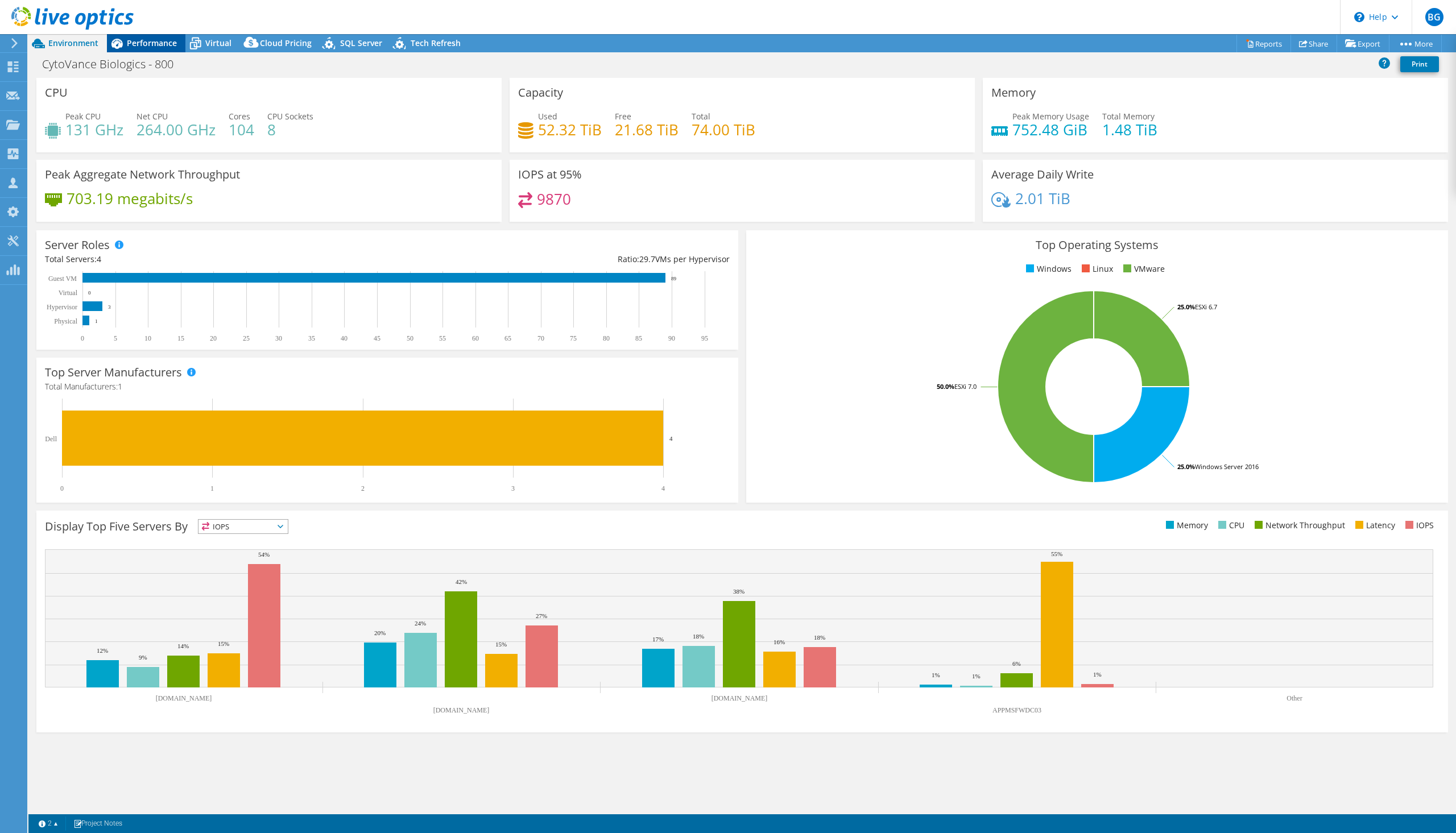
click at [137, 43] on span "Performance" at bounding box center [152, 43] width 50 height 11
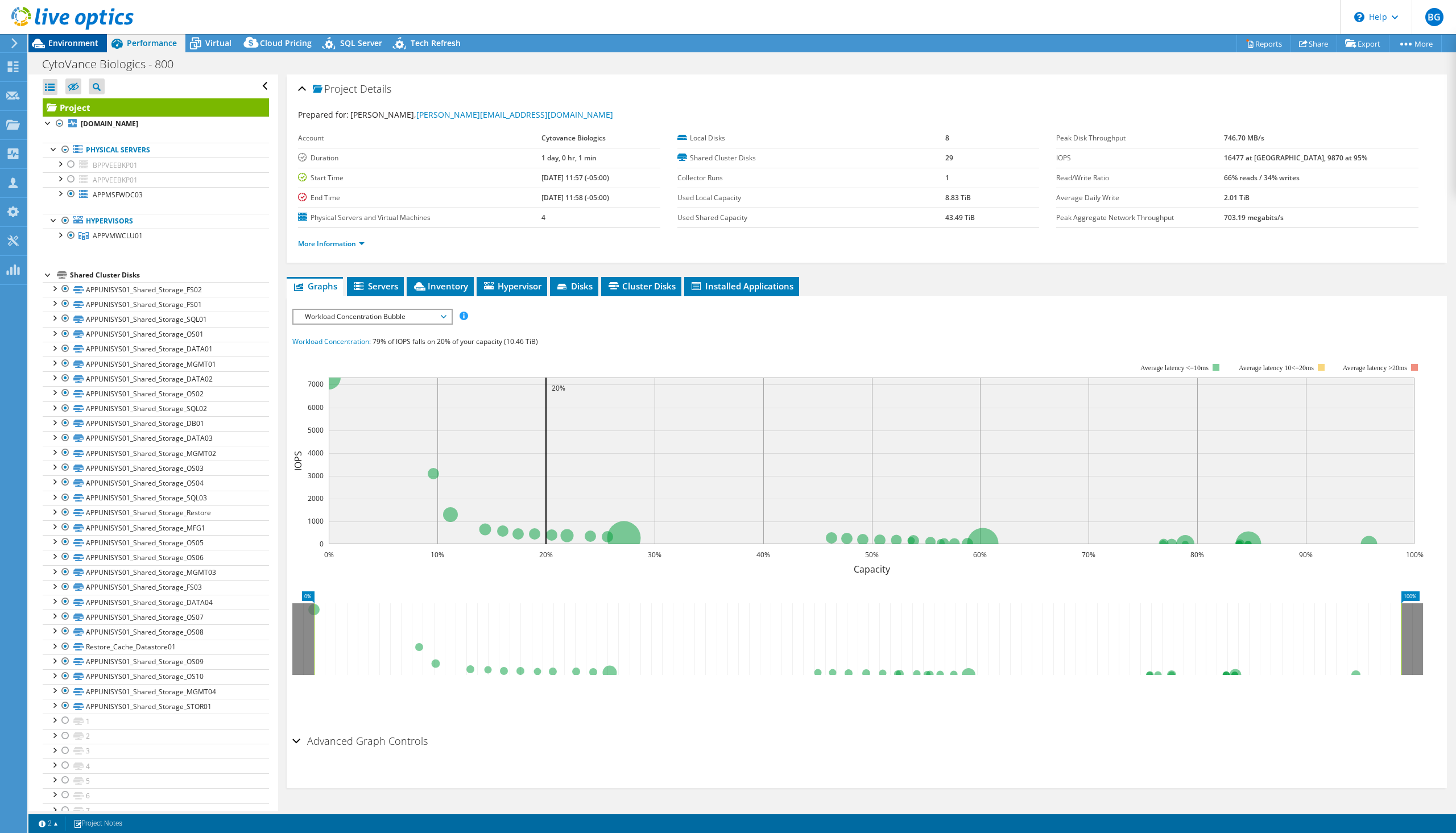
click at [85, 47] on span "Environment" at bounding box center [73, 43] width 50 height 11
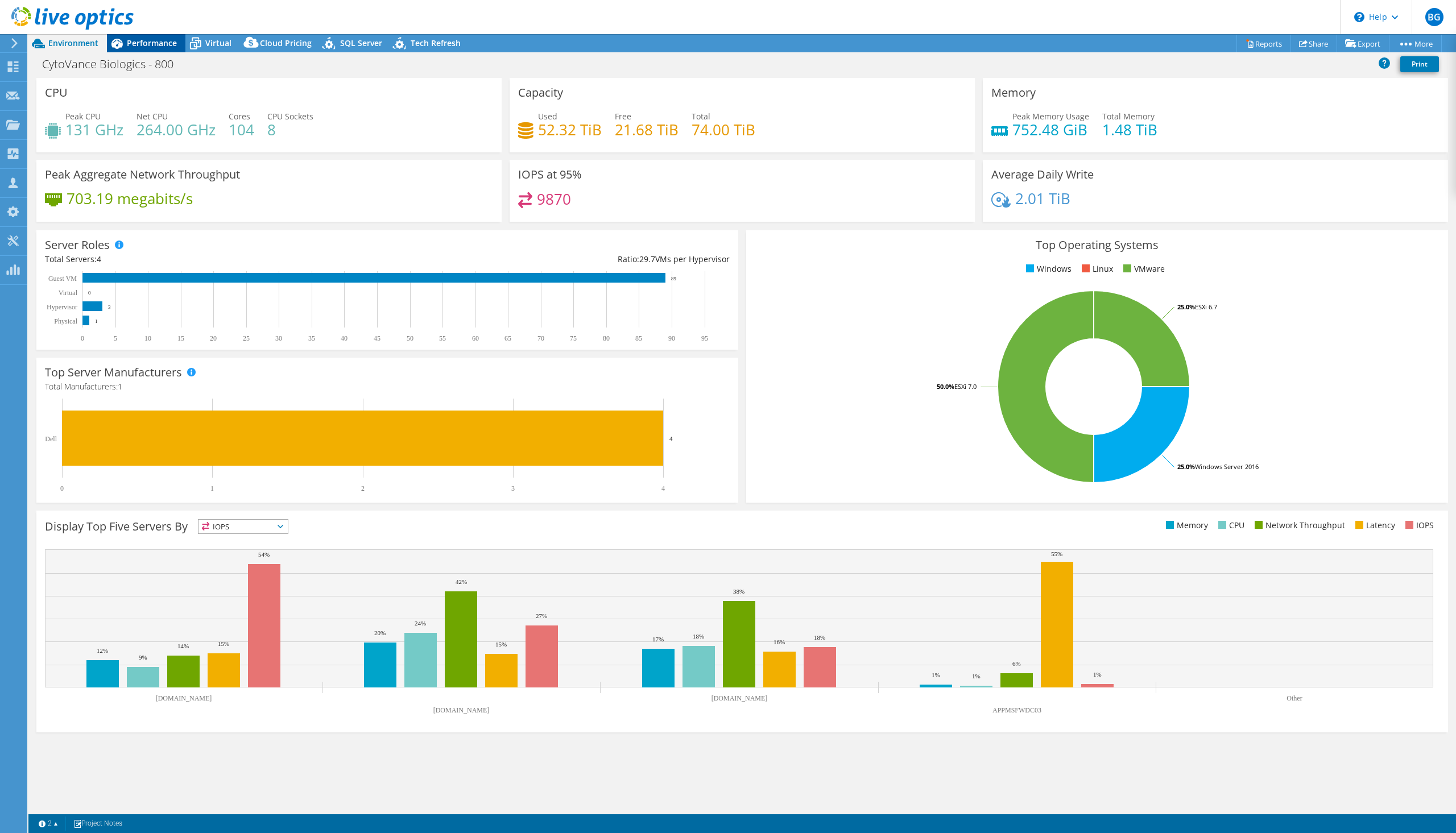
click at [137, 43] on span "Performance" at bounding box center [152, 43] width 50 height 11
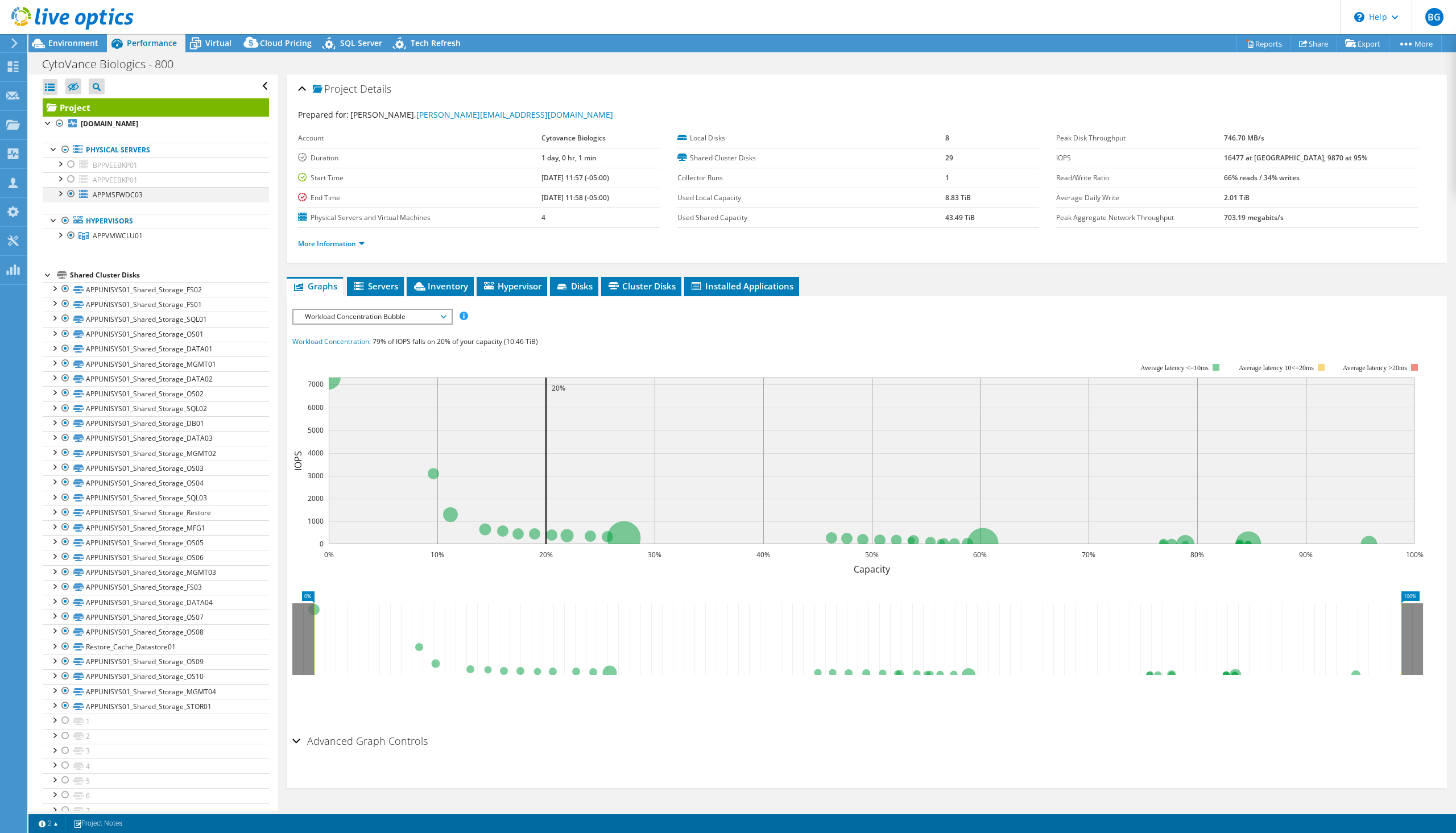
click at [73, 193] on div at bounding box center [71, 194] width 12 height 13
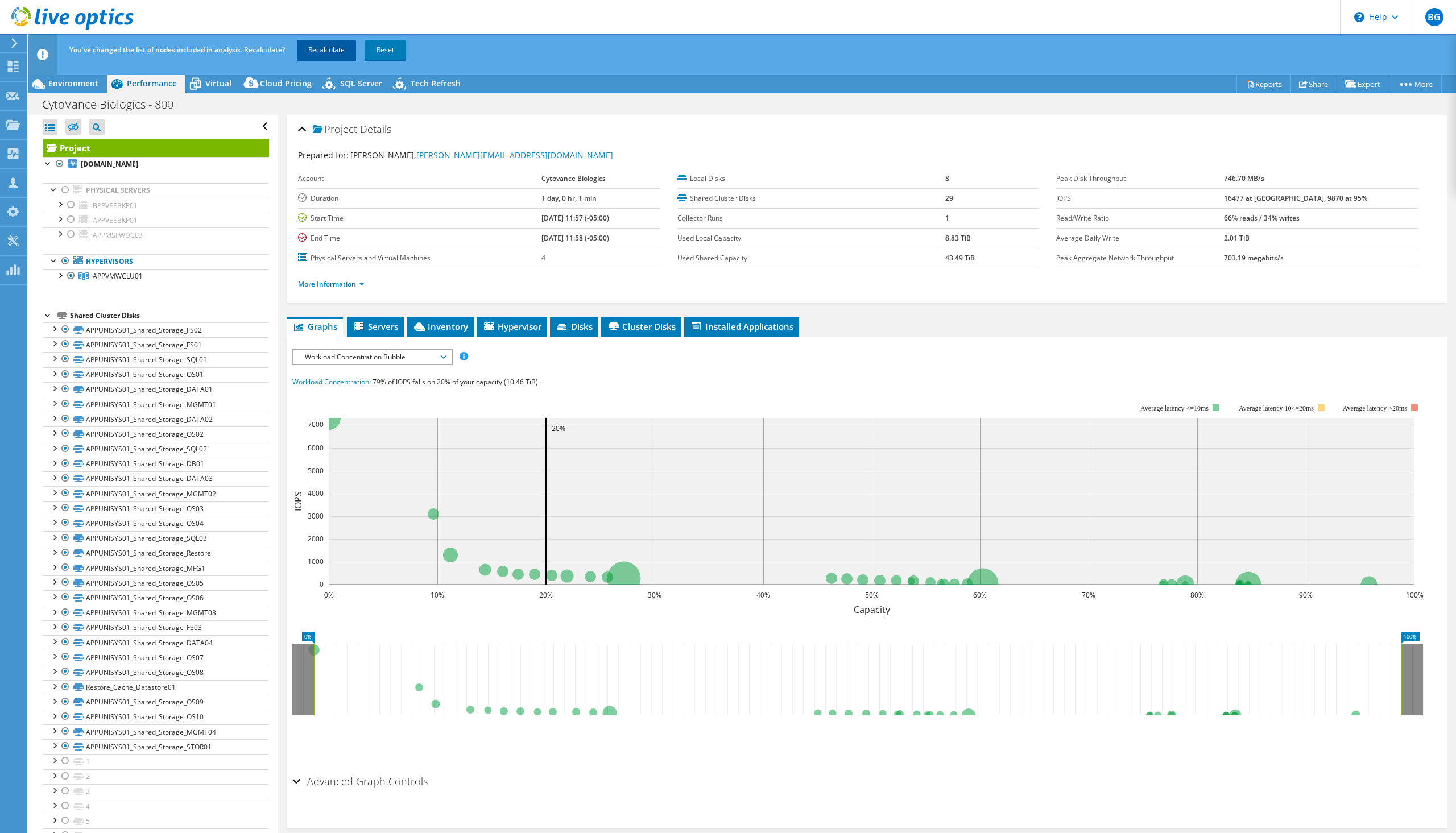
click at [316, 54] on link "Recalculate" at bounding box center [326, 50] width 59 height 21
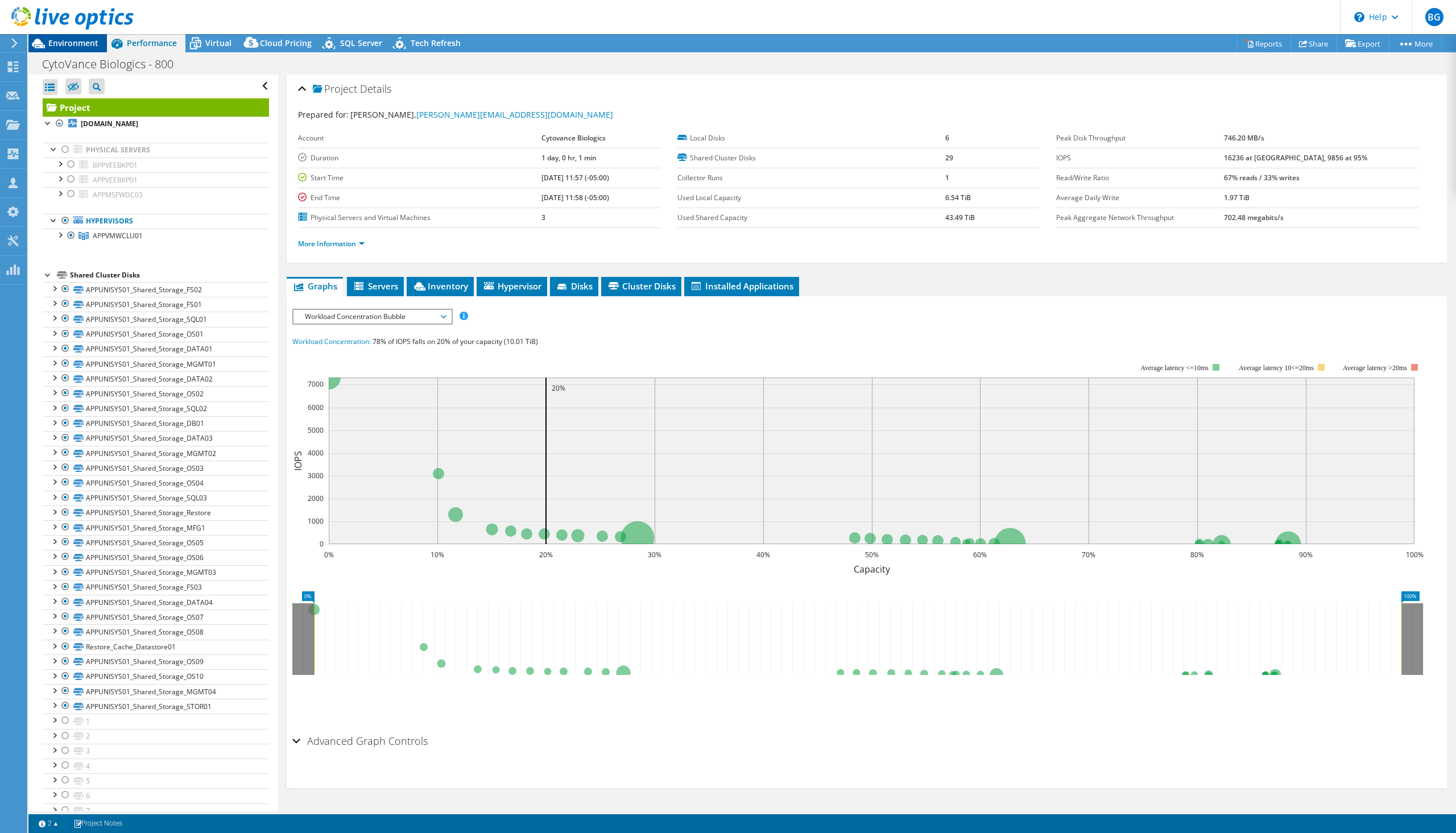
click at [76, 45] on span "Environment" at bounding box center [73, 43] width 50 height 11
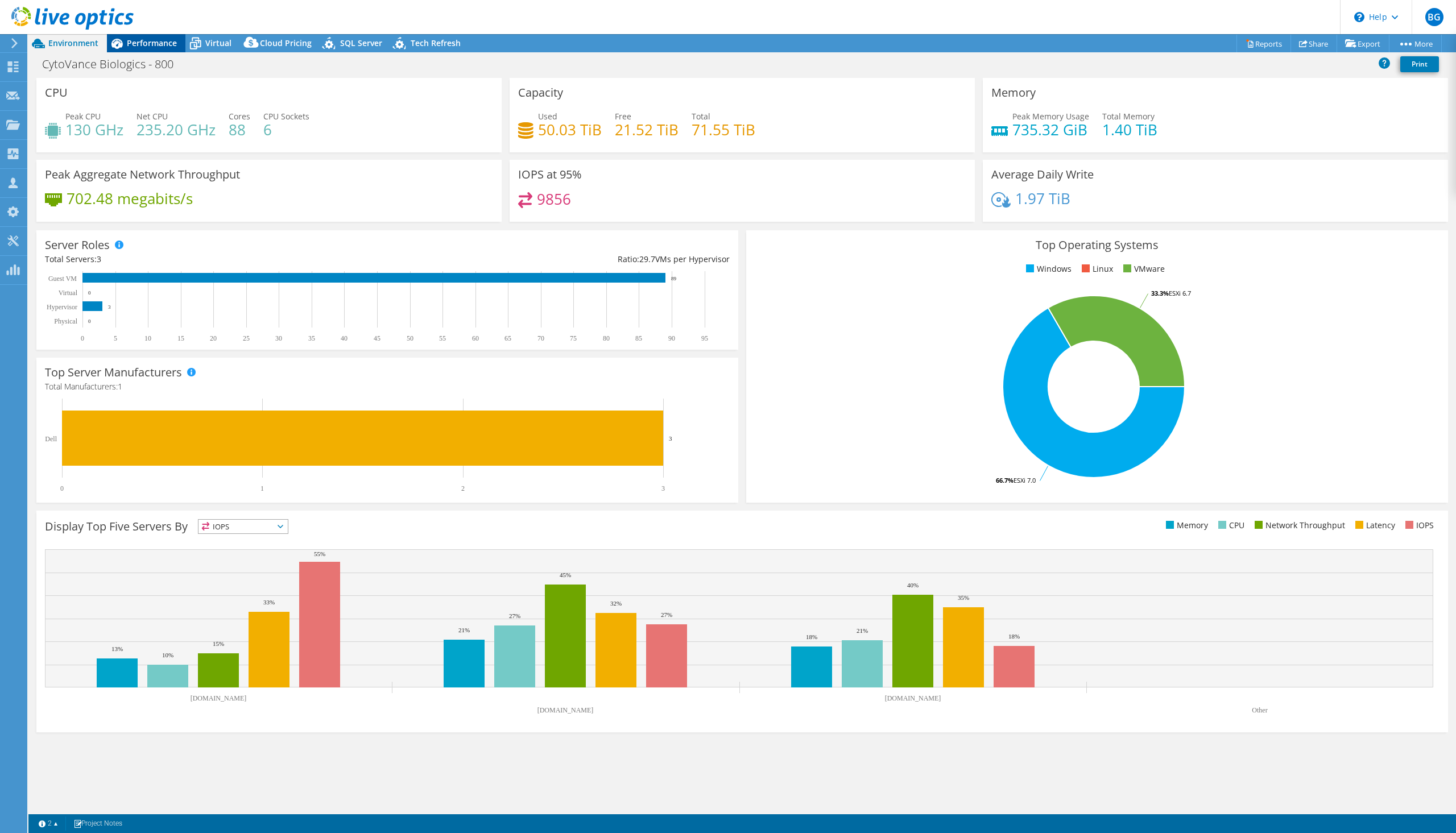
click at [138, 38] on span "Performance" at bounding box center [152, 43] width 50 height 11
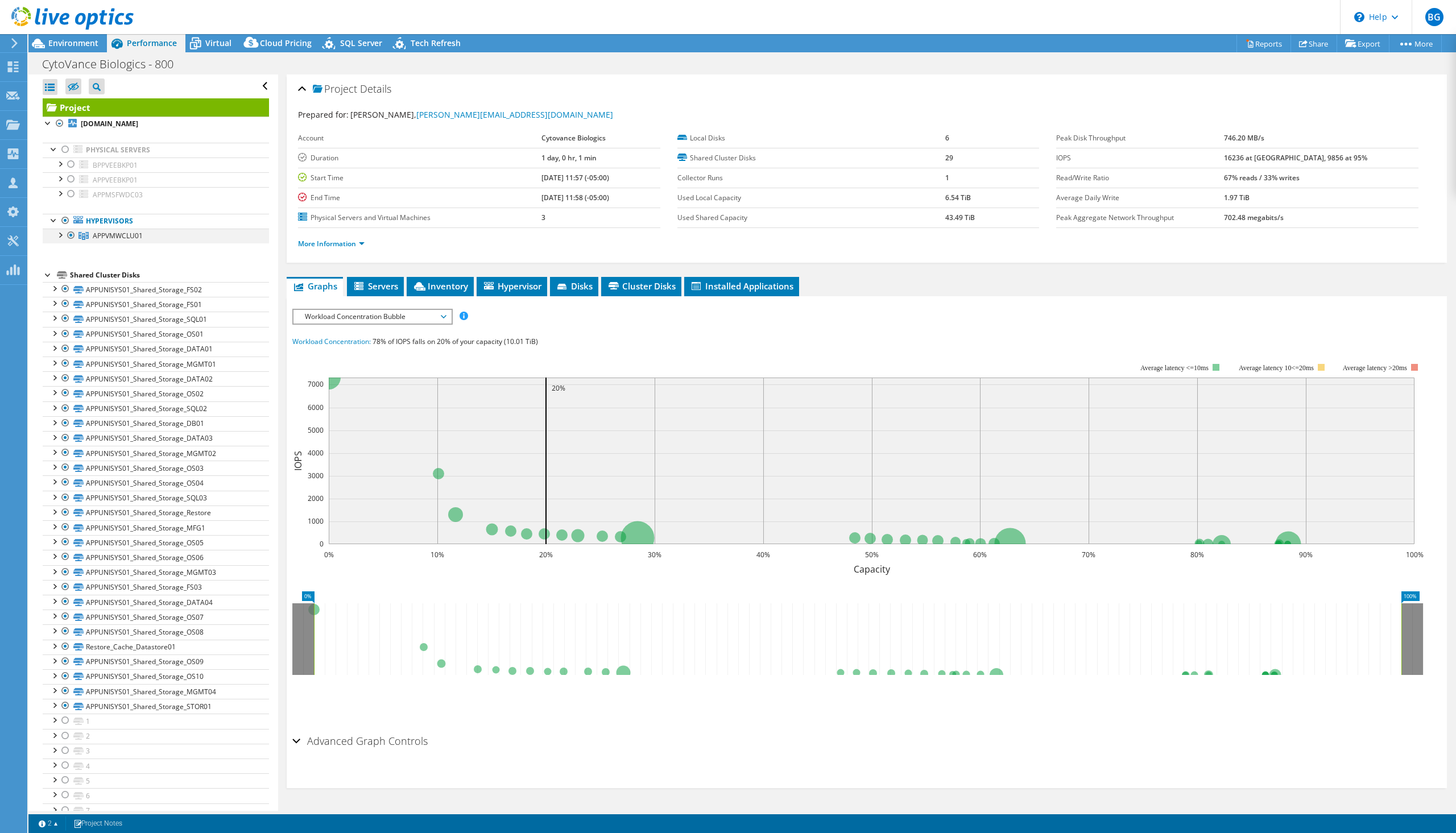
click at [58, 236] on div at bounding box center [60, 234] width 12 height 12
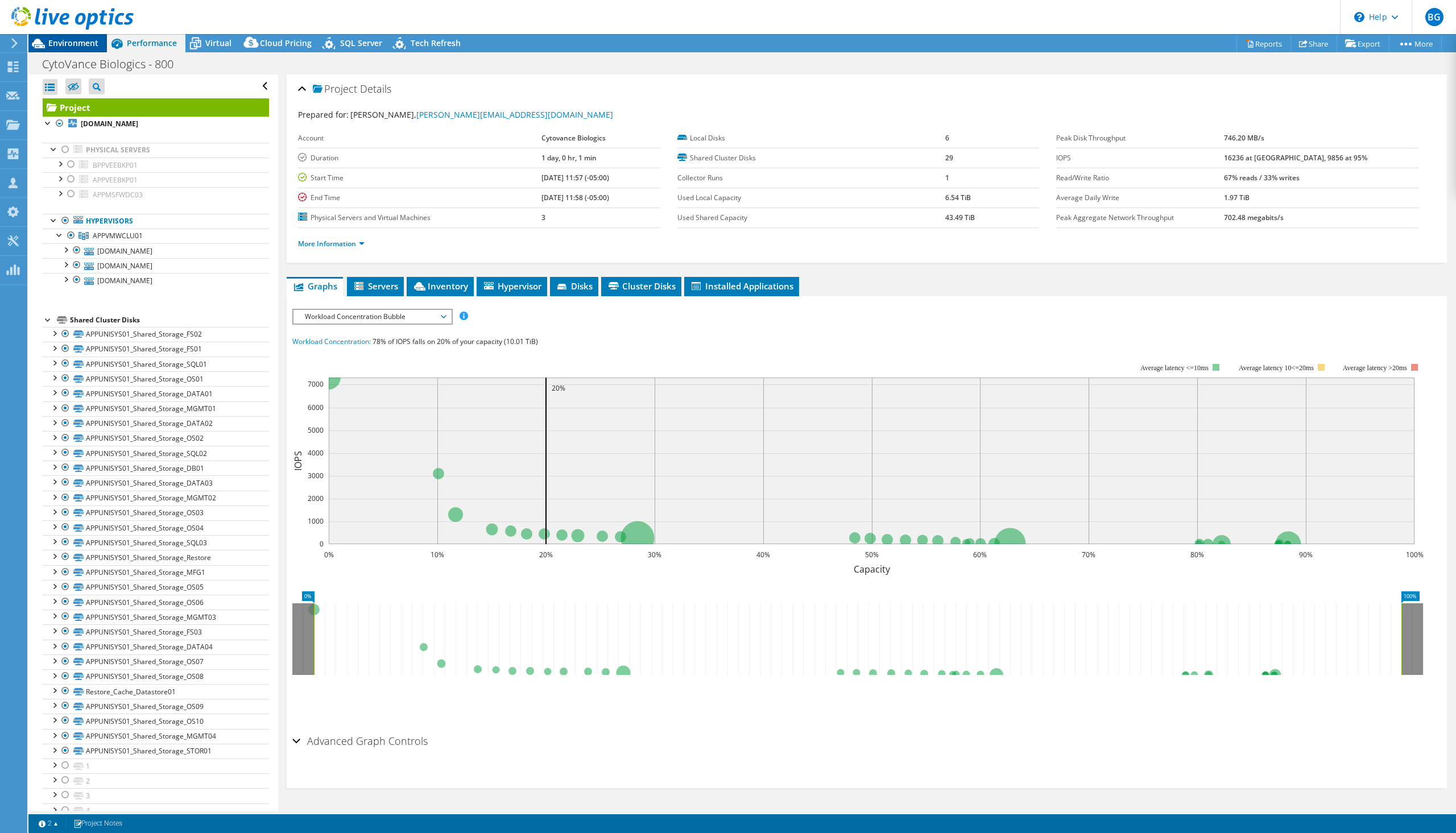
click at [80, 41] on span "Environment" at bounding box center [73, 43] width 50 height 11
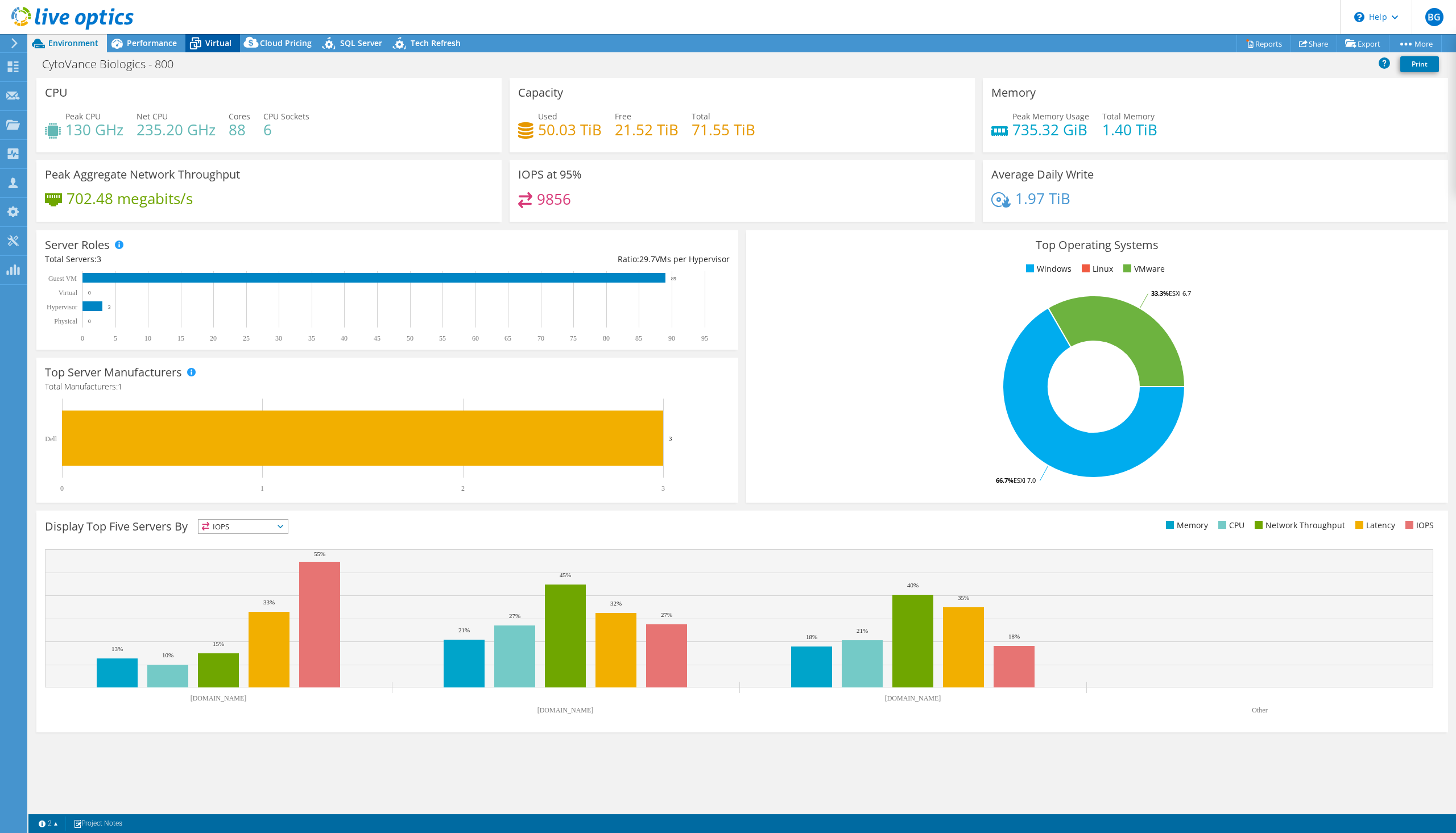
click at [216, 44] on span "Virtual" at bounding box center [218, 43] width 26 height 11
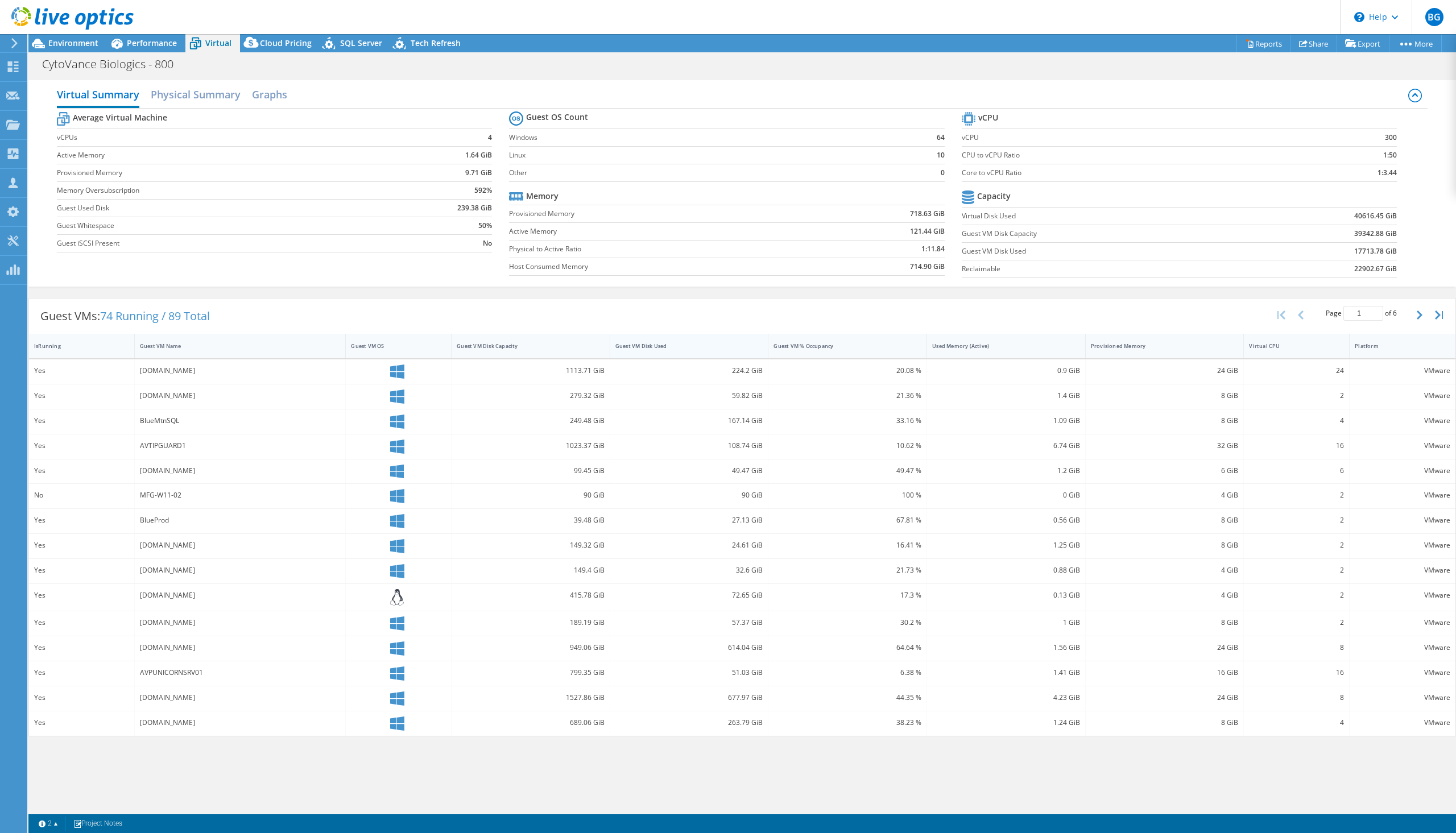
click at [677, 348] on div "Guest VM Disk Used" at bounding box center [682, 346] width 134 height 7
drag, startPoint x: 677, startPoint y: 348, endPoint x: 664, endPoint y: 348, distance: 13.0
click at [677, 348] on div "Guest VM Disk Used" at bounding box center [682, 346] width 134 height 7
click at [71, 346] on div "IsRunning" at bounding box center [75, 346] width 82 height 7
click at [1293, 315] on button "button" at bounding box center [1421, 315] width 19 height 21
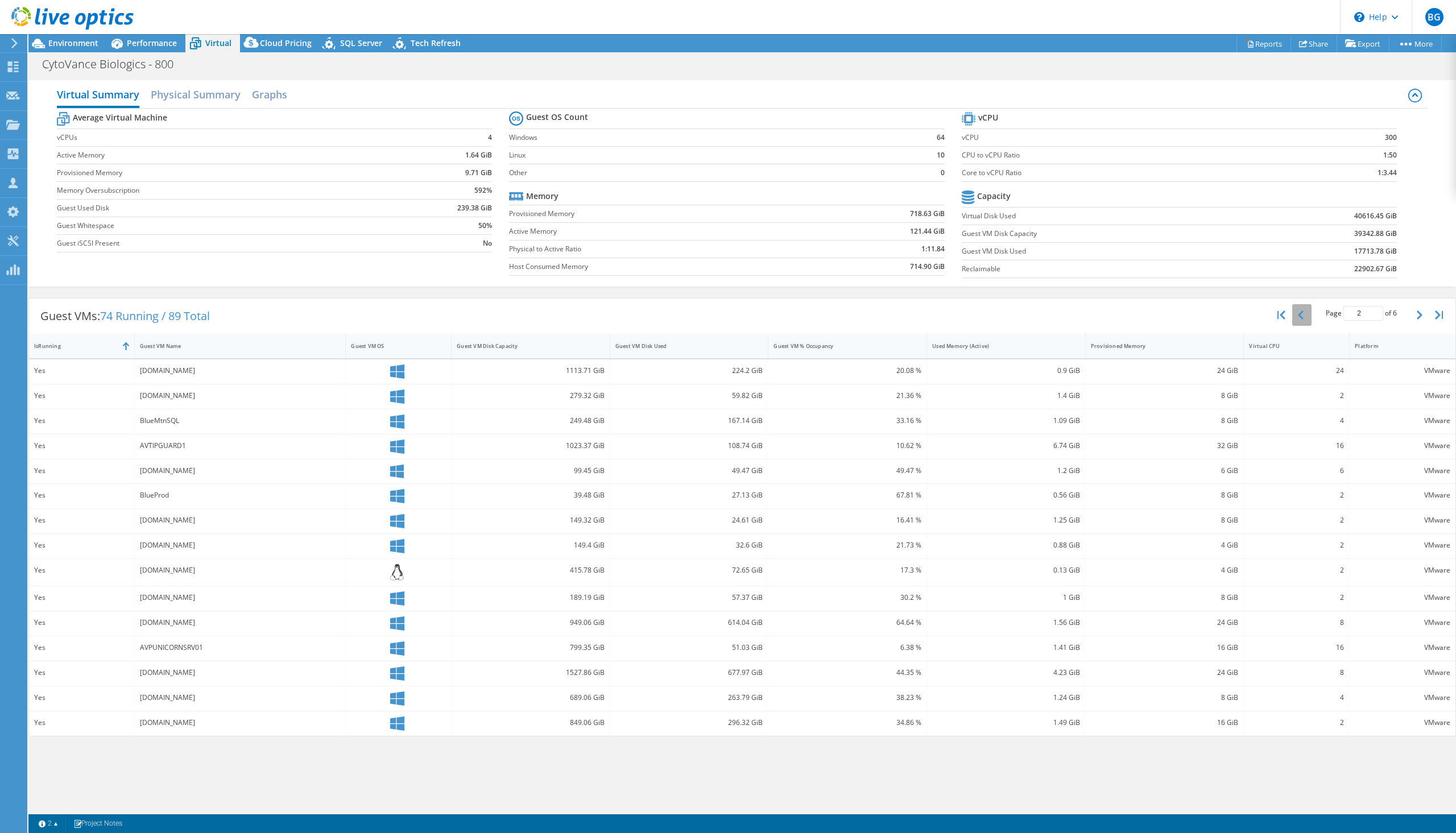
click at [1293, 314] on button "button" at bounding box center [1302, 315] width 19 height 21
type input "1"
click at [648, 353] on div "Guest VM Disk Used" at bounding box center [682, 346] width 144 height 18
click at [69, 348] on div "IsRunning" at bounding box center [75, 346] width 82 height 7
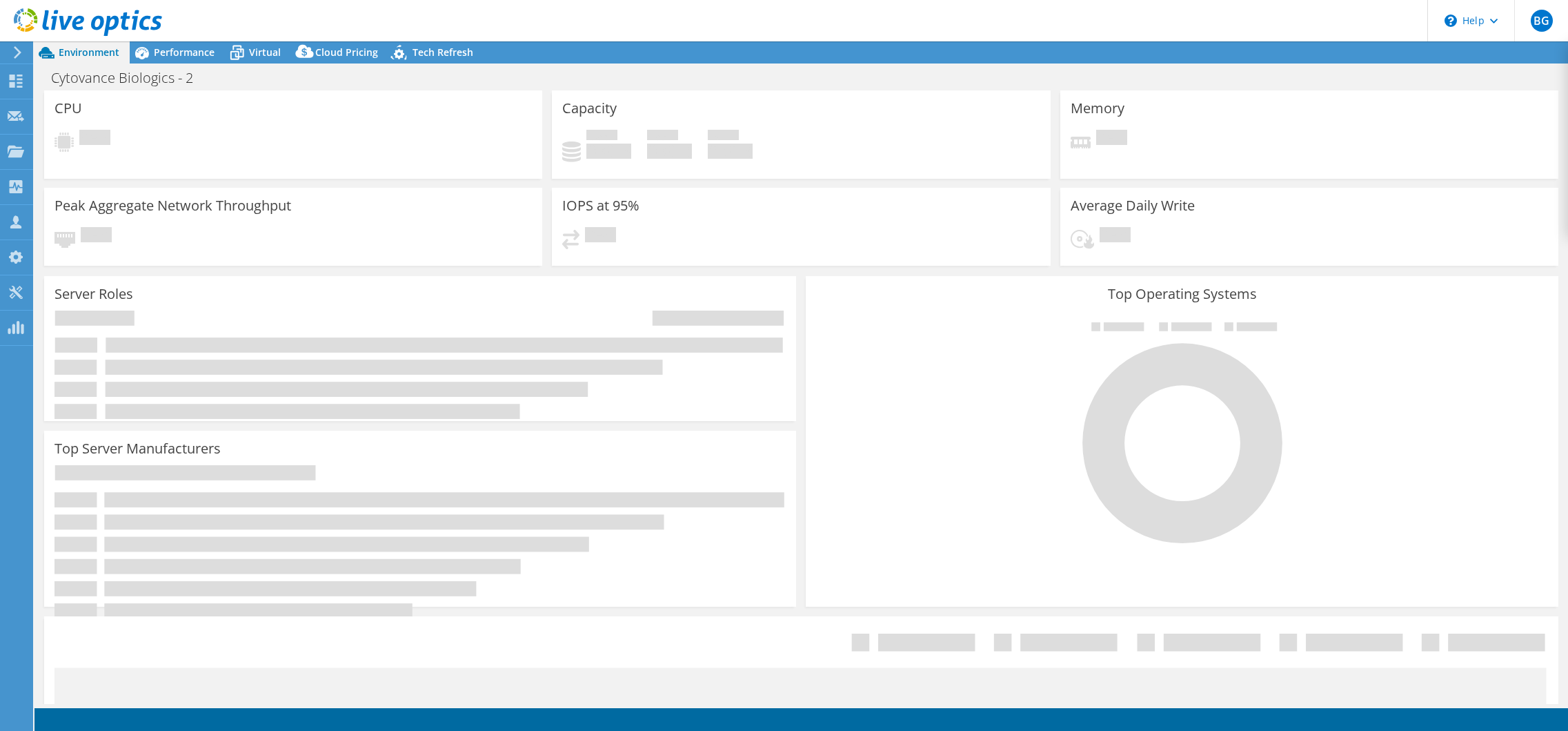
select select "USD"
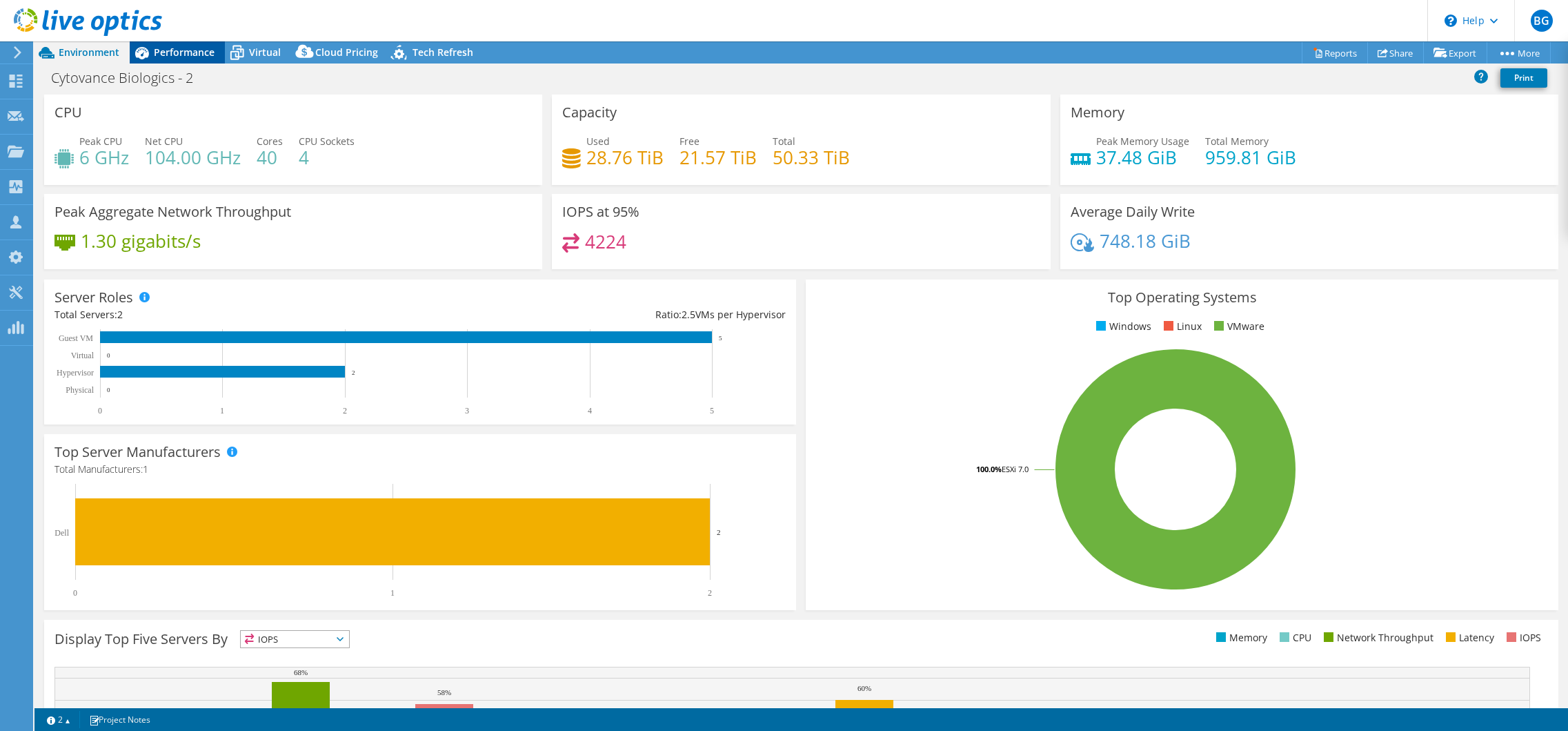
click at [182, 56] on span "Performance" at bounding box center [184, 52] width 61 height 13
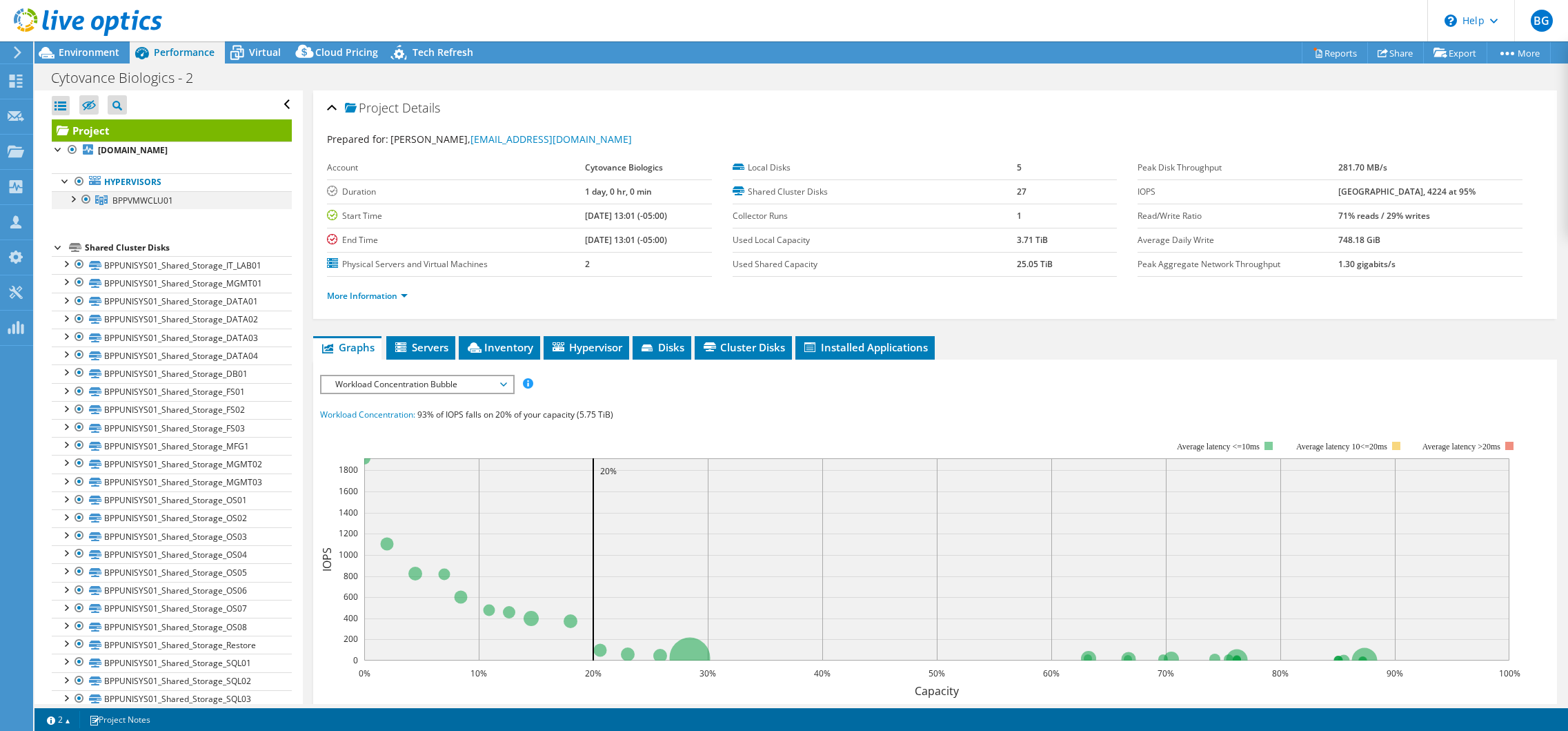
click at [72, 194] on div at bounding box center [72, 198] width 14 height 14
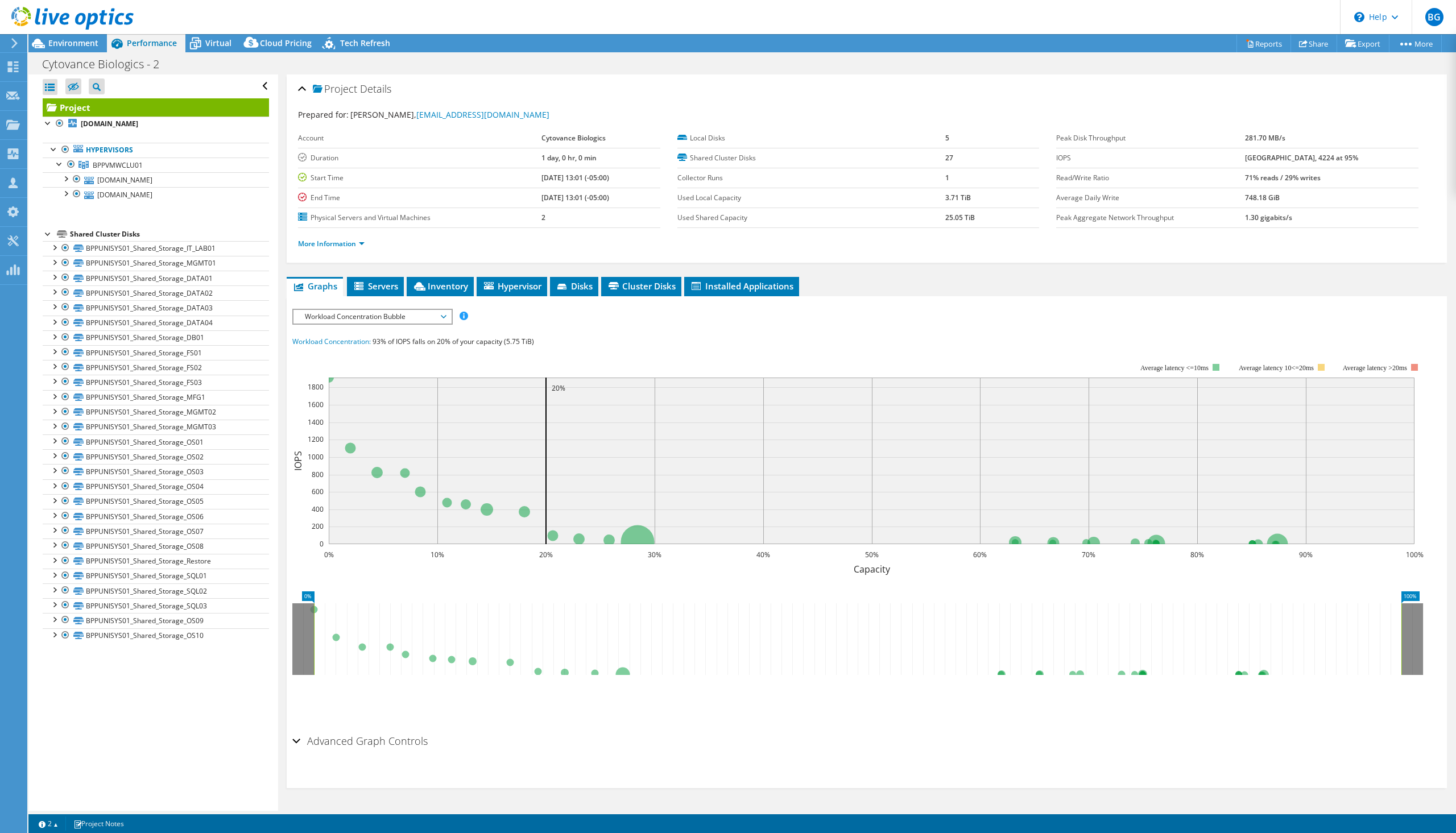
click at [1064, 579] on section "Workload Concentration: 93% of IOPS falls on 20% of your capacity (5.75 TiB) 0%…" at bounding box center [867, 530] width 1149 height 388
click at [633, 326] on div "IOPS Disk Throughput IO Size Latency Queue Depth CPU Percentage Memory Page Fau…" at bounding box center [867, 519] width 1149 height 421
click at [77, 47] on span "Environment" at bounding box center [73, 43] width 50 height 11
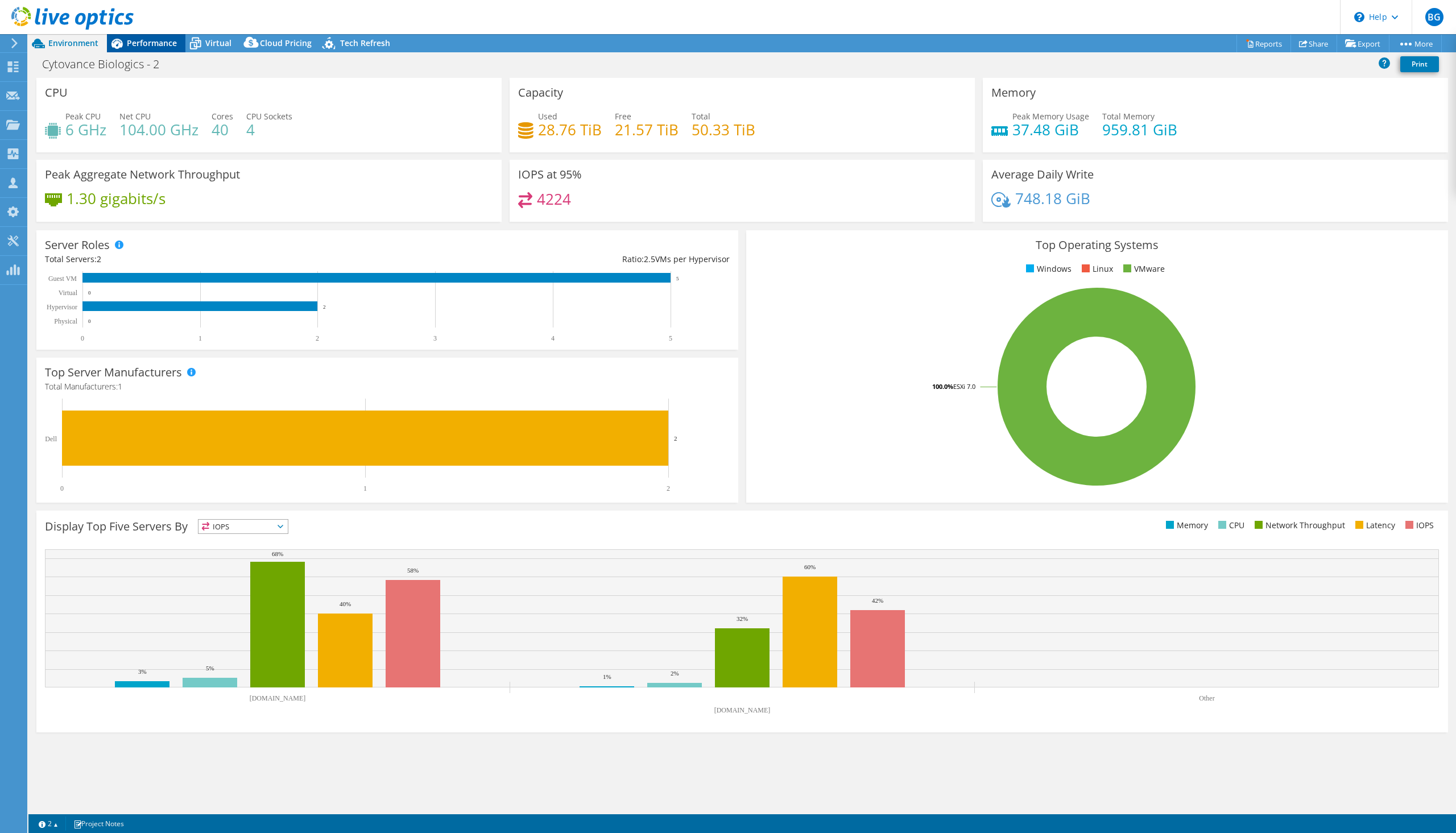
click at [144, 42] on span "Performance" at bounding box center [152, 43] width 50 height 11
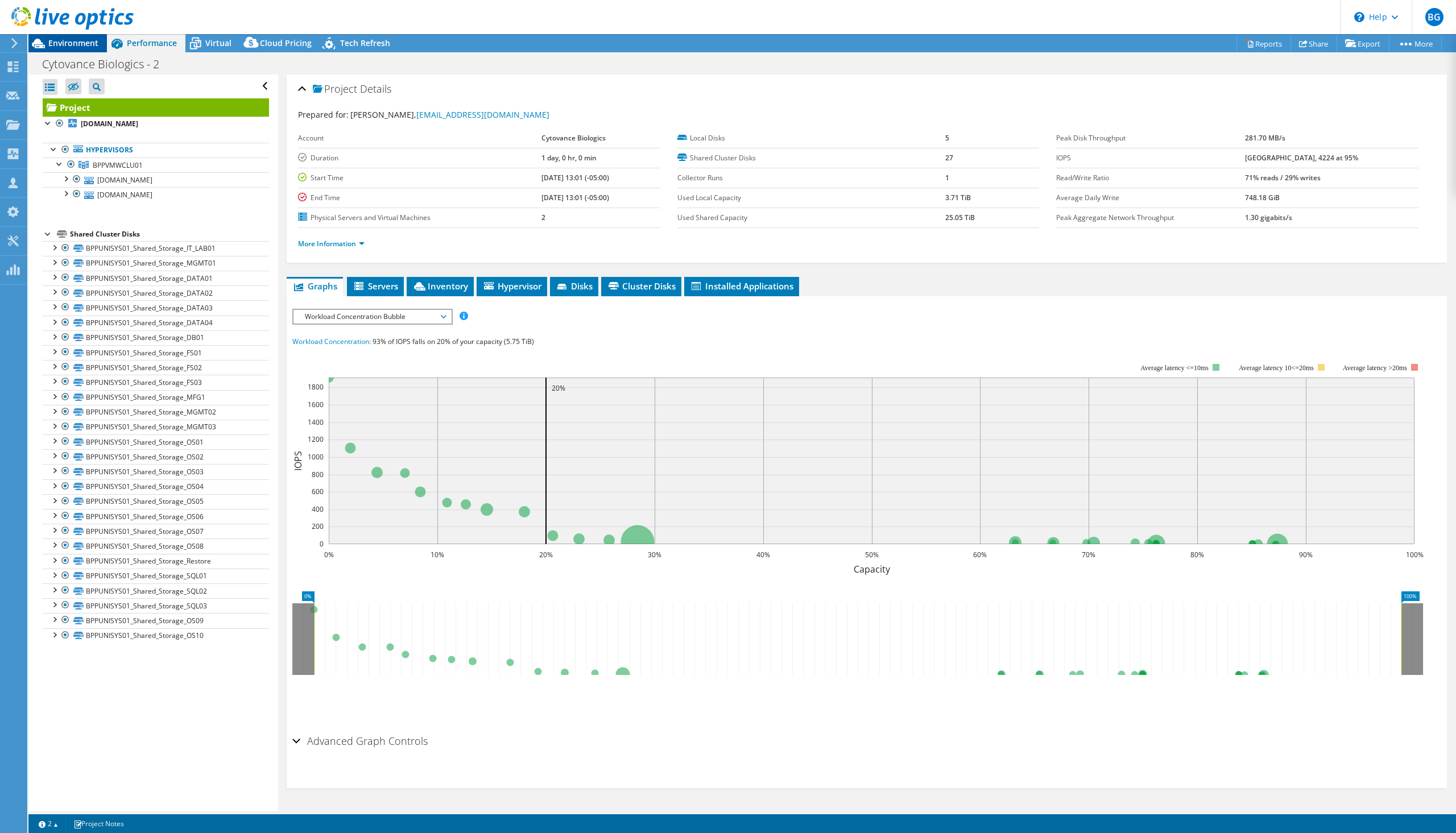
click at [73, 44] on span "Environment" at bounding box center [73, 43] width 50 height 11
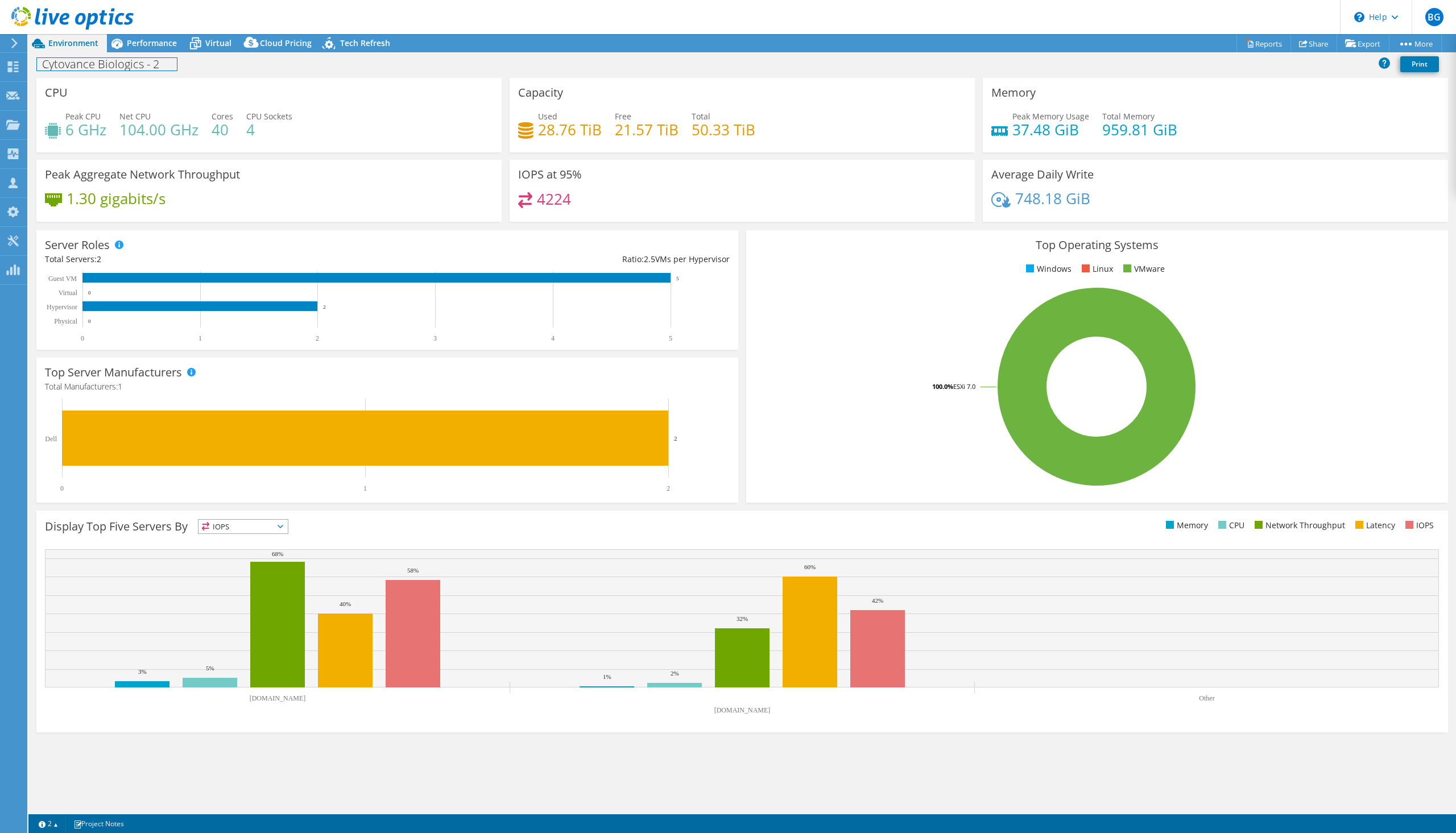
click at [161, 63] on h1 "Cytovance Biologics - 2" at bounding box center [107, 64] width 140 height 13
click at [211, 66] on link at bounding box center [211, 63] width 16 height 14
click at [147, 45] on span "Performance" at bounding box center [152, 43] width 50 height 11
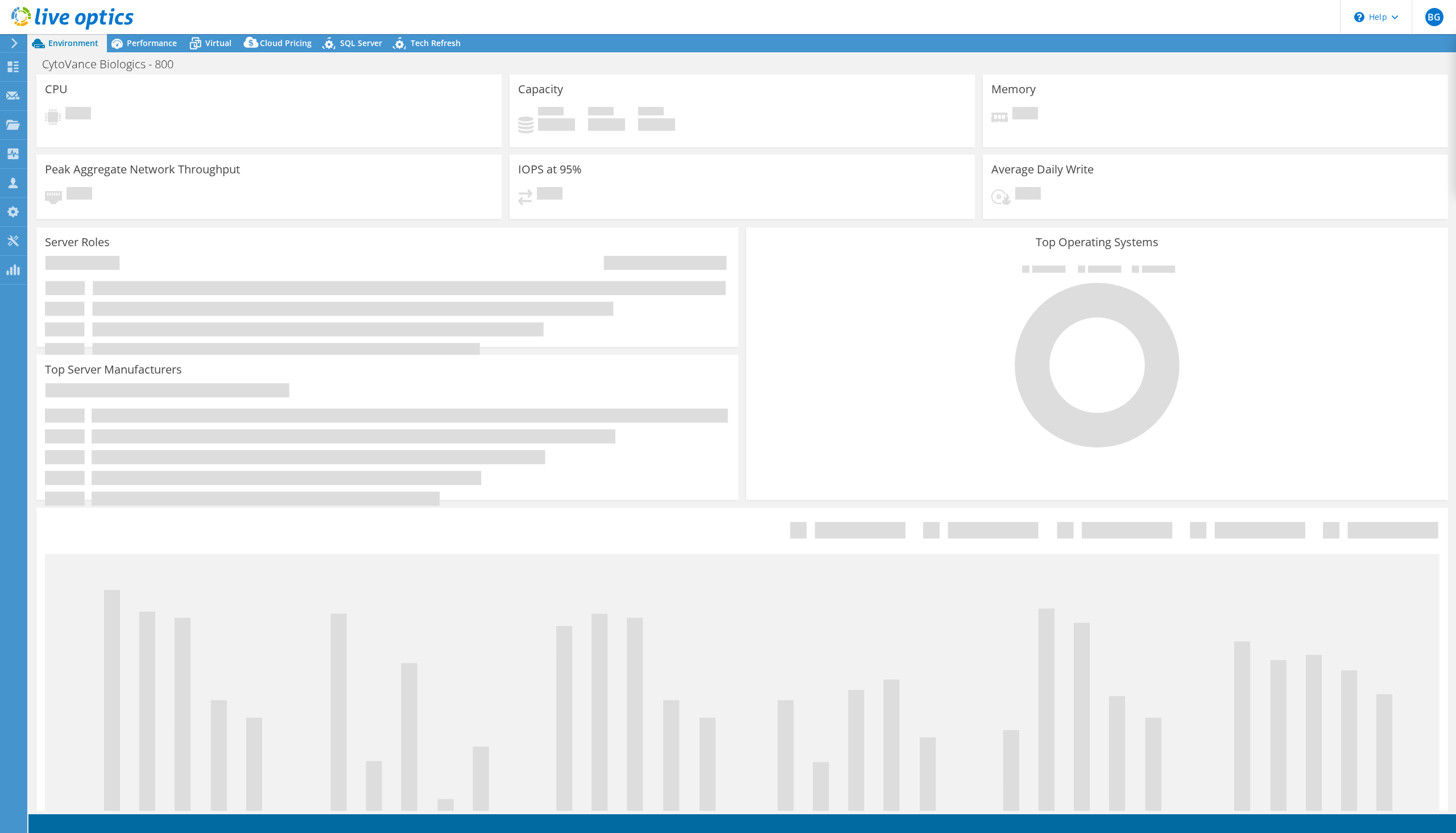
select select "USD"
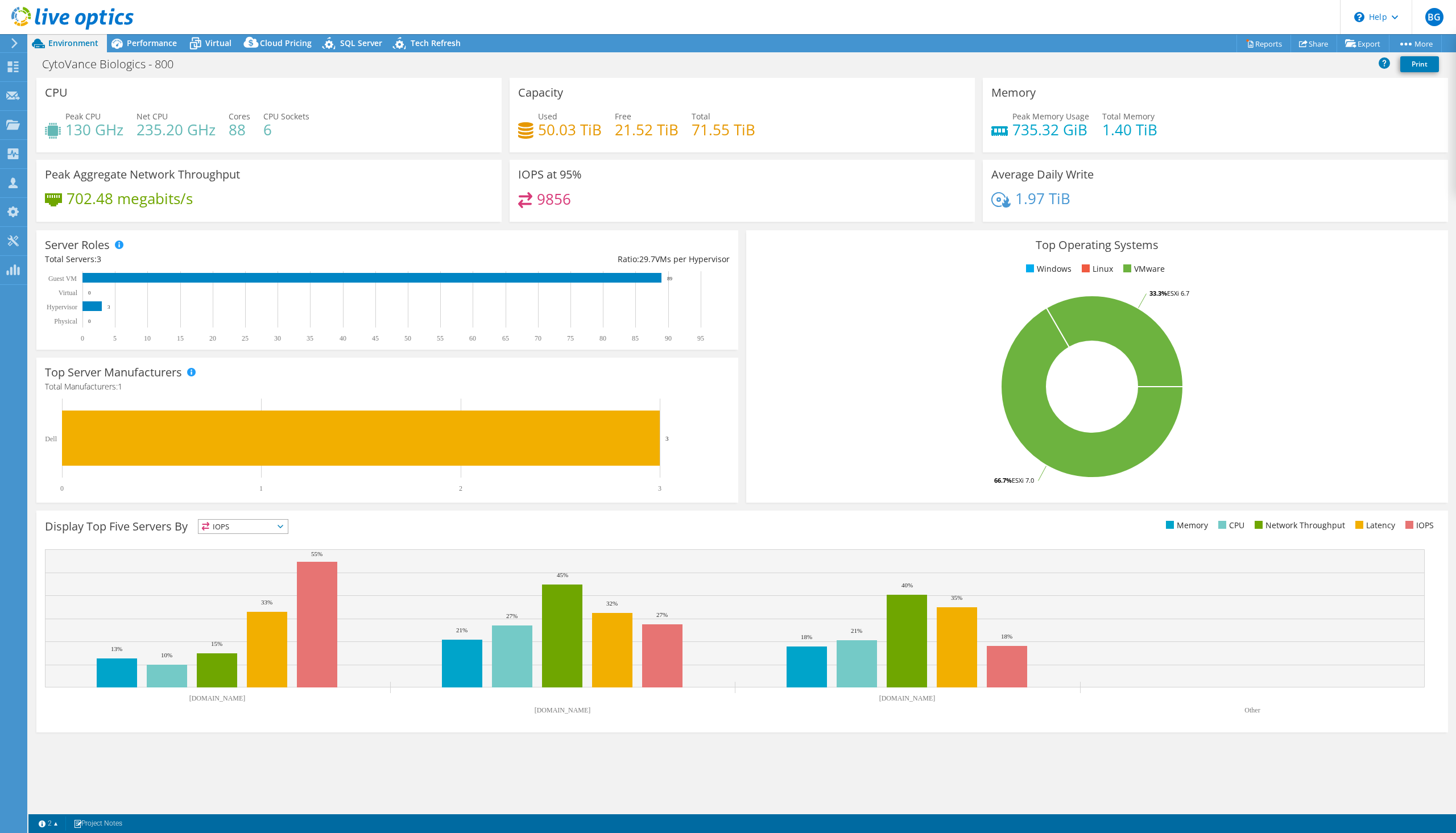
radio input "true"
radio input "false"
click at [217, 44] on span "Virtual" at bounding box center [218, 43] width 26 height 11
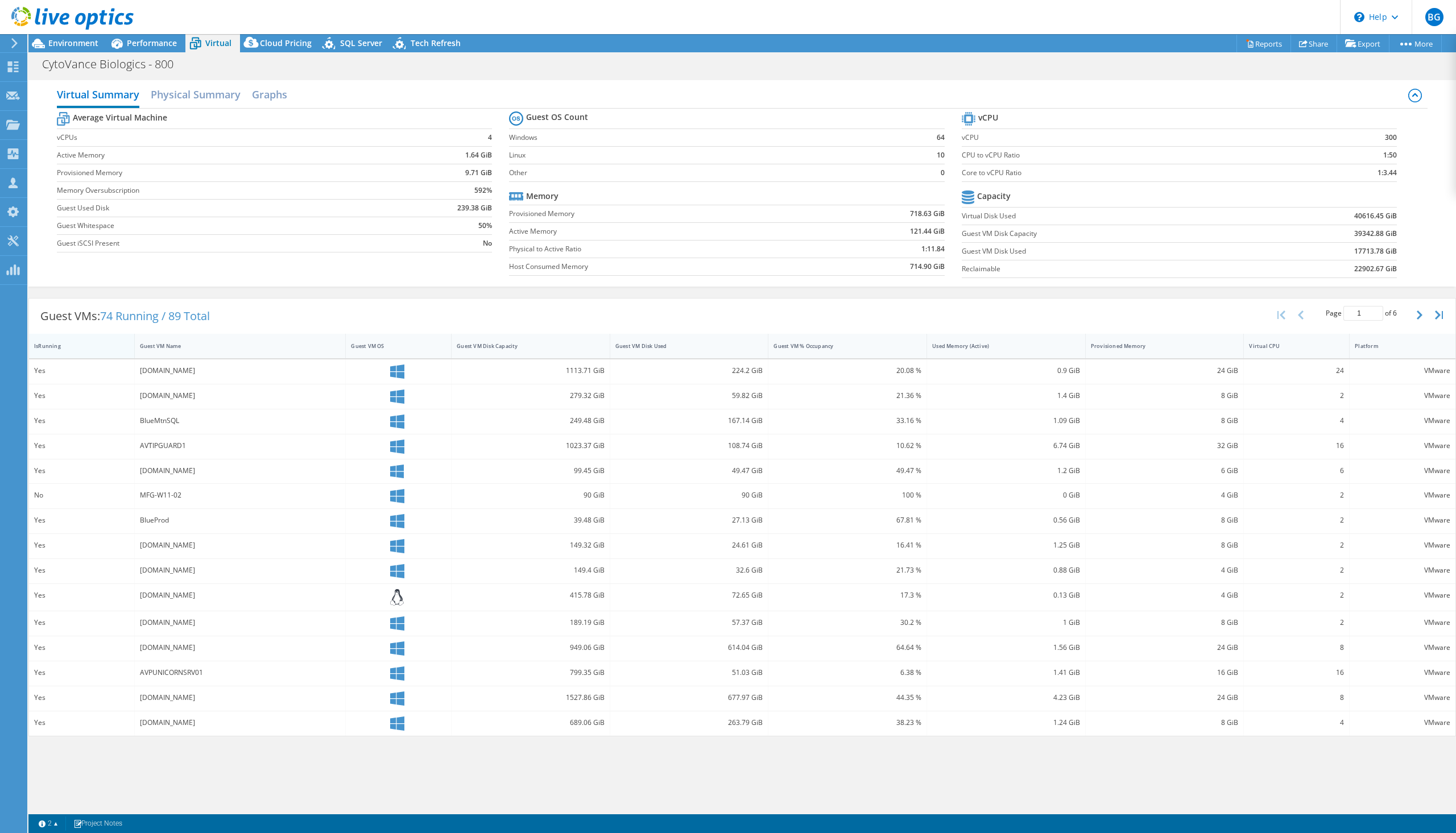
click at [87, 353] on div "IsRunning" at bounding box center [75, 346] width 91 height 18
click at [257, 352] on div "Guest VM Name" at bounding box center [233, 346] width 197 height 18
click at [257, 349] on div "Guest VM Name" at bounding box center [233, 346] width 187 height 7
click at [189, 348] on div "Guest VM Name" at bounding box center [233, 346] width 187 height 7
click at [1418, 313] on icon "button" at bounding box center [1419, 315] width 5 height 9
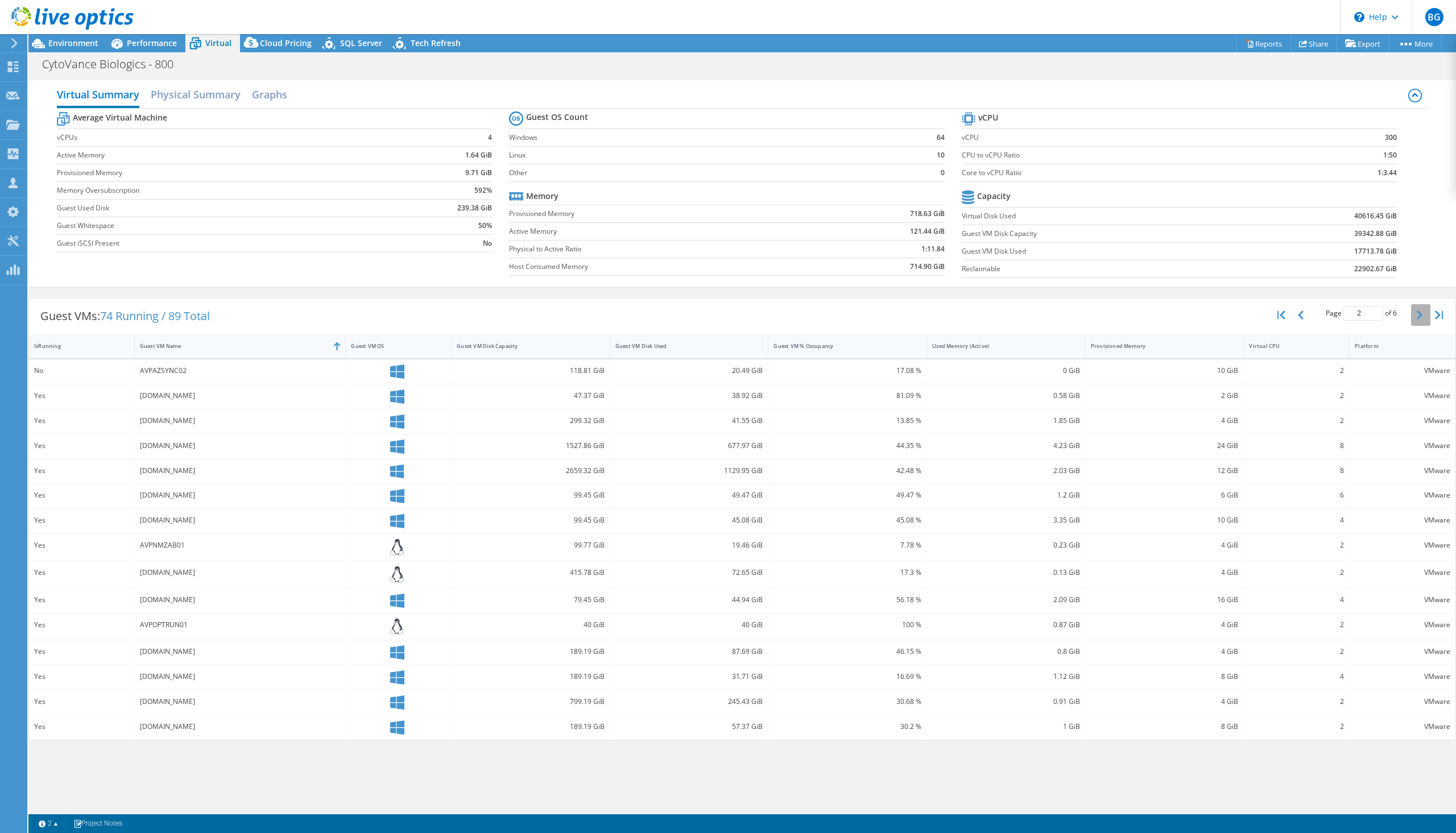
click at [1417, 312] on icon "button" at bounding box center [1419, 315] width 5 height 9
type input "5"
drag, startPoint x: 963, startPoint y: 171, endPoint x: 1396, endPoint y: 172, distance: 433.0
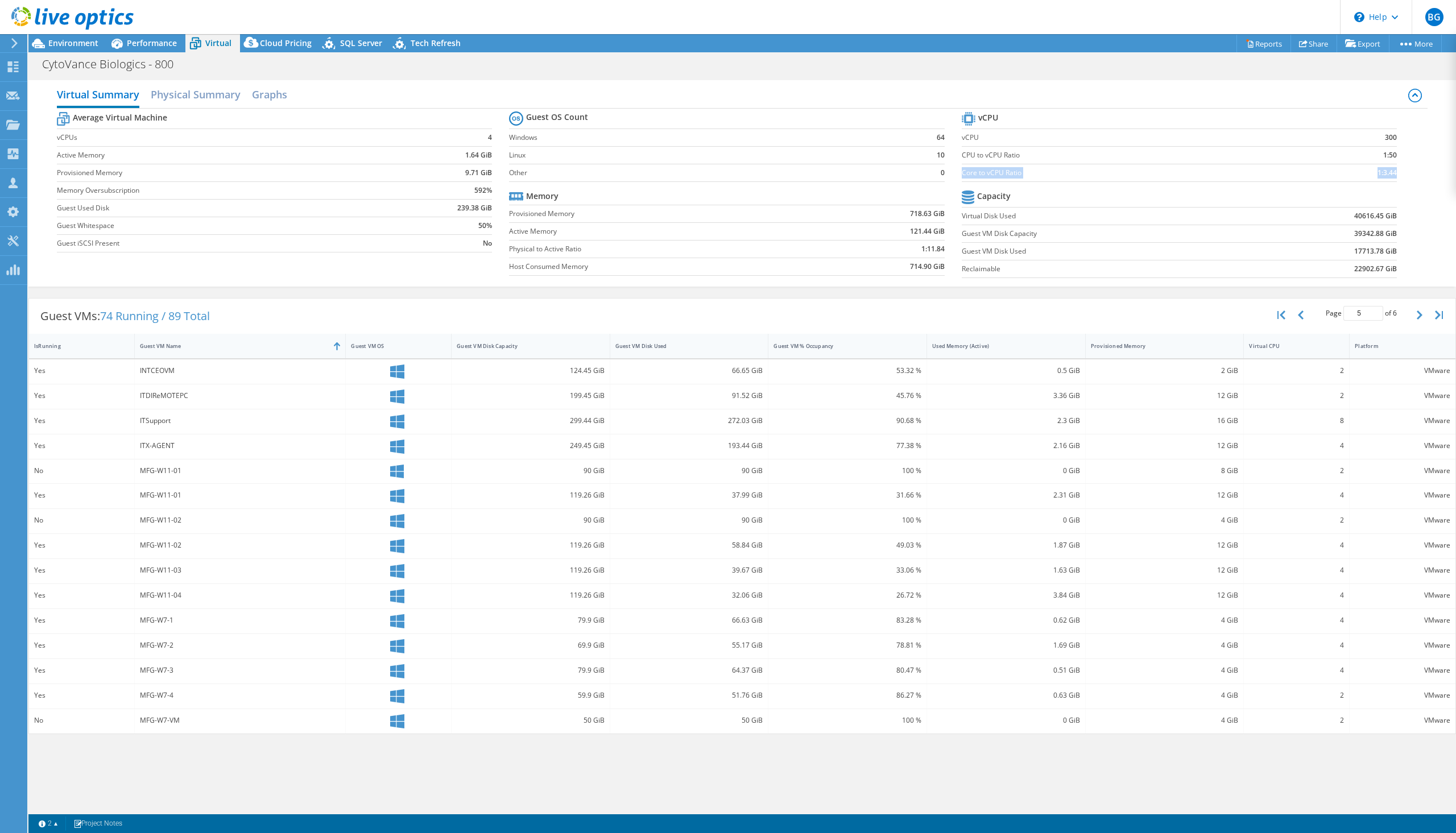
click at [1396, 172] on tr "Core to vCPU Ratio 1:3.44" at bounding box center [1179, 172] width 435 height 18
click at [1318, 177] on td "1:3.44" at bounding box center [1347, 172] width 99 height 18
click at [141, 44] on span "Performance" at bounding box center [152, 43] width 50 height 11
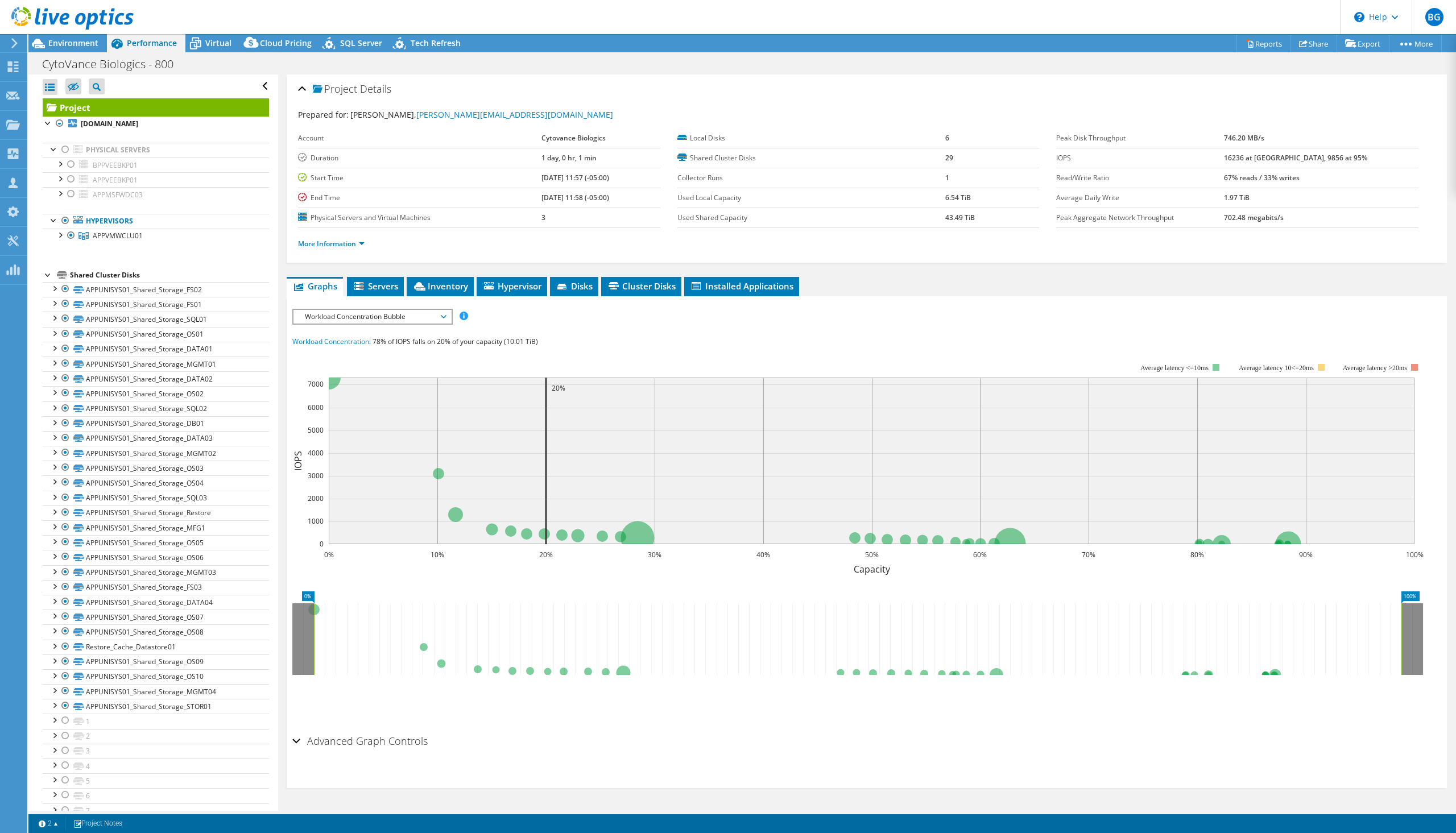
click at [64, 37] on div at bounding box center [66, 19] width 133 height 38
click at [68, 43] on span "Environment" at bounding box center [73, 43] width 50 height 11
